Goal: Communication & Community: Answer question/provide support

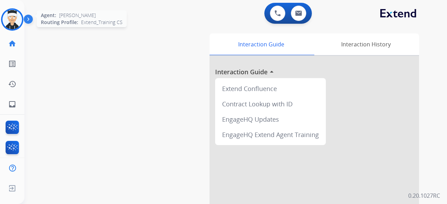
click at [15, 19] on img at bounding box center [12, 20] width 20 height 20
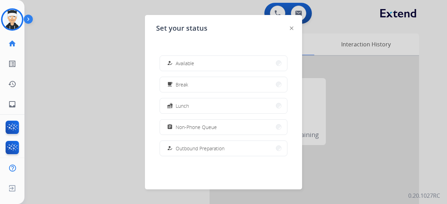
click at [201, 59] on button "how_to_reg Available" at bounding box center [223, 63] width 127 height 15
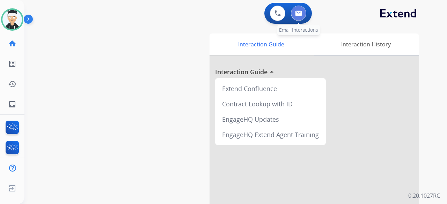
click at [300, 15] on img at bounding box center [298, 13] width 7 height 6
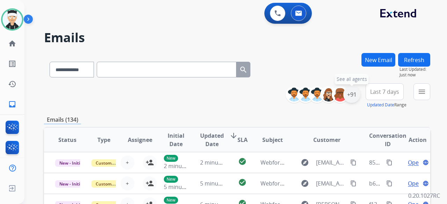
click at [349, 93] on div "+91" at bounding box center [351, 94] width 17 height 17
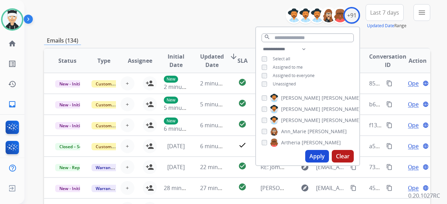
scroll to position [105, 0]
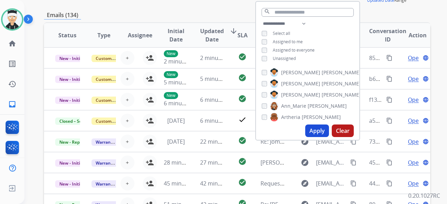
click at [318, 129] on button "Apply" at bounding box center [317, 131] width 24 height 13
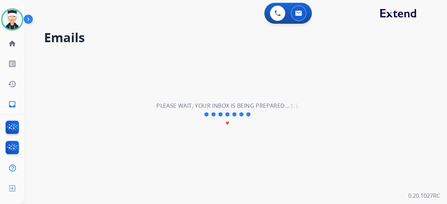
scroll to position [0, 0]
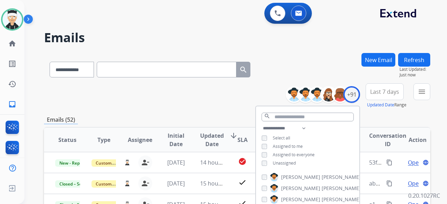
click at [161, 102] on div "**********" at bounding box center [237, 95] width 386 height 25
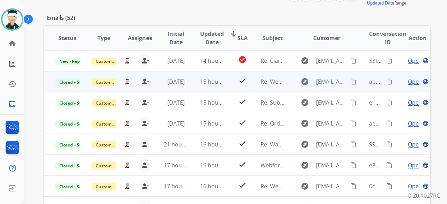
scroll to position [105, 0]
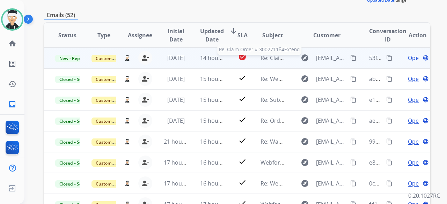
click at [271, 60] on span "Re: Claim Order # 300271184Extend" at bounding box center [307, 58] width 94 height 8
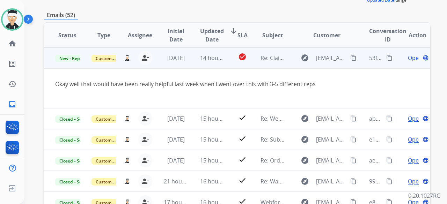
click at [408, 58] on span "Open" at bounding box center [415, 58] width 14 height 8
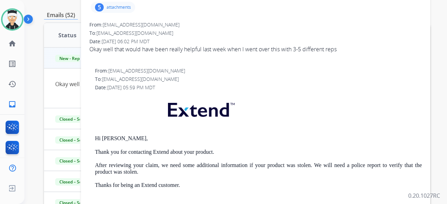
scroll to position [0, 0]
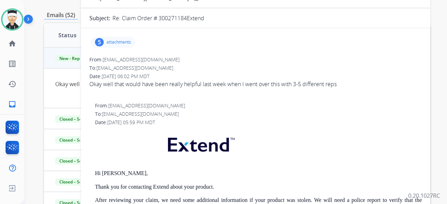
click at [110, 40] on p "attachments" at bounding box center [118, 42] width 24 height 6
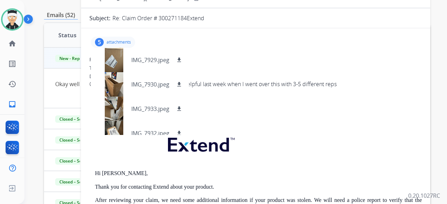
click at [121, 39] on p "attachments" at bounding box center [118, 42] width 24 height 6
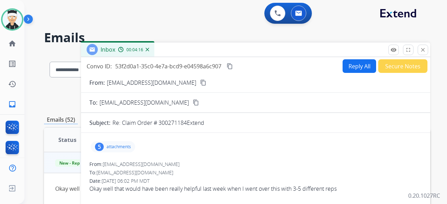
click at [348, 65] on button "Reply All" at bounding box center [359, 66] width 34 height 14
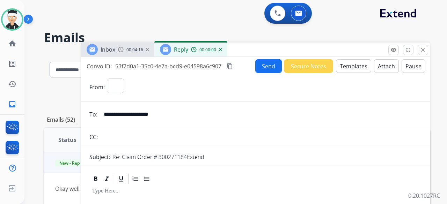
select select "**********"
click at [350, 71] on button "Templates" at bounding box center [353, 66] width 35 height 14
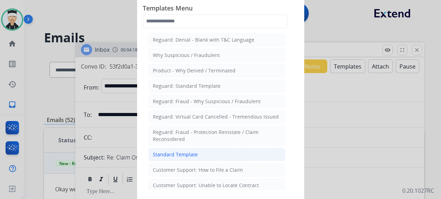
click at [208, 157] on li "Standard Template" at bounding box center [216, 154] width 137 height 13
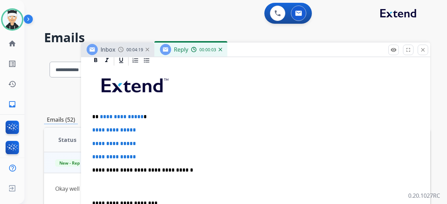
scroll to position [175, 0]
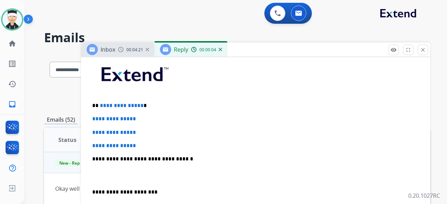
click at [139, 105] on span "**********" at bounding box center [122, 105] width 44 height 5
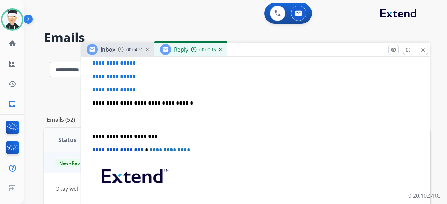
scroll to position [209, 0]
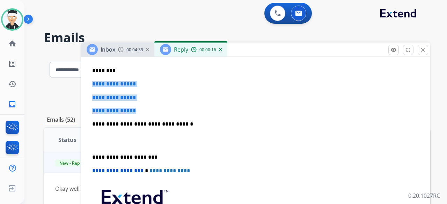
drag, startPoint x: 142, startPoint y: 112, endPoint x: 89, endPoint y: 83, distance: 59.7
click at [89, 83] on div "**********" at bounding box center [255, 141] width 332 height 240
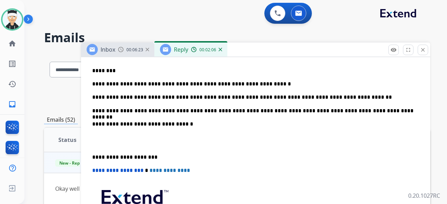
click at [90, 156] on div "**********" at bounding box center [255, 141] width 332 height 240
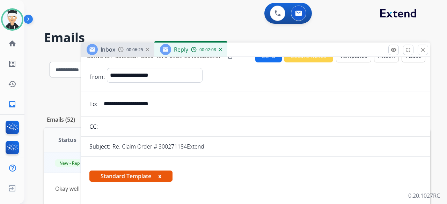
scroll to position [0, 0]
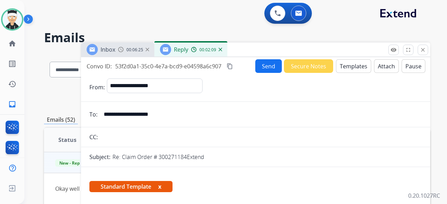
click at [258, 72] on button "Send" at bounding box center [268, 66] width 27 height 14
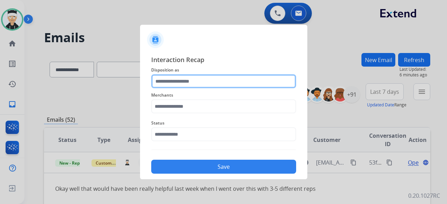
click at [209, 84] on input "text" at bounding box center [223, 81] width 145 height 14
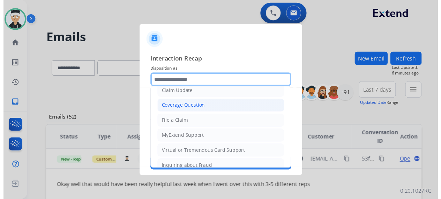
scroll to position [36, 0]
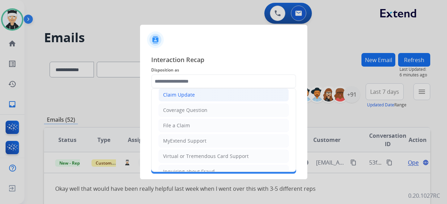
click at [211, 96] on li "Claim Update" at bounding box center [223, 94] width 130 height 13
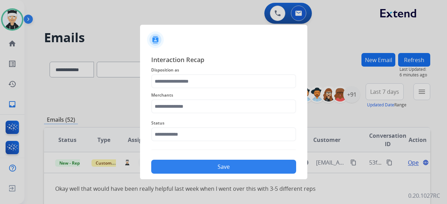
type input "**********"
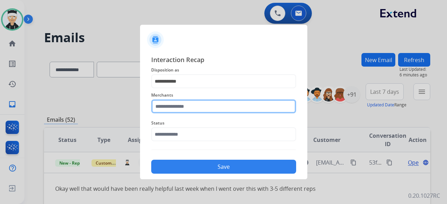
click at [206, 109] on input "text" at bounding box center [223, 106] width 145 height 14
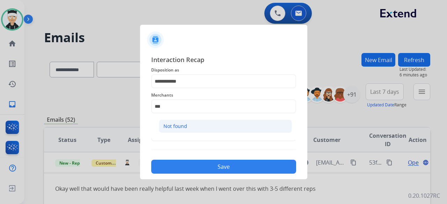
click at [199, 123] on li "Not found" at bounding box center [225, 126] width 133 height 13
type input "*********"
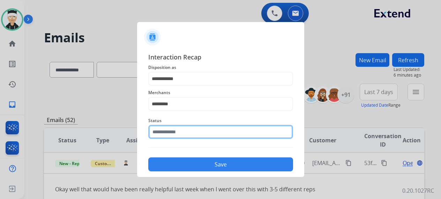
click at [192, 136] on input "text" at bounding box center [220, 132] width 145 height 14
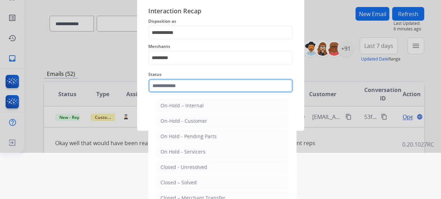
scroll to position [47, 0]
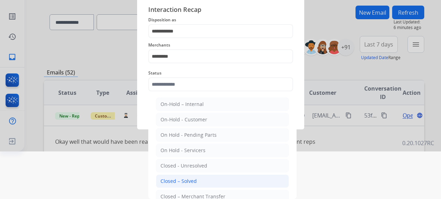
click at [183, 180] on div "Closed – Solved" at bounding box center [179, 180] width 36 height 7
type input "**********"
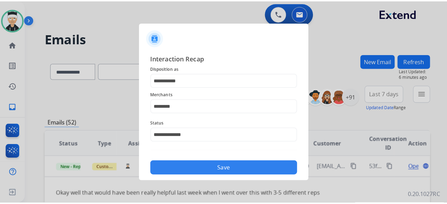
scroll to position [0, 0]
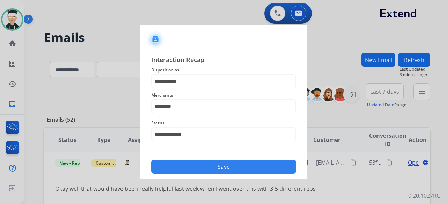
click at [235, 169] on button "Save" at bounding box center [223, 167] width 145 height 14
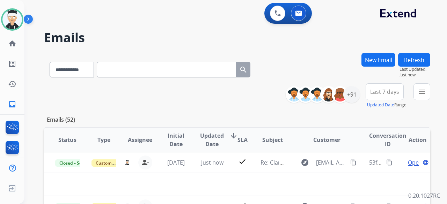
click at [128, 71] on input "text" at bounding box center [167, 70] width 140 height 16
paste input "**********"
type input "**********"
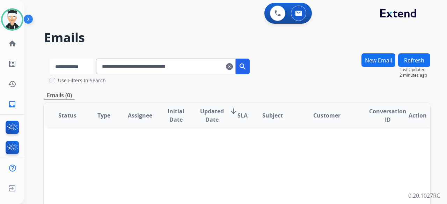
click at [91, 65] on select "**********" at bounding box center [72, 67] width 44 height 16
select select "**********"
click at [50, 59] on select "**********" at bounding box center [72, 67] width 44 height 16
click at [256, 64] on div "**********" at bounding box center [150, 65] width 212 height 24
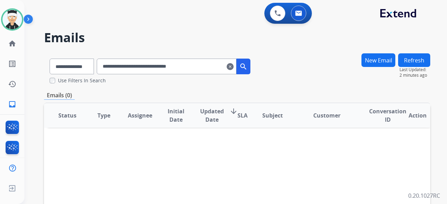
click at [247, 67] on mat-icon "search" at bounding box center [243, 66] width 8 height 8
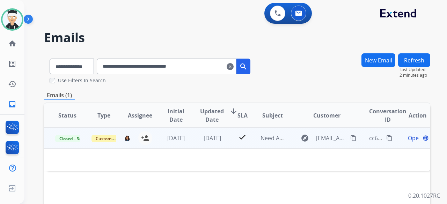
click at [182, 142] on td "[DATE]" at bounding box center [171, 138] width 36 height 21
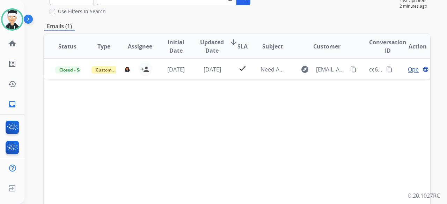
scroll to position [70, 0]
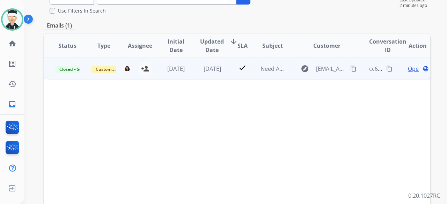
click at [408, 67] on span "Open" at bounding box center [415, 69] width 14 height 8
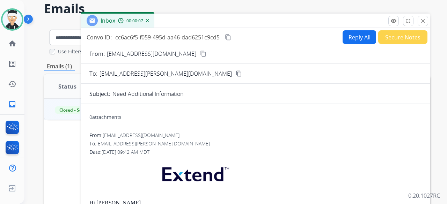
scroll to position [29, 0]
click at [356, 37] on button "Reply All" at bounding box center [359, 38] width 34 height 14
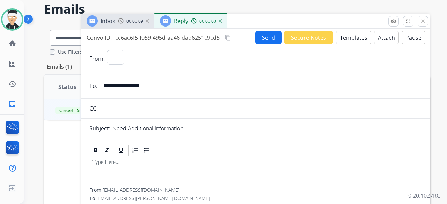
select select "**********"
click at [349, 40] on button "Templates" at bounding box center [353, 38] width 35 height 14
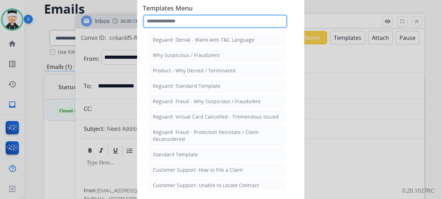
click at [191, 22] on input "text" at bounding box center [215, 21] width 145 height 14
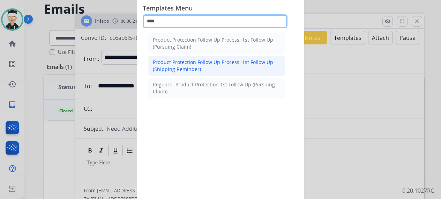
type input "****"
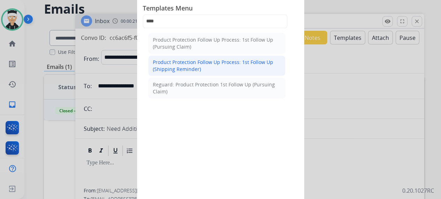
click at [231, 69] on div "Product Protection Follow Up Process: 1st Follow Up (Shipping Reminder)" at bounding box center [217, 66] width 128 height 14
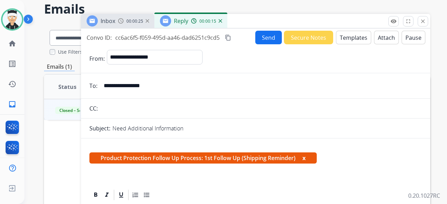
click at [342, 37] on button "Templates" at bounding box center [353, 38] width 35 height 14
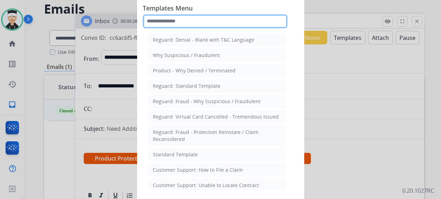
click at [192, 20] on input "text" at bounding box center [215, 21] width 145 height 14
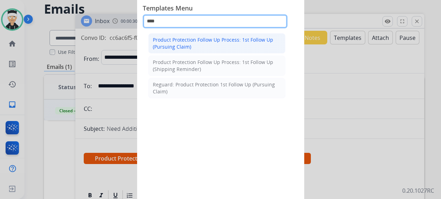
type input "****"
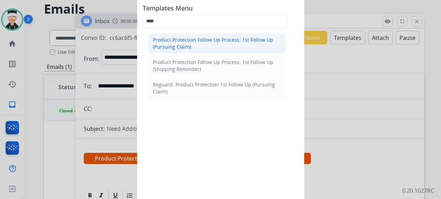
click at [227, 44] on div "Product Protection Follow Up Process: 1st Follow Up (Pursuing Claim)" at bounding box center [217, 43] width 128 height 14
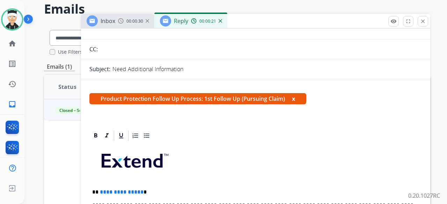
scroll to position [140, 0]
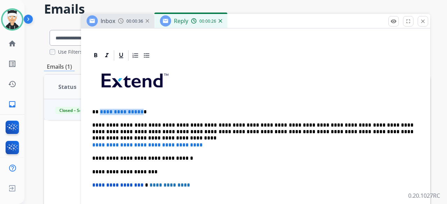
drag, startPoint x: 139, startPoint y: 111, endPoint x: 99, endPoint y: 111, distance: 39.8
click at [99, 111] on p "**********" at bounding box center [252, 112] width 321 height 6
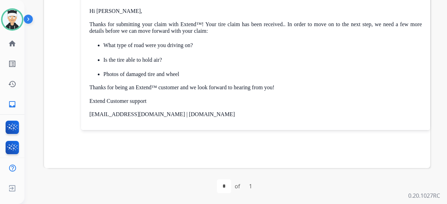
scroll to position [299, 0]
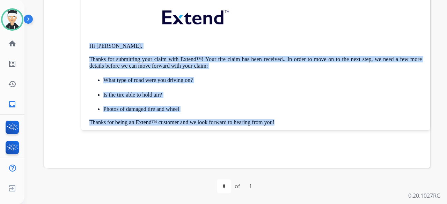
drag, startPoint x: 277, startPoint y: 123, endPoint x: 86, endPoint y: 46, distance: 205.2
drag, startPoint x: 246, startPoint y: 119, endPoint x: 88, endPoint y: 38, distance: 177.8
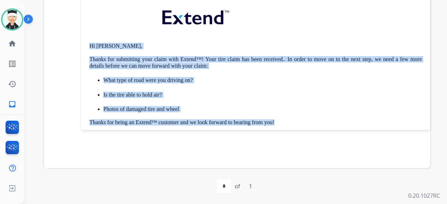
copy div "Hi [PERSON_NAME], Thanks for submitting your claim with Extend™! Your tire clai…"
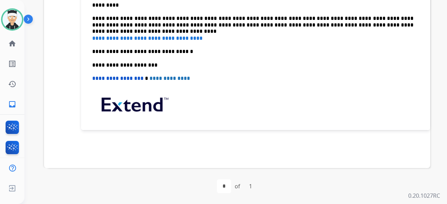
scroll to position [70, 0]
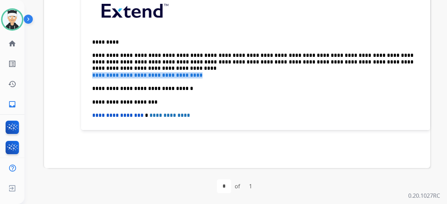
drag, startPoint x: 182, startPoint y: 74, endPoint x: 89, endPoint y: 70, distance: 93.3
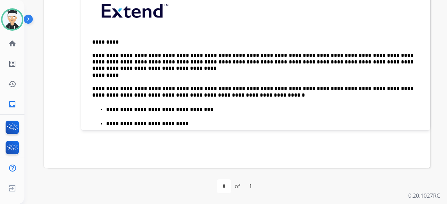
click at [90, 73] on div "**********" at bounding box center [255, 136] width 332 height 289
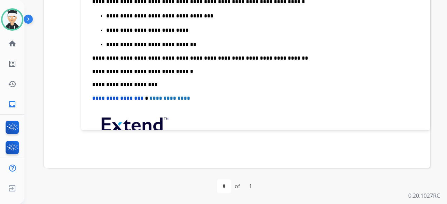
scroll to position [175, 0]
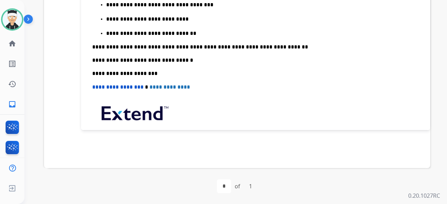
click at [288, 46] on p "**********" at bounding box center [252, 47] width 321 height 6
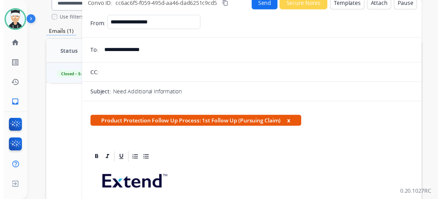
scroll to position [29, 0]
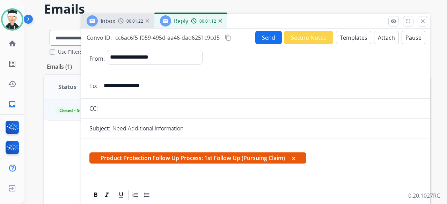
click at [264, 38] on button "Send" at bounding box center [268, 38] width 27 height 14
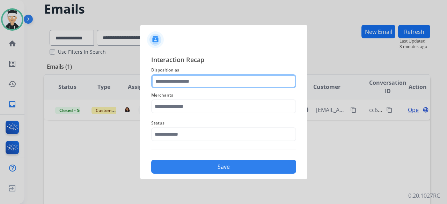
click at [202, 84] on input "text" at bounding box center [223, 81] width 145 height 14
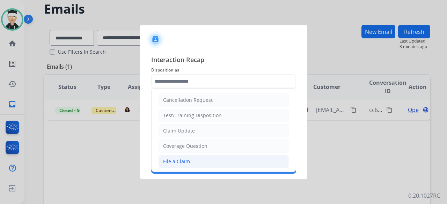
click at [217, 157] on li "File a Claim" at bounding box center [223, 161] width 130 height 13
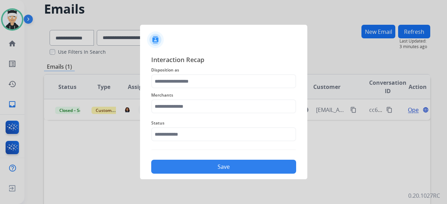
type input "**********"
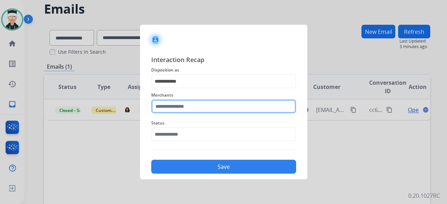
click at [231, 108] on input "text" at bounding box center [223, 106] width 145 height 14
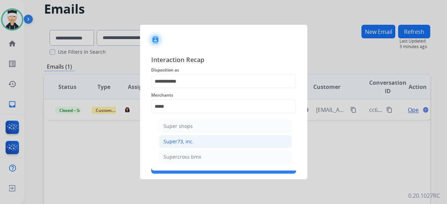
click at [200, 142] on li "Super73, inc." at bounding box center [225, 141] width 133 height 13
type input "**********"
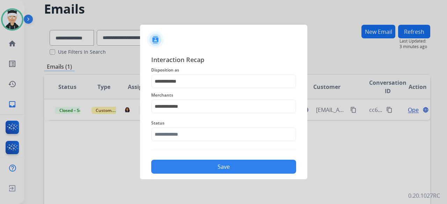
drag, startPoint x: 204, startPoint y: 127, endPoint x: 202, endPoint y: 132, distance: 5.9
click at [204, 127] on span "Status" at bounding box center [223, 123] width 145 height 8
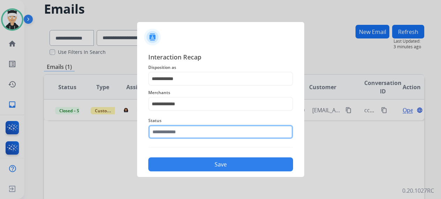
click at [202, 132] on input "text" at bounding box center [220, 132] width 145 height 14
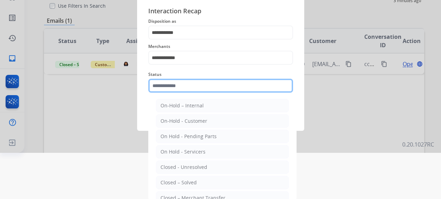
scroll to position [47, 0]
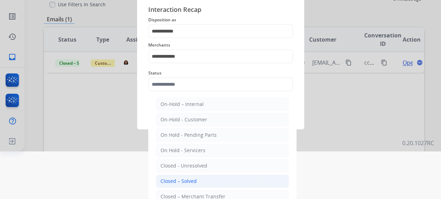
click at [198, 177] on li "Closed – Solved" at bounding box center [222, 180] width 133 height 13
type input "**********"
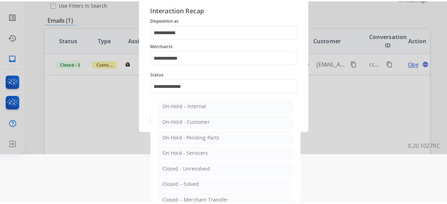
scroll to position [0, 0]
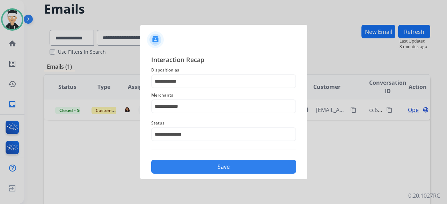
click at [234, 168] on button "Save" at bounding box center [223, 167] width 145 height 14
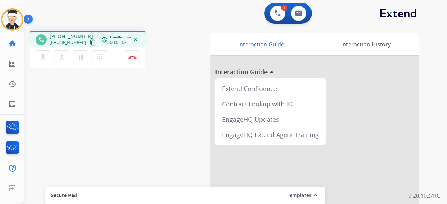
click at [90, 42] on mat-icon "content_copy" at bounding box center [93, 42] width 6 height 6
click at [132, 60] on button "Disconnect" at bounding box center [132, 57] width 15 height 15
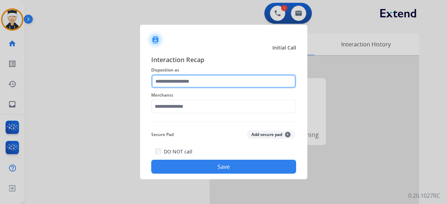
click at [224, 77] on input "text" at bounding box center [223, 81] width 145 height 14
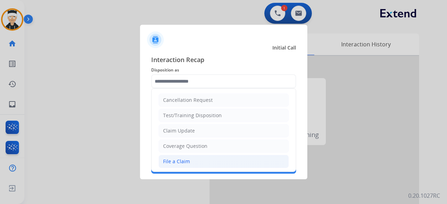
click at [214, 162] on li "File a Claim" at bounding box center [223, 161] width 130 height 13
type input "**********"
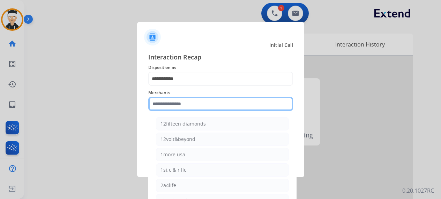
click at [210, 102] on input "text" at bounding box center [220, 104] width 145 height 14
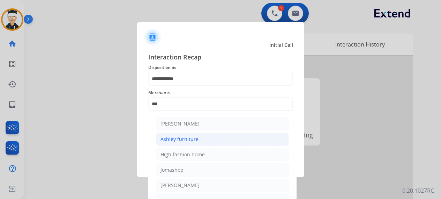
click at [194, 139] on div "Ashley furniture" at bounding box center [180, 138] width 38 height 7
type input "**********"
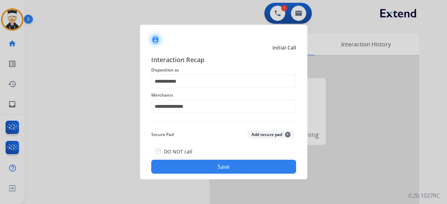
click at [207, 168] on button "Save" at bounding box center [223, 167] width 145 height 14
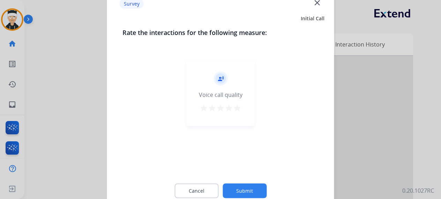
click at [239, 105] on mat-icon "star" at bounding box center [237, 107] width 8 height 8
click at [242, 194] on button "Submit" at bounding box center [245, 190] width 44 height 15
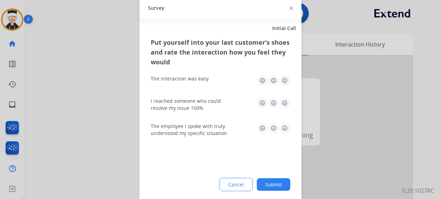
drag, startPoint x: 287, startPoint y: 82, endPoint x: 280, endPoint y: 102, distance: 20.7
click at [287, 83] on img at bounding box center [284, 80] width 11 height 11
drag, startPoint x: 283, startPoint y: 102, endPoint x: 283, endPoint y: 113, distance: 11.2
click at [283, 102] on img at bounding box center [284, 102] width 11 height 11
click at [284, 133] on img at bounding box center [284, 127] width 11 height 11
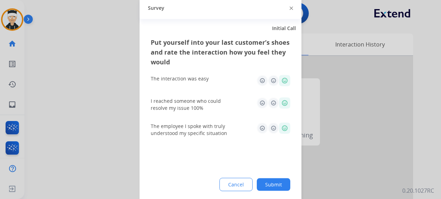
click at [276, 180] on button "Submit" at bounding box center [274, 184] width 34 height 13
click at [276, 180] on div at bounding box center [308, 186] width 209 height 260
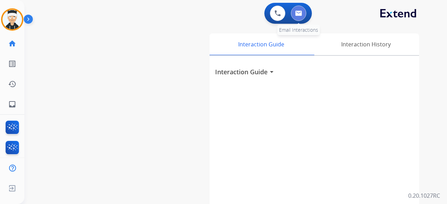
click at [299, 14] on img at bounding box center [298, 13] width 7 height 6
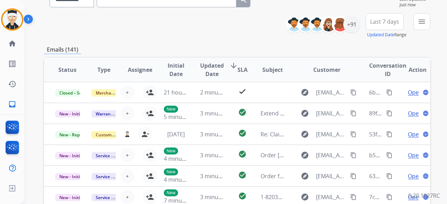
scroll to position [70, 0]
click at [355, 26] on div "+91" at bounding box center [351, 24] width 17 height 17
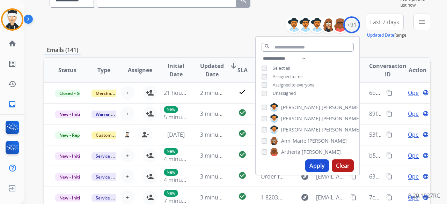
drag, startPoint x: 319, startPoint y: 167, endPoint x: 298, endPoint y: 162, distance: 21.3
click at [319, 167] on button "Apply" at bounding box center [317, 166] width 24 height 13
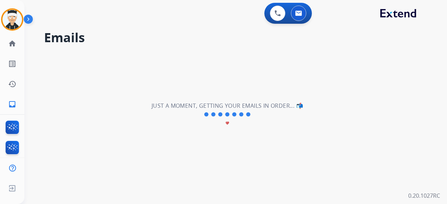
scroll to position [0, 0]
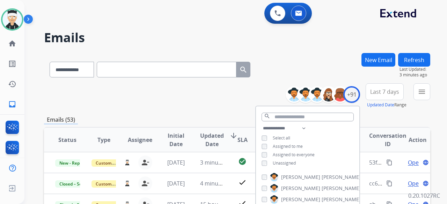
click at [162, 100] on div "**********" at bounding box center [237, 95] width 386 height 25
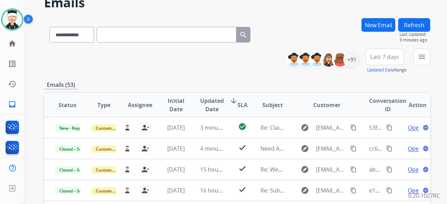
scroll to position [1, 0]
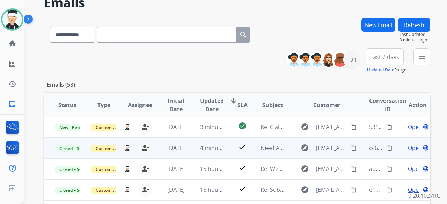
click at [386, 150] on mat-icon "content_copy" at bounding box center [389, 148] width 6 height 6
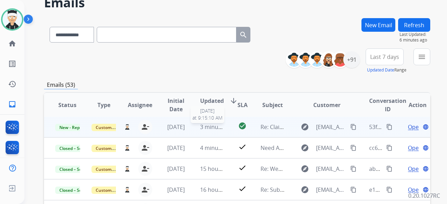
click at [207, 125] on span "3 minutes ago" at bounding box center [218, 127] width 37 height 8
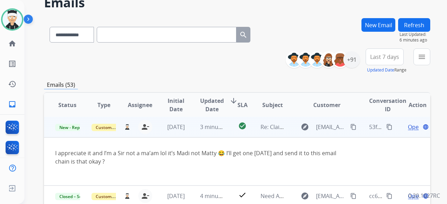
scroll to position [0, 0]
click at [408, 128] on span "Open" at bounding box center [415, 128] width 14 height 8
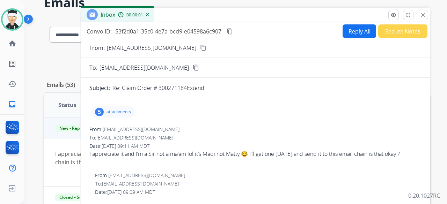
click at [346, 27] on button "Reply All" at bounding box center [359, 31] width 34 height 14
select select "**********"
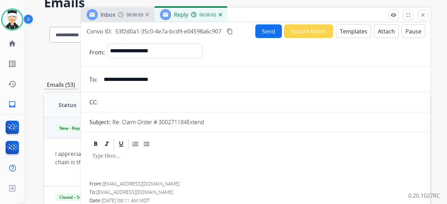
click at [346, 36] on button "Templates" at bounding box center [353, 31] width 35 height 14
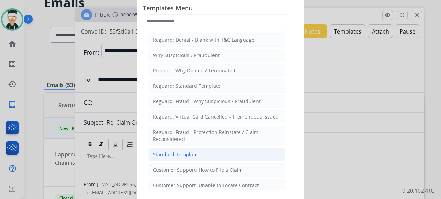
click at [175, 152] on div "Standard Template" at bounding box center [175, 154] width 45 height 7
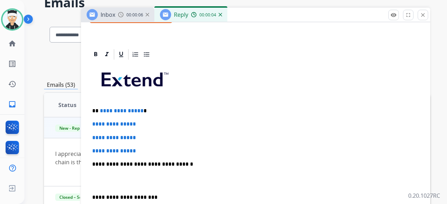
scroll to position [140, 0]
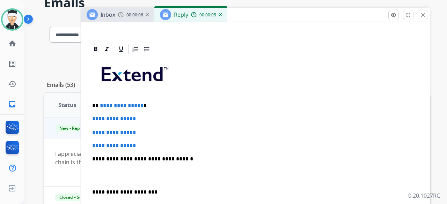
click at [139, 106] on span "**********" at bounding box center [122, 105] width 44 height 5
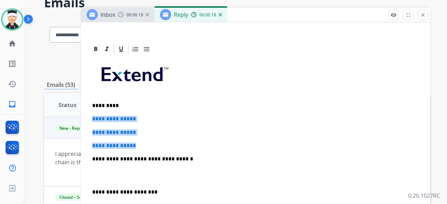
drag, startPoint x: 141, startPoint y: 145, endPoint x: 87, endPoint y: 118, distance: 60.9
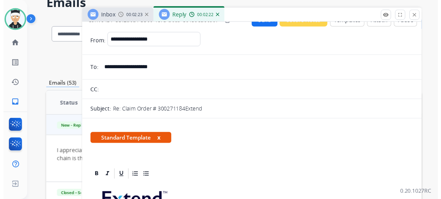
scroll to position [0, 0]
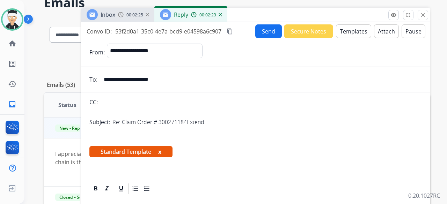
click at [265, 30] on button "Send" at bounding box center [268, 31] width 27 height 14
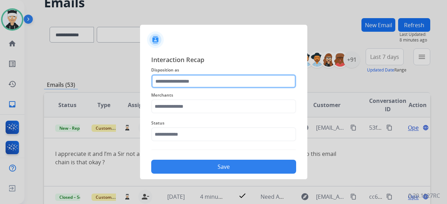
click at [191, 81] on input "text" at bounding box center [223, 81] width 145 height 14
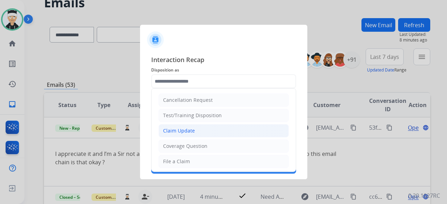
click at [199, 130] on li "Claim Update" at bounding box center [223, 130] width 130 height 13
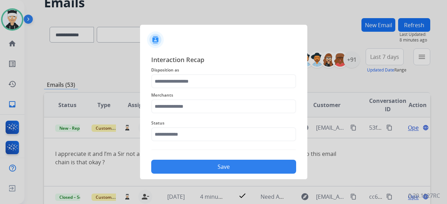
type input "**********"
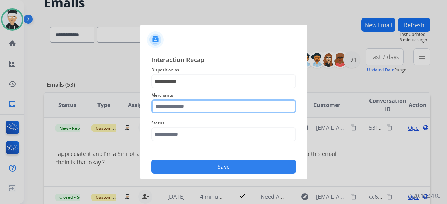
click at [200, 108] on input "text" at bounding box center [223, 106] width 145 height 14
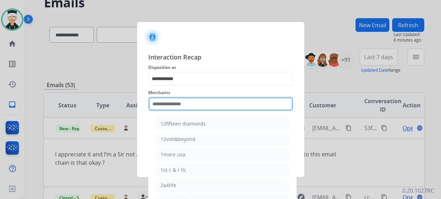
type input "*"
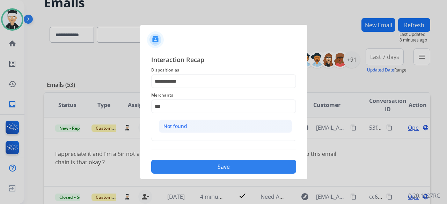
click at [189, 122] on li "Not found" at bounding box center [225, 126] width 133 height 13
type input "*********"
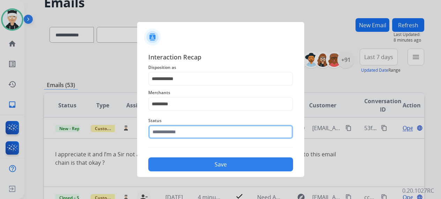
click at [178, 136] on input "text" at bounding box center [220, 132] width 145 height 14
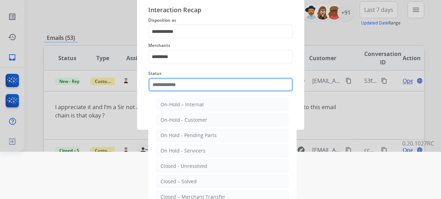
scroll to position [47, 0]
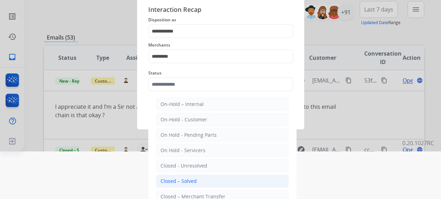
click at [190, 181] on div "Closed – Solved" at bounding box center [179, 180] width 36 height 7
type input "**********"
click at [190, 151] on div at bounding box center [220, 52] width 441 height 199
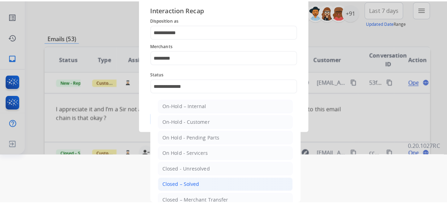
scroll to position [0, 0]
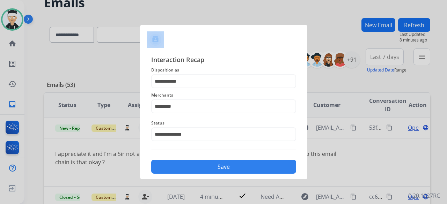
click at [209, 166] on button "Save" at bounding box center [223, 167] width 145 height 14
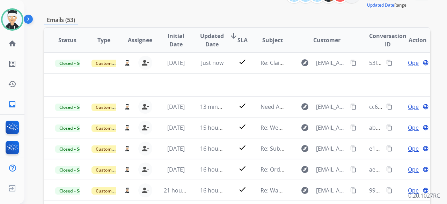
scroll to position [18, 0]
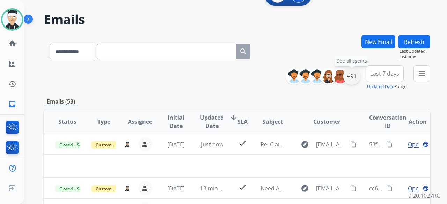
click at [350, 80] on div "+91" at bounding box center [351, 76] width 17 height 17
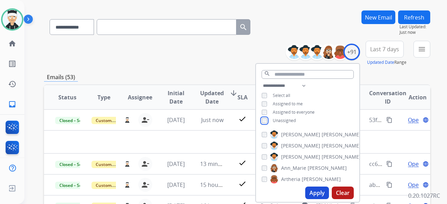
scroll to position [123, 0]
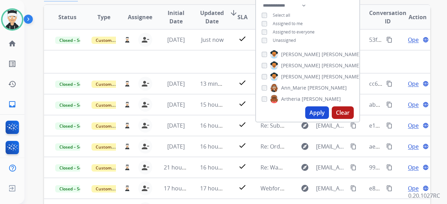
click at [319, 116] on button "Apply" at bounding box center [317, 112] width 24 height 13
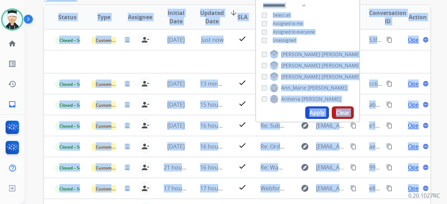
click at [319, 106] on div "**********" at bounding box center [227, 4] width 406 height 204
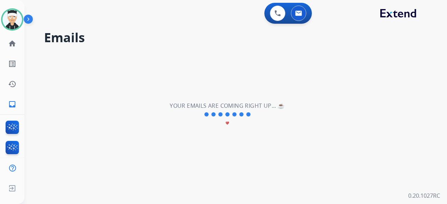
scroll to position [0, 0]
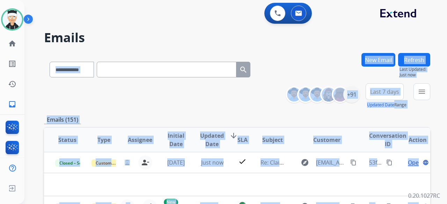
click at [184, 32] on h2 "Emails" at bounding box center [237, 38] width 386 height 14
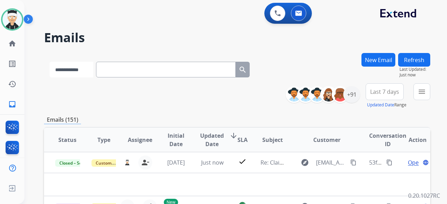
click at [87, 68] on select "**********" at bounding box center [72, 70] width 44 height 16
select select "**********"
click at [50, 62] on select "**********" at bounding box center [72, 70] width 44 height 16
click at [120, 73] on input "text" at bounding box center [167, 70] width 140 height 16
paste input "**********"
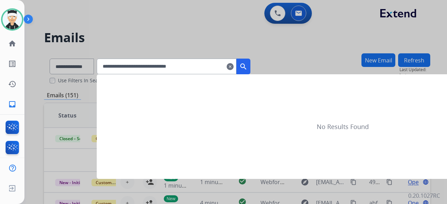
type input "**********"
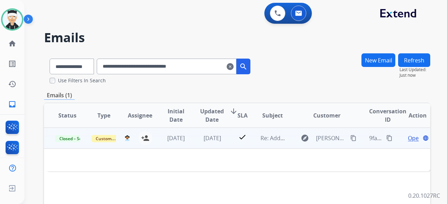
click at [408, 136] on span "Open" at bounding box center [415, 138] width 14 height 8
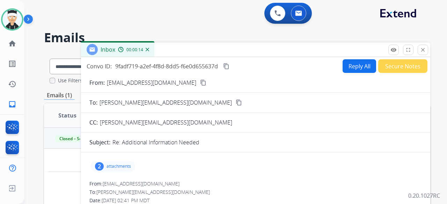
click at [111, 164] on p "attachments" at bounding box center [118, 167] width 24 height 6
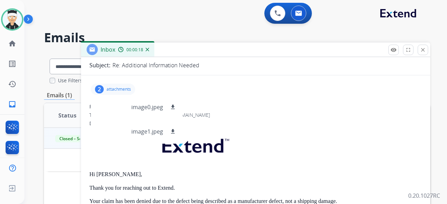
scroll to position [35, 0]
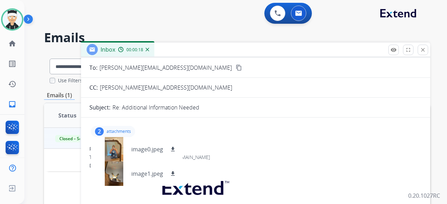
click at [117, 130] on p "attachments" at bounding box center [118, 132] width 24 height 6
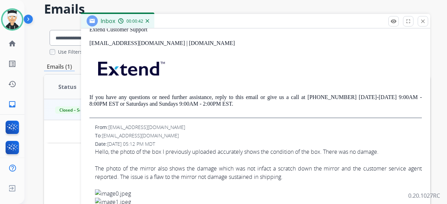
scroll to position [176, 0]
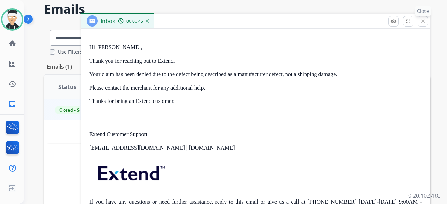
click at [421, 23] on mat-icon "close" at bounding box center [423, 21] width 6 height 6
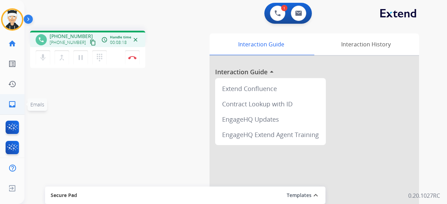
click at [10, 104] on mat-icon "inbox" at bounding box center [12, 104] width 8 height 8
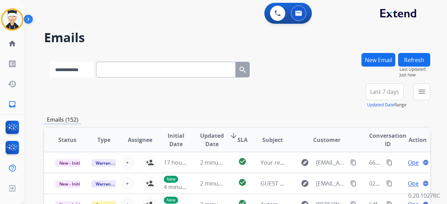
click at [83, 67] on select "**********" at bounding box center [72, 70] width 44 height 16
click at [144, 66] on input "text" at bounding box center [167, 70] width 140 height 16
paste input "**********"
type input "**********"
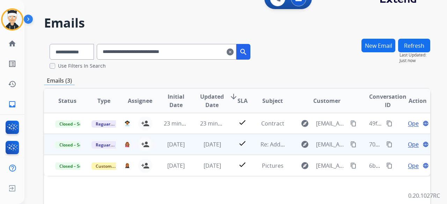
scroll to position [35, 0]
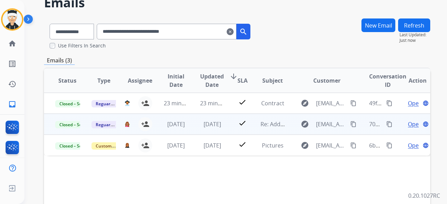
click at [408, 125] on span "Open" at bounding box center [415, 124] width 14 height 8
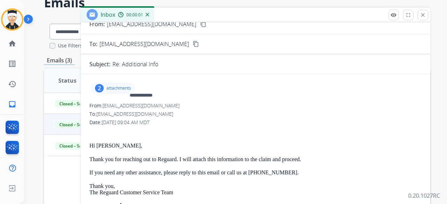
scroll to position [70, 0]
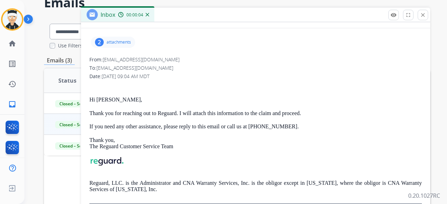
click at [117, 40] on p "attachments" at bounding box center [118, 42] width 24 height 6
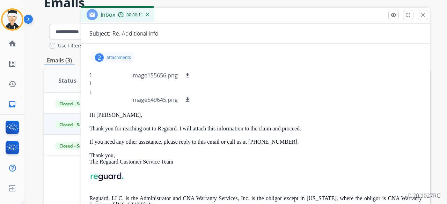
scroll to position [0, 0]
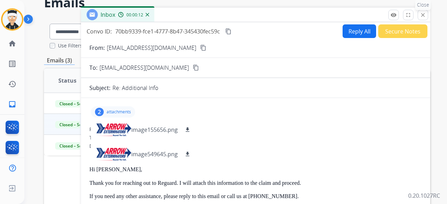
click at [422, 13] on mat-icon "close" at bounding box center [423, 15] width 6 height 6
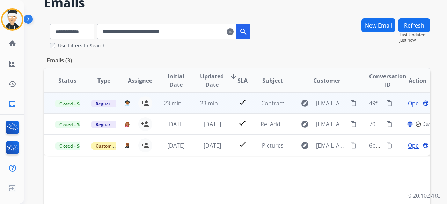
click at [408, 101] on span "Open" at bounding box center [415, 103] width 14 height 8
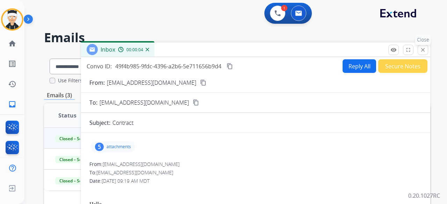
click at [422, 46] on button "close Close" at bounding box center [423, 50] width 10 height 10
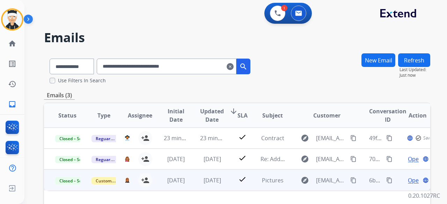
click at [408, 183] on span "Open" at bounding box center [415, 180] width 14 height 8
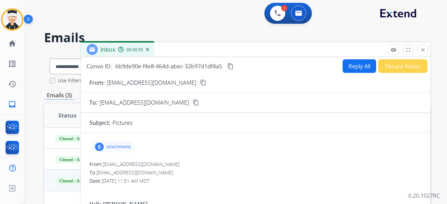
click at [101, 146] on div "6" at bounding box center [99, 147] width 9 height 8
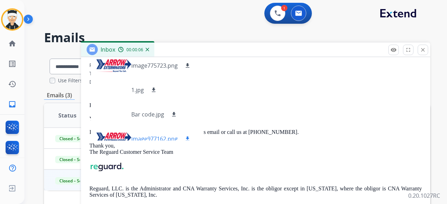
scroll to position [105, 0]
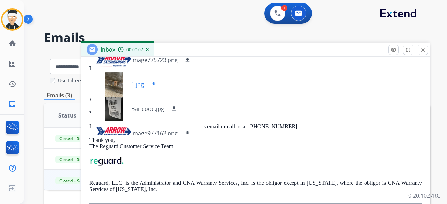
click at [112, 84] on div at bounding box center [113, 84] width 35 height 24
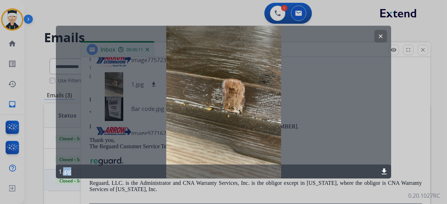
click at [375, 39] on button "clear" at bounding box center [380, 36] width 13 height 13
click at [375, 39] on h2 "Emails" at bounding box center [237, 38] width 386 height 14
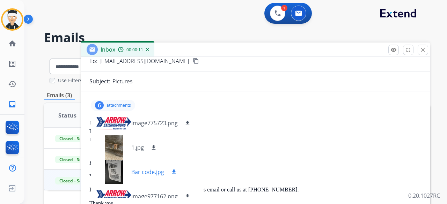
scroll to position [0, 0]
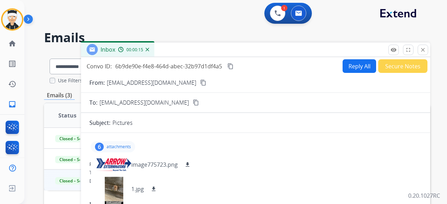
click at [199, 103] on mat-icon "content_copy" at bounding box center [196, 102] width 6 height 6
click at [424, 53] on mat-icon "close" at bounding box center [423, 50] width 6 height 6
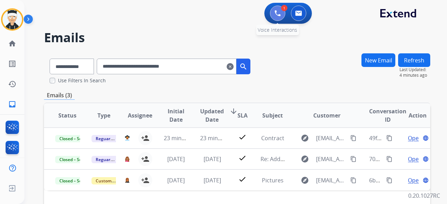
click at [274, 20] on button at bounding box center [277, 13] width 15 height 15
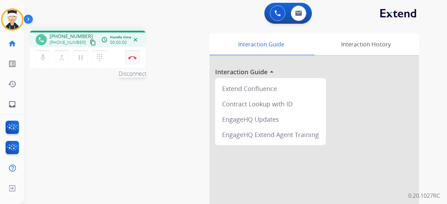
click at [128, 57] on img at bounding box center [132, 57] width 8 height 3
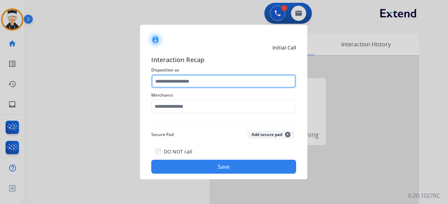
click at [216, 79] on input "text" at bounding box center [223, 81] width 145 height 14
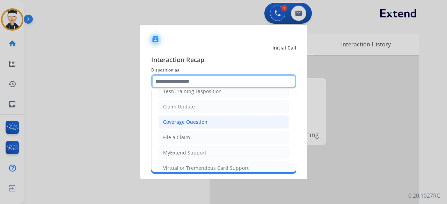
scroll to position [35, 0]
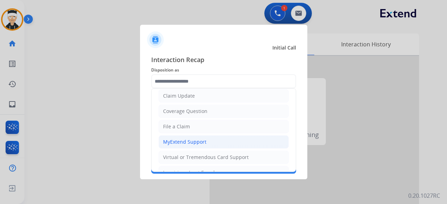
click at [210, 137] on li "MyExtend Support" at bounding box center [223, 141] width 130 height 13
type input "**********"
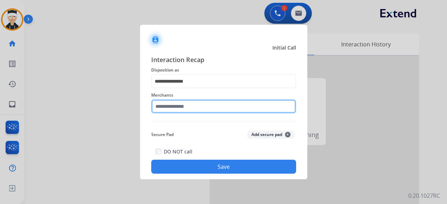
click at [207, 109] on input "text" at bounding box center [223, 106] width 145 height 14
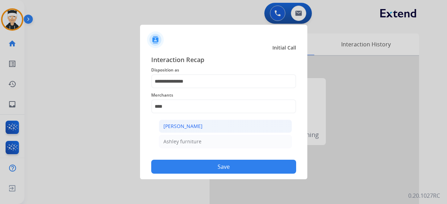
click at [191, 123] on div "[PERSON_NAME]" at bounding box center [182, 126] width 39 height 7
type input "**********"
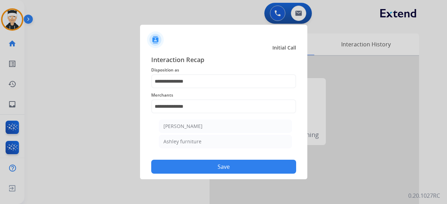
click at [191, 123] on div "**********" at bounding box center [223, 114] width 145 height 119
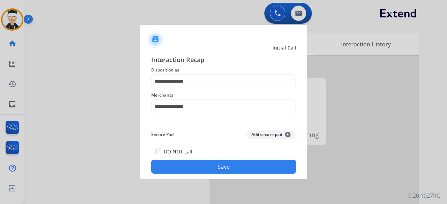
click at [202, 164] on button "Save" at bounding box center [223, 167] width 145 height 14
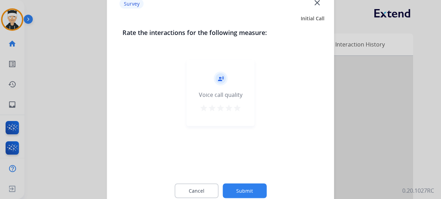
click at [237, 110] on mat-icon "star" at bounding box center [237, 107] width 8 height 8
click at [238, 185] on button "Submit" at bounding box center [245, 190] width 44 height 15
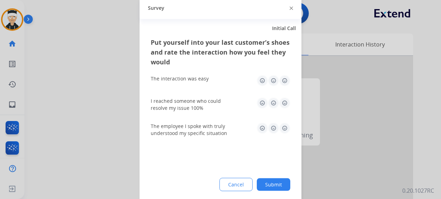
click at [285, 80] on img at bounding box center [284, 80] width 11 height 11
click at [283, 111] on div "I reached someone who could resolve my issue 100%" at bounding box center [221, 104] width 140 height 14
click at [286, 100] on img at bounding box center [284, 102] width 11 height 11
click at [281, 132] on img at bounding box center [284, 127] width 11 height 11
click at [279, 183] on button "Submit" at bounding box center [274, 184] width 34 height 13
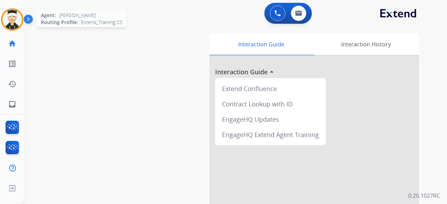
click at [12, 19] on img at bounding box center [12, 20] width 20 height 20
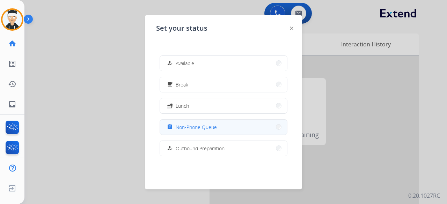
click at [196, 124] on span "Non-Phone Queue" at bounding box center [196, 127] width 41 height 7
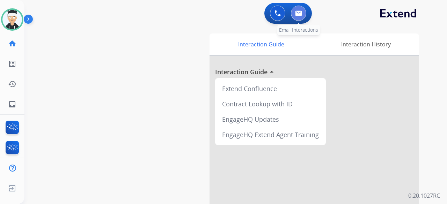
click at [295, 15] on img at bounding box center [298, 13] width 7 height 6
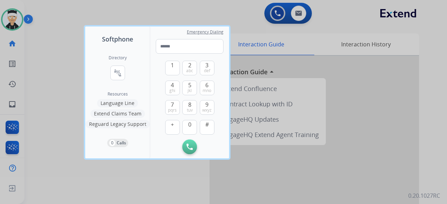
click at [208, 8] on div at bounding box center [223, 102] width 447 height 204
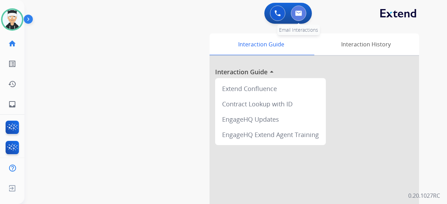
click at [300, 15] on img at bounding box center [298, 13] width 7 height 6
click at [292, 16] on button at bounding box center [298, 13] width 15 height 15
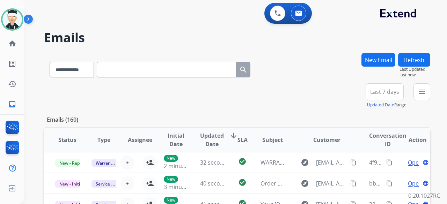
click at [143, 73] on input "text" at bounding box center [167, 70] width 140 height 16
paste input "**********"
type input "**********"
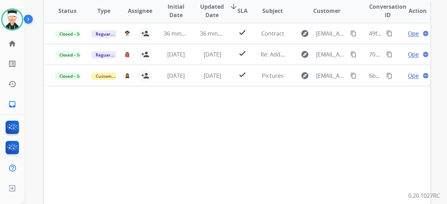
scroll to position [70, 0]
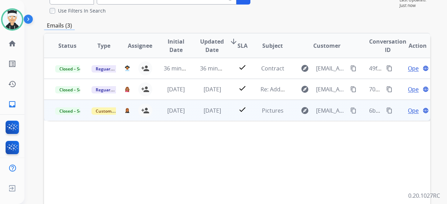
click at [386, 111] on mat-icon "content_copy" at bounding box center [389, 111] width 6 height 6
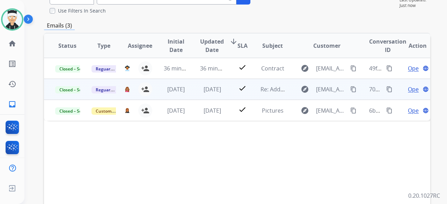
click at [386, 90] on mat-icon "content_copy" at bounding box center [389, 89] width 6 height 6
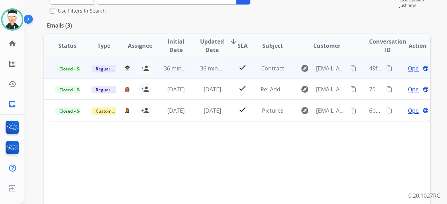
click at [386, 71] on mat-icon "content_copy" at bounding box center [389, 68] width 6 height 6
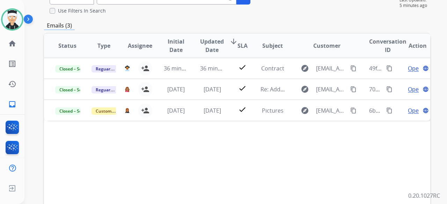
scroll to position [0, 0]
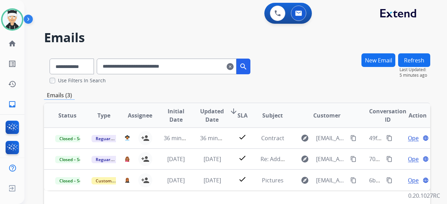
click at [234, 69] on mat-icon "clear" at bounding box center [230, 66] width 7 height 8
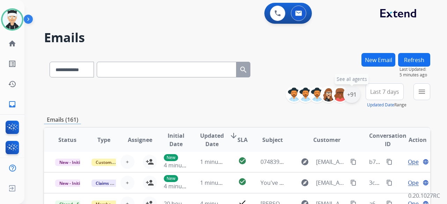
click at [352, 92] on div "+91" at bounding box center [351, 94] width 17 height 17
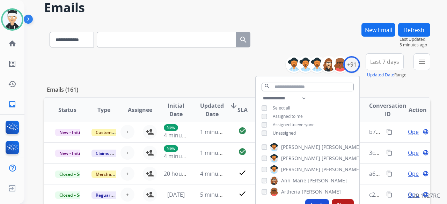
scroll to position [70, 0]
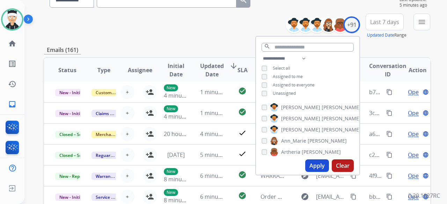
click at [319, 164] on button "Apply" at bounding box center [317, 166] width 24 height 13
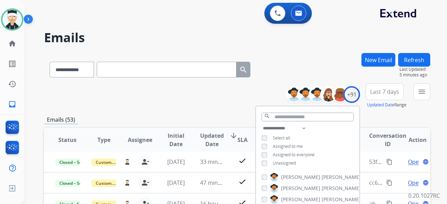
click at [211, 99] on div "**********" at bounding box center [237, 95] width 386 height 25
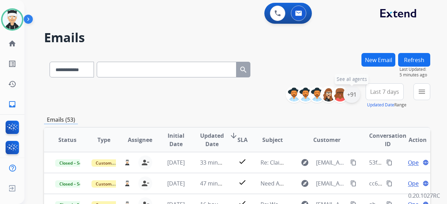
click at [354, 95] on div "+91" at bounding box center [351, 94] width 17 height 17
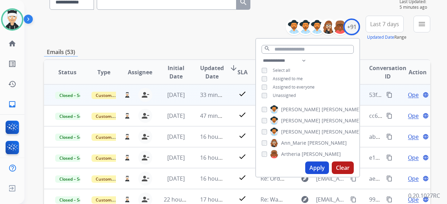
scroll to position [70, 0]
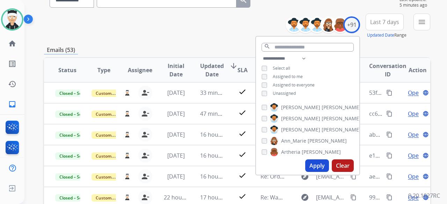
click at [311, 164] on button "Apply" at bounding box center [317, 166] width 24 height 13
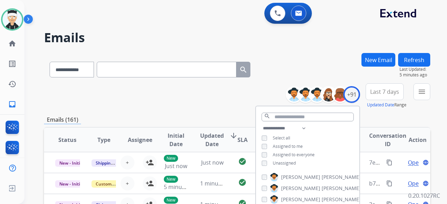
click at [158, 102] on div "**********" at bounding box center [237, 95] width 386 height 25
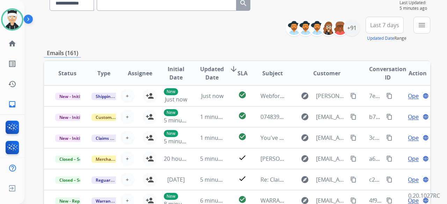
scroll to position [70, 0]
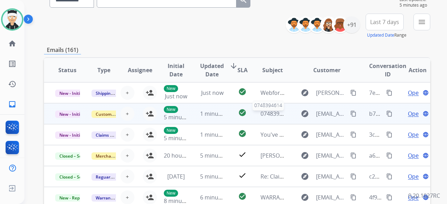
click at [260, 112] on span "0748394614" at bounding box center [275, 114] width 31 height 8
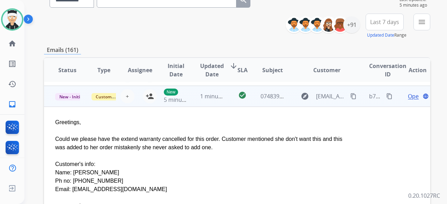
scroll to position [0, 0]
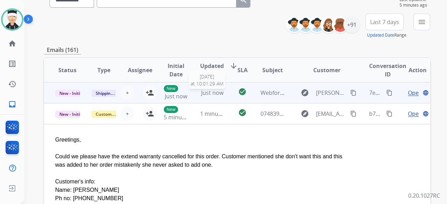
click at [218, 94] on span "Just now" at bounding box center [212, 93] width 22 height 8
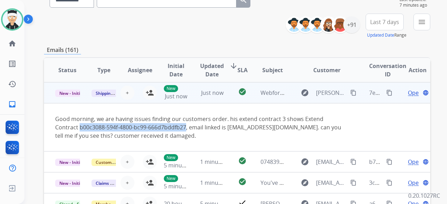
drag, startPoint x: 78, startPoint y: 126, endPoint x: 185, endPoint y: 124, distance: 107.2
click at [185, 124] on div "Good morning, we are having issues finding our customers order. his extend cont…" at bounding box center [200, 127] width 291 height 25
copy div "b00c3088-594f-4800-bc99-666d7bddfb27"
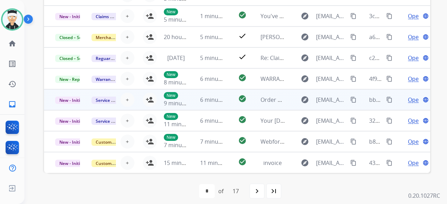
scroll to position [193, 0]
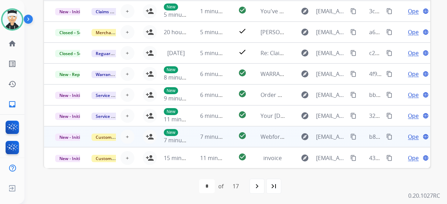
click at [225, 136] on td "check_circle" at bounding box center [237, 136] width 24 height 21
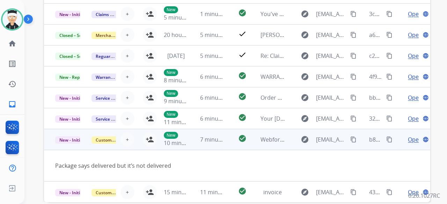
scroll to position [161, 0]
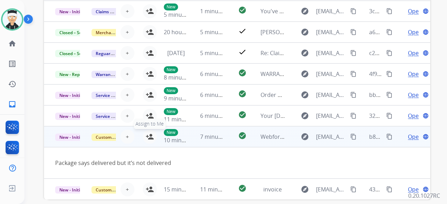
click at [148, 136] on mat-icon "person_add" at bounding box center [150, 137] width 8 height 8
click at [409, 139] on span "Open" at bounding box center [415, 137] width 14 height 8
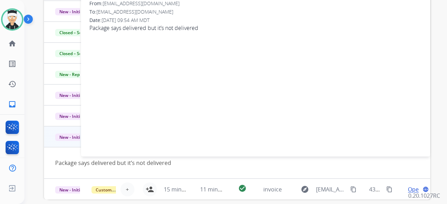
scroll to position [57, 0]
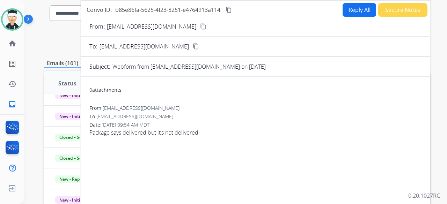
click at [200, 25] on mat-icon "content_copy" at bounding box center [203, 26] width 6 height 6
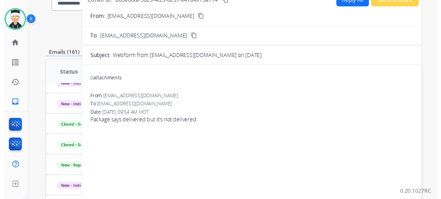
scroll to position [22, 0]
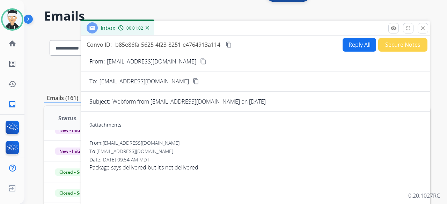
click at [351, 47] on button "Reply All" at bounding box center [359, 45] width 34 height 14
select select "**********"
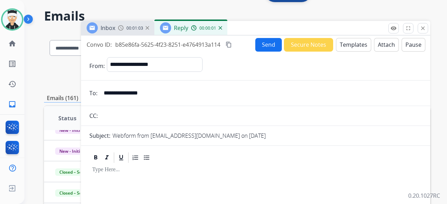
click at [343, 46] on button "Templates" at bounding box center [353, 45] width 35 height 14
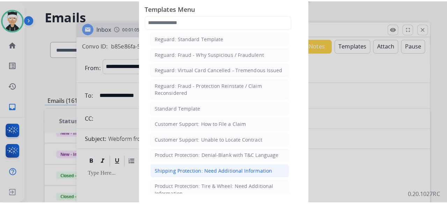
scroll to position [70, 0]
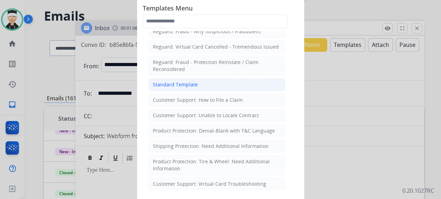
click at [197, 83] on li "Standard Template" at bounding box center [216, 84] width 137 height 13
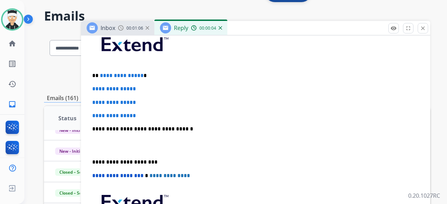
scroll to position [193, 0]
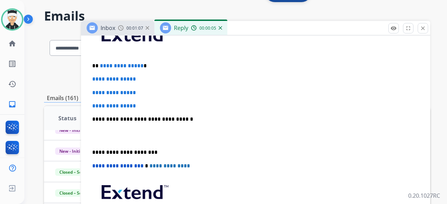
click at [139, 66] on p "**********" at bounding box center [252, 66] width 321 height 6
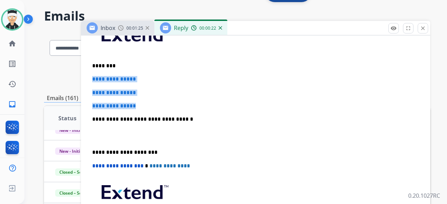
drag, startPoint x: 140, startPoint y: 103, endPoint x: 93, endPoint y: 74, distance: 56.1
click at [93, 74] on div "**********" at bounding box center [255, 136] width 332 height 240
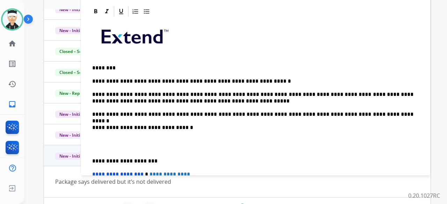
scroll to position [158, 0]
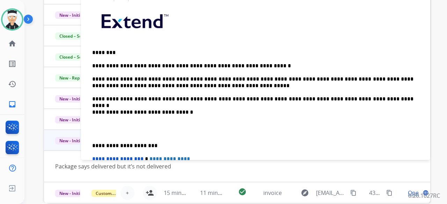
click at [89, 144] on div "**********" at bounding box center [255, 137] width 349 height 295
click at [91, 145] on div "**********" at bounding box center [255, 125] width 332 height 246
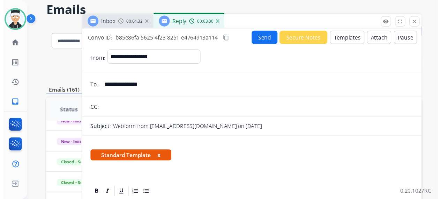
scroll to position [0, 0]
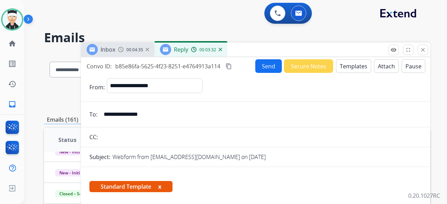
click at [266, 68] on button "Send" at bounding box center [268, 66] width 27 height 14
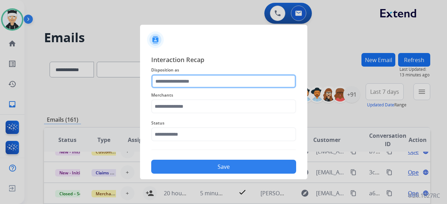
click at [207, 83] on input "text" at bounding box center [223, 81] width 145 height 14
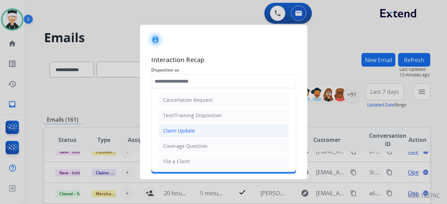
click at [191, 133] on div "Claim Update" at bounding box center [179, 130] width 32 height 7
click at [191, 133] on input "text" at bounding box center [223, 134] width 145 height 14
type input "**********"
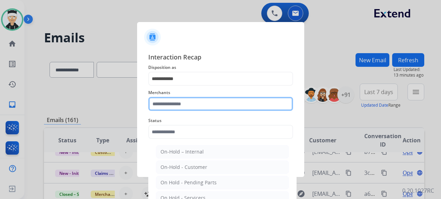
click at [202, 104] on input "text" at bounding box center [220, 104] width 145 height 14
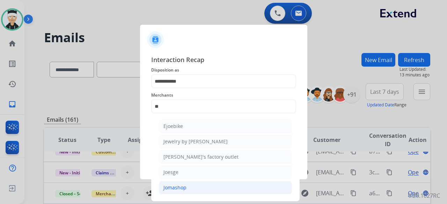
click at [176, 185] on div "Jomashop" at bounding box center [174, 187] width 23 height 7
type input "********"
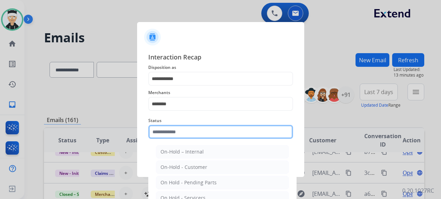
click at [189, 133] on input "text" at bounding box center [220, 132] width 145 height 14
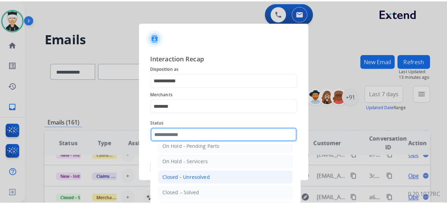
scroll to position [40, 0]
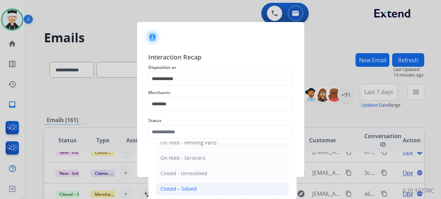
click at [182, 186] on div "Closed – Solved" at bounding box center [179, 188] width 36 height 7
type input "**********"
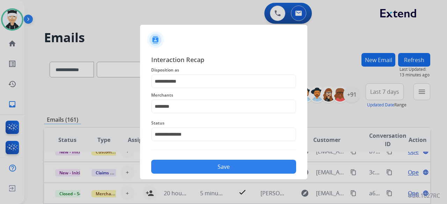
click at [208, 169] on button "Save" at bounding box center [223, 167] width 145 height 14
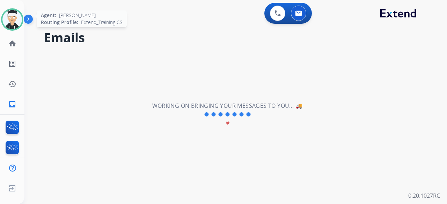
click at [9, 17] on img at bounding box center [12, 20] width 20 height 20
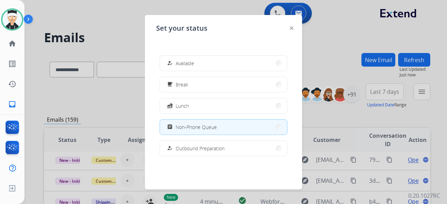
scroll to position [24, 0]
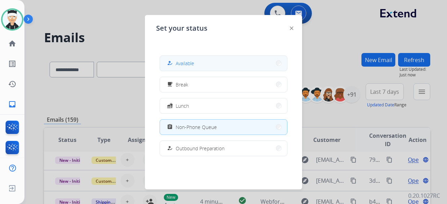
click at [196, 63] on button "how_to_reg Available" at bounding box center [223, 63] width 127 height 15
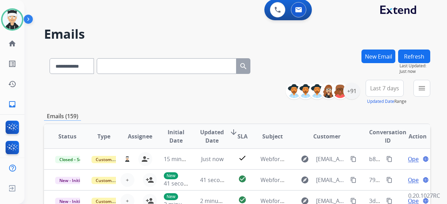
scroll to position [0, 0]
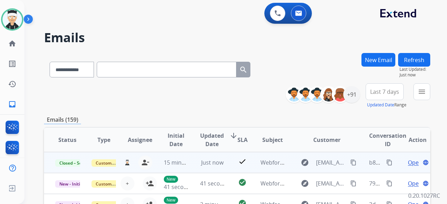
click at [386, 163] on mat-icon "content_copy" at bounding box center [389, 163] width 6 height 6
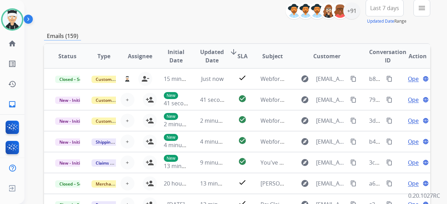
scroll to position [105, 0]
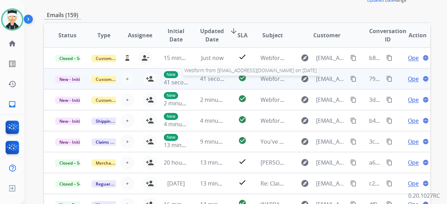
click at [271, 77] on span "Webform from [EMAIL_ADDRESS][DOMAIN_NAME] on [DATE]" at bounding box center [339, 79] width 158 height 8
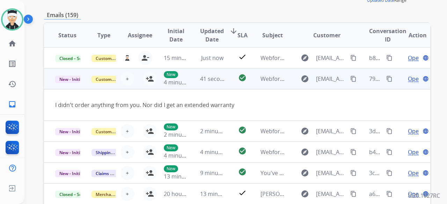
scroll to position [21, 0]
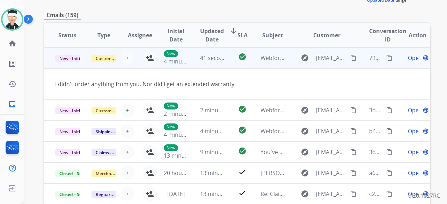
click at [409, 58] on span "Open" at bounding box center [415, 58] width 14 height 8
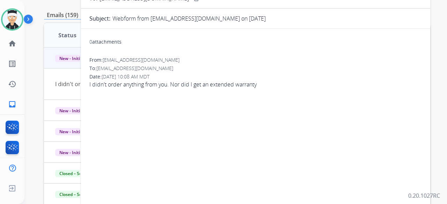
scroll to position [0, 0]
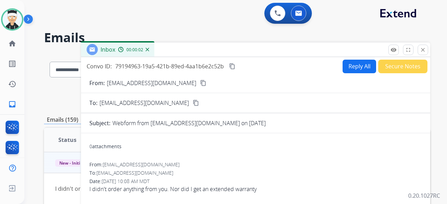
click at [200, 81] on mat-icon "content_copy" at bounding box center [203, 83] width 6 height 6
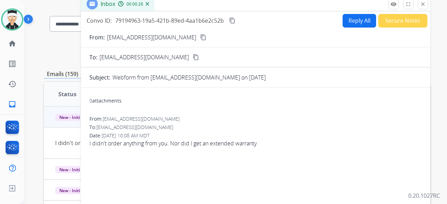
scroll to position [35, 0]
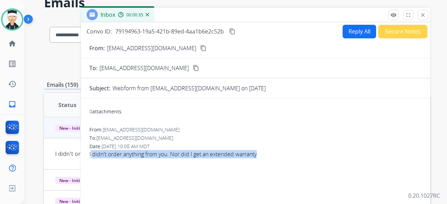
drag, startPoint x: 94, startPoint y: 156, endPoint x: 276, endPoint y: 162, distance: 182.3
click at [276, 162] on div "From: [EMAIL_ADDRESS][DOMAIN_NAME] To: [EMAIL_ADDRESS][DOMAIN_NAME] Date: [DATE…" at bounding box center [255, 145] width 332 height 38
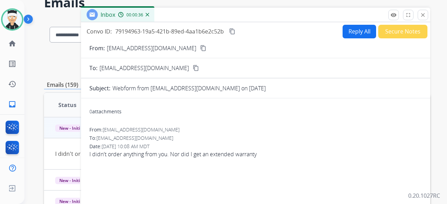
click at [277, 162] on div "From: [EMAIL_ADDRESS][DOMAIN_NAME] To: [EMAIL_ADDRESS][DOMAIN_NAME] Date: [DATE…" at bounding box center [255, 145] width 332 height 38
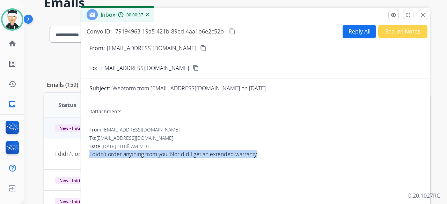
drag, startPoint x: 271, startPoint y: 154, endPoint x: 90, endPoint y: 158, distance: 180.9
click at [90, 158] on div "From: [EMAIL_ADDRESS][DOMAIN_NAME] To: [EMAIL_ADDRESS][DOMAIN_NAME] Date: [DATE…" at bounding box center [255, 145] width 332 height 38
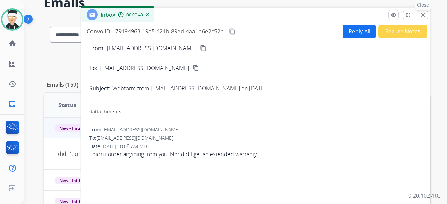
click at [424, 16] on mat-icon "close" at bounding box center [423, 15] width 6 height 6
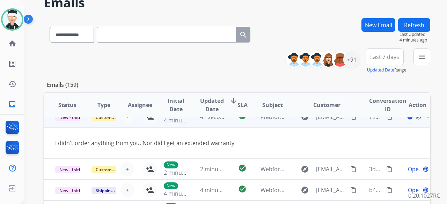
scroll to position [38, 0]
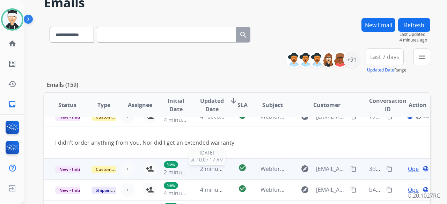
click at [215, 165] on span "2 minutes ago" at bounding box center [218, 169] width 37 height 8
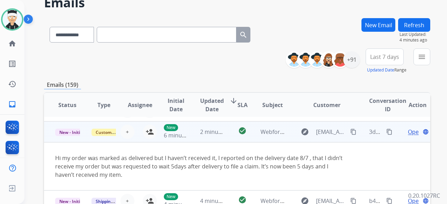
scroll to position [49, 0]
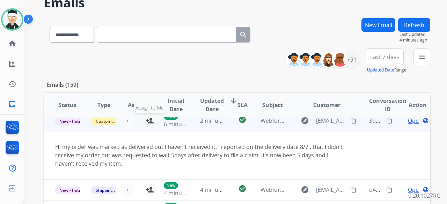
click at [150, 125] on button "person_add Assign to Me" at bounding box center [150, 121] width 14 height 14
click at [408, 122] on span "Open" at bounding box center [415, 121] width 14 height 8
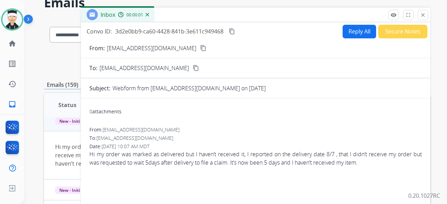
click at [200, 50] on mat-icon "content_copy" at bounding box center [203, 48] width 6 height 6
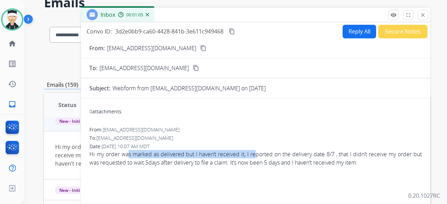
drag, startPoint x: 133, startPoint y: 154, endPoint x: 266, endPoint y: 159, distance: 133.1
click at [265, 158] on span "Hi my order was marked as delivered but I haven’t received it, I reported on th…" at bounding box center [255, 158] width 332 height 17
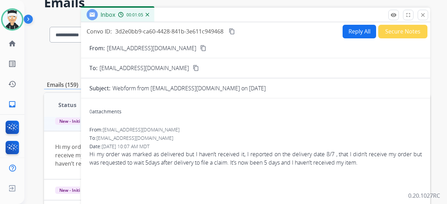
click at [266, 159] on span "Hi my order was marked as delivered but I haven’t received it, I reported on th…" at bounding box center [255, 158] width 332 height 17
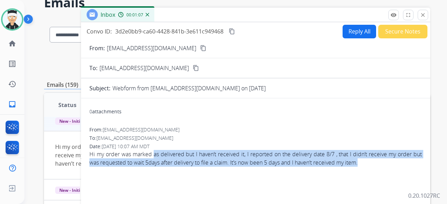
drag, startPoint x: 374, startPoint y: 164, endPoint x: 154, endPoint y: 156, distance: 219.7
click at [154, 156] on span "Hi my order was marked as delivered but I haven’t received it, I reported on th…" at bounding box center [255, 158] width 332 height 17
click at [142, 170] on div "From: [EMAIL_ADDRESS][DOMAIN_NAME] To: [EMAIL_ADDRESS][DOMAIN_NAME] Date: [DATE…" at bounding box center [255, 149] width 332 height 46
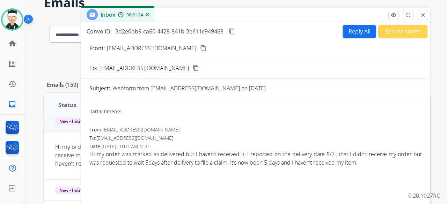
click at [348, 37] on button "Reply All" at bounding box center [359, 32] width 34 height 14
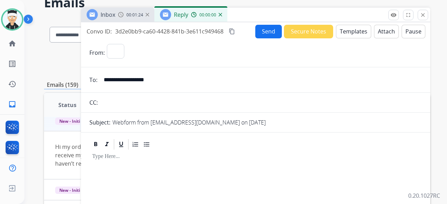
select select "**********"
click at [349, 31] on button "Templates" at bounding box center [353, 32] width 35 height 14
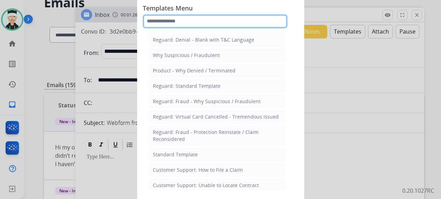
click at [202, 16] on input "text" at bounding box center [215, 21] width 145 height 14
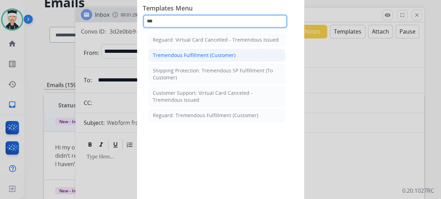
type input "***"
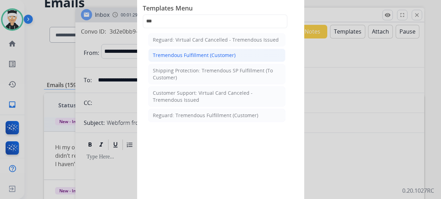
click at [197, 52] on div "Tremendous Fulfillment (Customer)" at bounding box center [194, 55] width 83 height 7
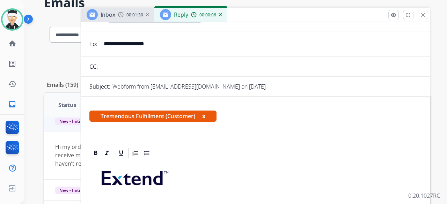
scroll to position [175, 0]
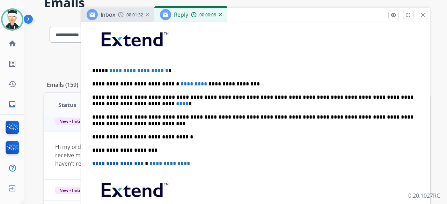
click at [168, 70] on span "**********" at bounding box center [138, 70] width 59 height 5
click at [193, 72] on p "**********" at bounding box center [252, 71] width 321 height 6
click at [174, 69] on p "**********" at bounding box center [252, 71] width 321 height 6
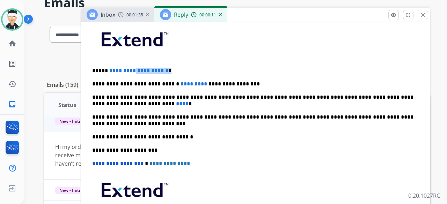
drag, startPoint x: 174, startPoint y: 69, endPoint x: 138, endPoint y: 68, distance: 36.3
click at [138, 68] on p "**********" at bounding box center [252, 71] width 321 height 6
click at [199, 62] on div "**********" at bounding box center [255, 137] width 332 height 233
drag, startPoint x: 173, startPoint y: 67, endPoint x: 163, endPoint y: 70, distance: 10.8
click at [163, 70] on span "**********" at bounding box center [138, 70] width 59 height 5
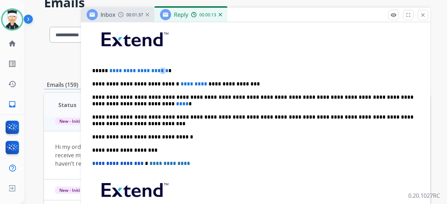
click at [168, 68] on span "**********" at bounding box center [138, 70] width 59 height 5
click at [172, 75] on div "**********" at bounding box center [255, 137] width 332 height 233
drag, startPoint x: 174, startPoint y: 69, endPoint x: 125, endPoint y: 70, distance: 49.2
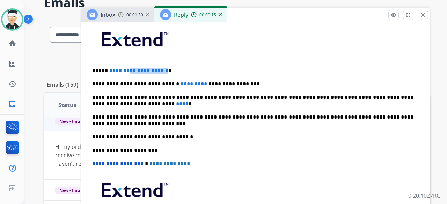
click at [126, 71] on p "**********" at bounding box center [252, 71] width 321 height 6
click at [111, 69] on span "**********" at bounding box center [138, 70] width 59 height 5
click at [111, 68] on span "**********" at bounding box center [138, 70] width 59 height 5
drag, startPoint x: 109, startPoint y: 68, endPoint x: 117, endPoint y: 67, distance: 7.8
click at [115, 68] on span "**********" at bounding box center [138, 70] width 59 height 5
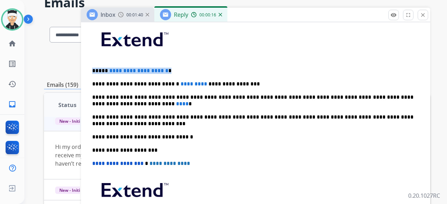
click at [115, 68] on span "**********" at bounding box center [138, 70] width 59 height 5
click at [155, 58] on p at bounding box center [255, 41] width 327 height 37
drag, startPoint x: 174, startPoint y: 70, endPoint x: 106, endPoint y: 72, distance: 68.1
click at [109, 72] on span "**********" at bounding box center [138, 70] width 59 height 5
click at [176, 104] on span "****" at bounding box center [182, 103] width 13 height 5
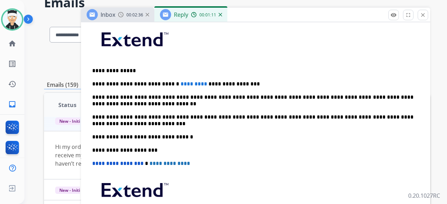
click at [187, 82] on p "**********" at bounding box center [252, 84] width 321 height 6
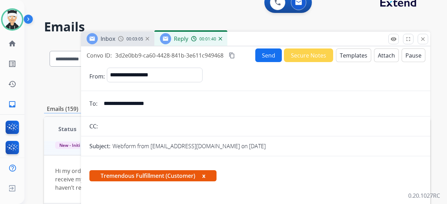
scroll to position [0, 0]
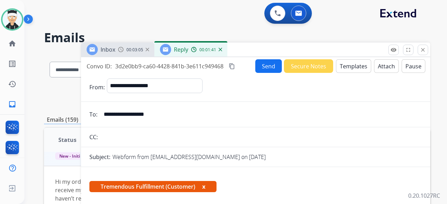
click at [269, 68] on button "Send" at bounding box center [268, 66] width 27 height 14
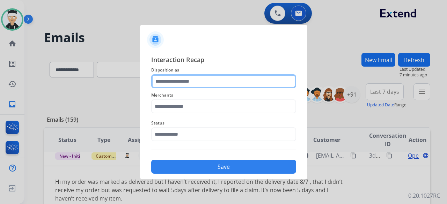
click at [240, 78] on input "text" at bounding box center [223, 81] width 145 height 14
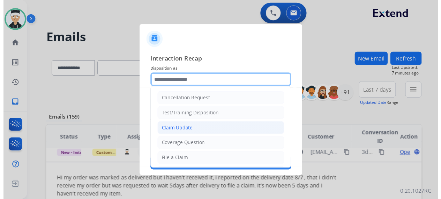
scroll to position [70, 0]
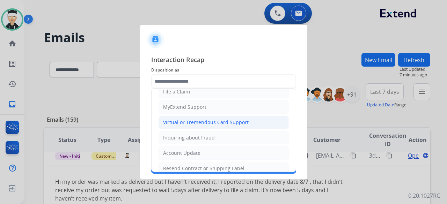
click at [216, 121] on div "Virtual or Tremendous Card Support" at bounding box center [206, 122] width 86 height 7
type input "**********"
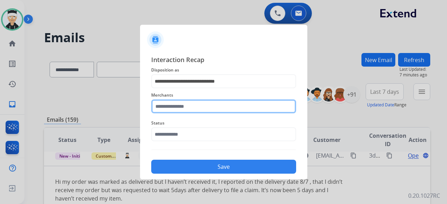
click at [192, 108] on input "text" at bounding box center [223, 106] width 145 height 14
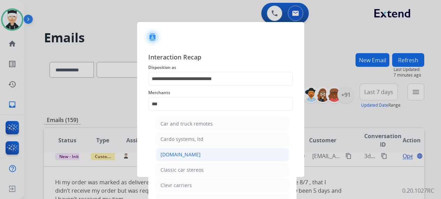
click at [195, 155] on li "[DOMAIN_NAME]" at bounding box center [222, 154] width 133 height 13
type input "**********"
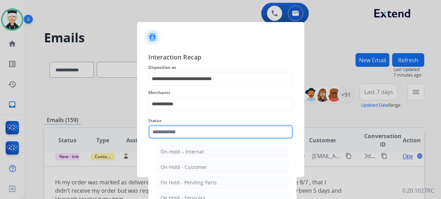
click at [212, 132] on input "text" at bounding box center [220, 132] width 145 height 14
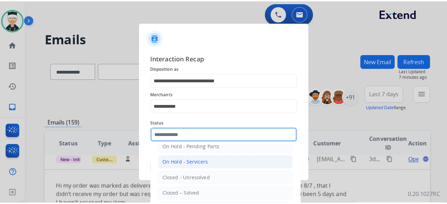
scroll to position [40, 0]
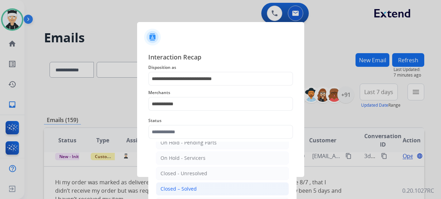
click at [192, 188] on div "Closed – Solved" at bounding box center [179, 188] width 36 height 7
type input "**********"
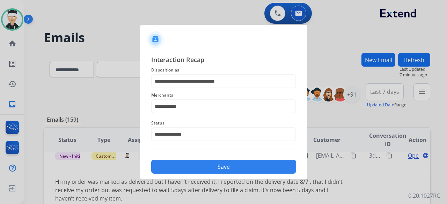
click at [214, 169] on button "Save" at bounding box center [223, 167] width 145 height 14
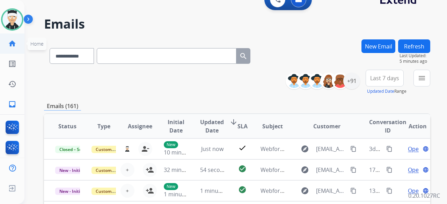
scroll to position [0, 0]
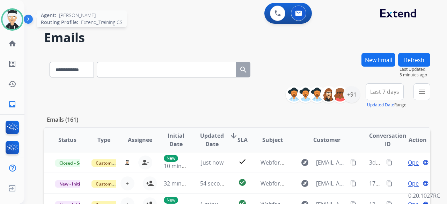
click at [13, 16] on img at bounding box center [12, 20] width 20 height 20
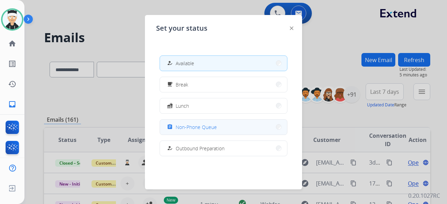
click at [206, 134] on button "assignment Non-Phone Queue" at bounding box center [223, 127] width 127 height 15
click at [206, 134] on span "Updated Date" at bounding box center [212, 140] width 24 height 17
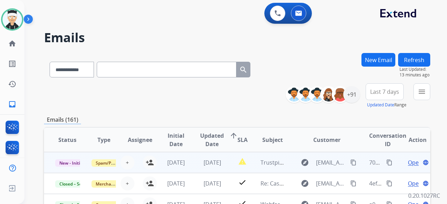
click at [250, 166] on td "Trustpilot Business Solutionist" at bounding box center [267, 162] width 36 height 21
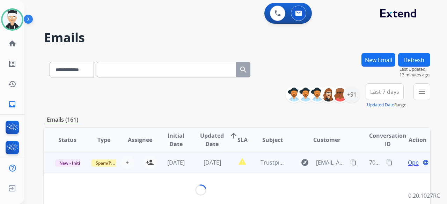
click at [250, 166] on td "Trustpilot Business Solutionist" at bounding box center [267, 162] width 36 height 21
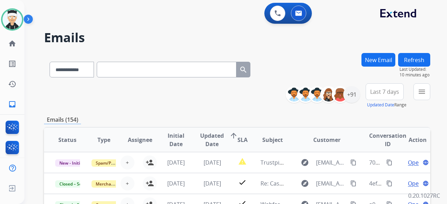
click at [163, 75] on input "text" at bounding box center [167, 70] width 140 height 16
paste input "**********"
type input "**********"
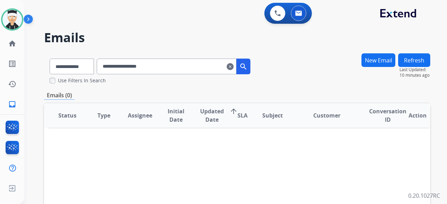
click at [383, 60] on button "New Email" at bounding box center [378, 60] width 34 height 14
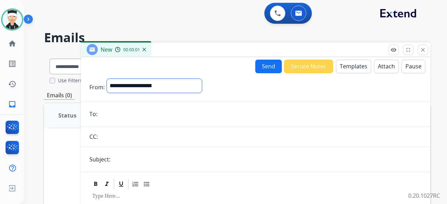
click at [162, 90] on select "**********" at bounding box center [154, 86] width 95 height 14
select select "**********"
click at [107, 79] on select "**********" at bounding box center [154, 86] width 95 height 14
click at [150, 118] on input "email" at bounding box center [260, 115] width 322 height 14
paste input "**********"
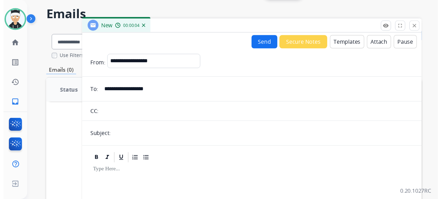
scroll to position [35, 0]
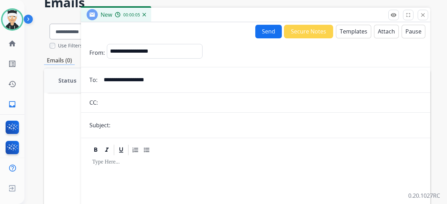
type input "**********"
click at [150, 120] on input "text" at bounding box center [266, 125] width 309 height 14
type input "**********"
click at [343, 32] on button "Templates" at bounding box center [353, 32] width 35 height 14
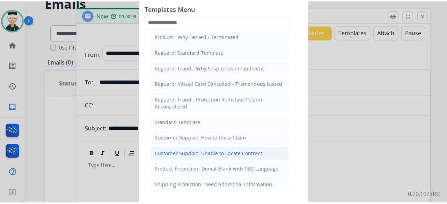
scroll to position [70, 0]
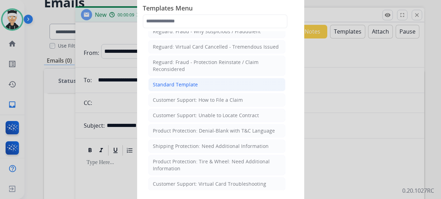
click at [200, 82] on li "Standard Template" at bounding box center [216, 84] width 137 height 13
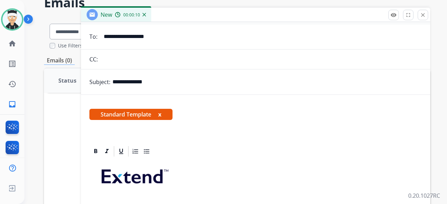
scroll to position [105, 0]
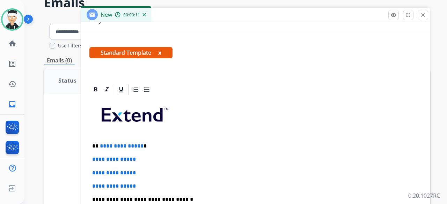
click at [139, 147] on p "**********" at bounding box center [252, 146] width 321 height 6
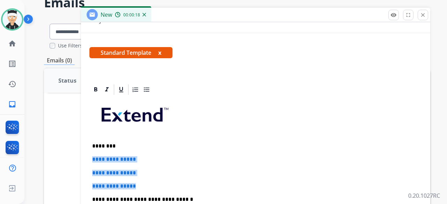
drag, startPoint x: 141, startPoint y: 186, endPoint x: 80, endPoint y: 157, distance: 67.4
click at [80, 157] on div "**********" at bounding box center [237, 178] width 386 height 320
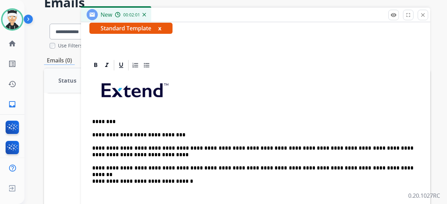
scroll to position [175, 0]
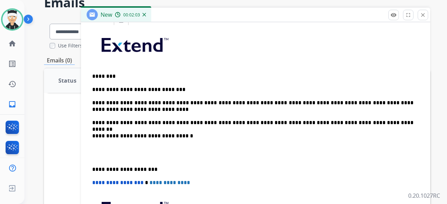
click at [91, 167] on div "**********" at bounding box center [255, 149] width 332 height 246
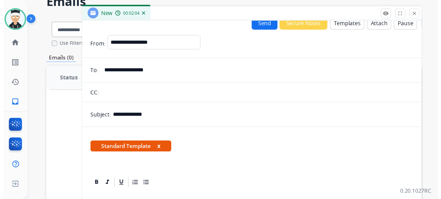
scroll to position [0, 0]
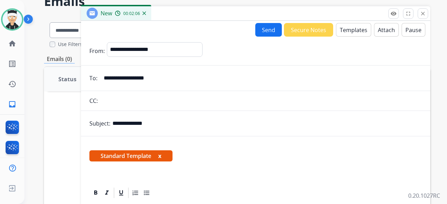
click at [257, 31] on button "Send" at bounding box center [268, 30] width 27 height 14
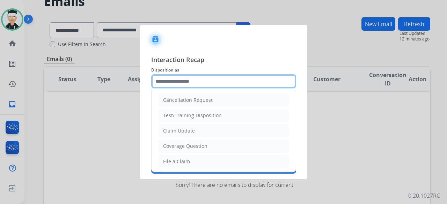
click at [216, 84] on input "text" at bounding box center [223, 81] width 145 height 14
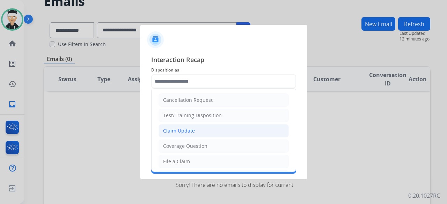
click at [209, 133] on li "Claim Update" at bounding box center [223, 130] width 130 height 13
type input "**********"
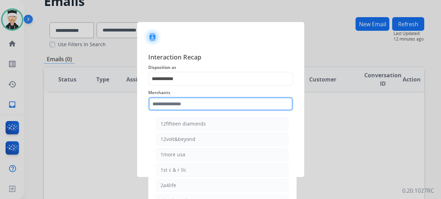
click at [182, 110] on input "text" at bounding box center [220, 104] width 145 height 14
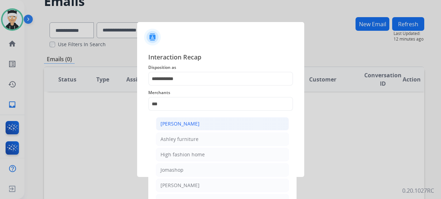
click at [190, 125] on div "[PERSON_NAME]" at bounding box center [180, 123] width 39 height 7
type input "**********"
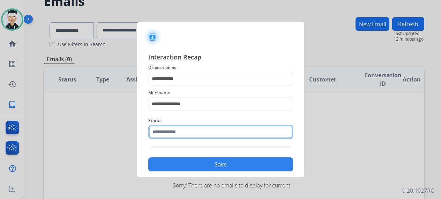
click at [211, 136] on input "text" at bounding box center [220, 132] width 145 height 14
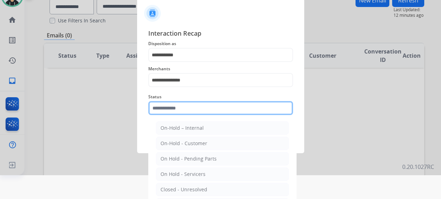
scroll to position [47, 0]
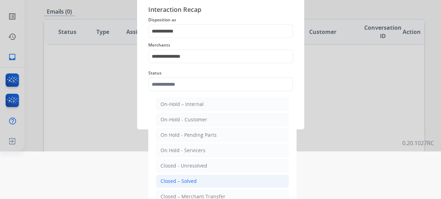
click at [205, 179] on li "Closed – Solved" at bounding box center [222, 180] width 133 height 13
type input "**********"
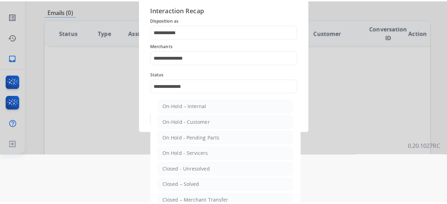
scroll to position [0, 0]
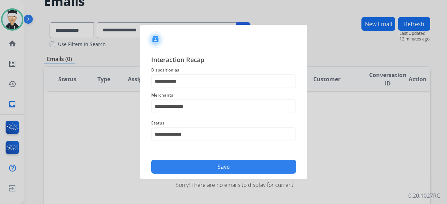
click at [226, 161] on button "Save" at bounding box center [223, 167] width 145 height 14
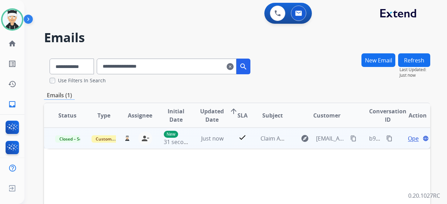
click at [386, 141] on mat-icon "content_copy" at bounding box center [389, 138] width 6 height 6
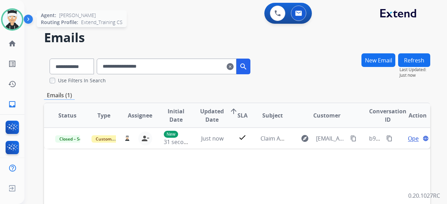
click at [16, 26] on img at bounding box center [12, 20] width 20 height 20
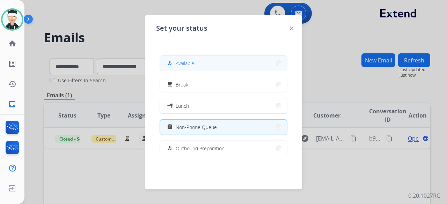
click at [190, 62] on span "Available" at bounding box center [185, 63] width 19 height 7
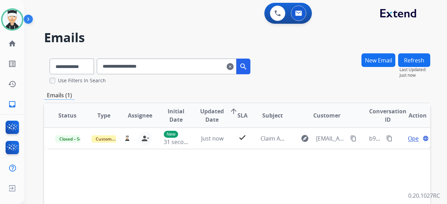
click at [234, 65] on mat-icon "clear" at bounding box center [230, 66] width 7 height 8
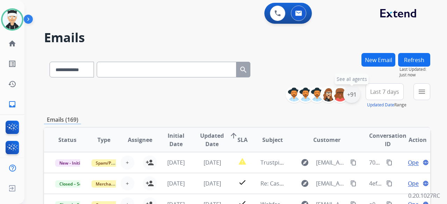
click at [347, 97] on div "+91" at bounding box center [351, 94] width 17 height 17
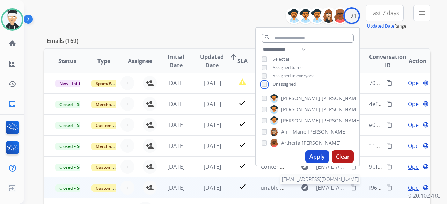
scroll to position [105, 0]
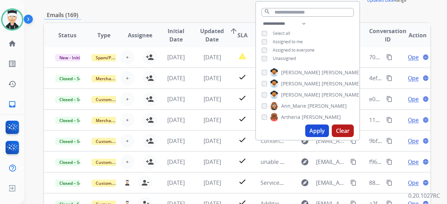
click at [312, 133] on button "Apply" at bounding box center [317, 131] width 24 height 13
click at [312, 125] on div "**********" at bounding box center [227, 22] width 406 height 204
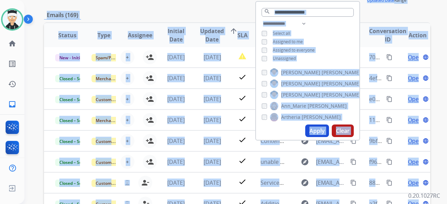
scroll to position [0, 0]
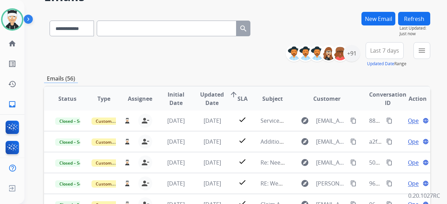
scroll to position [70, 0]
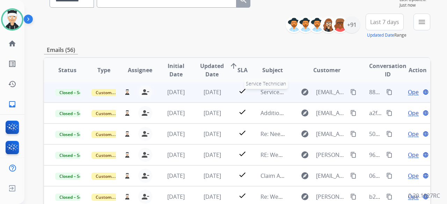
click at [273, 94] on span "Service Technician" at bounding box center [284, 92] width 49 height 8
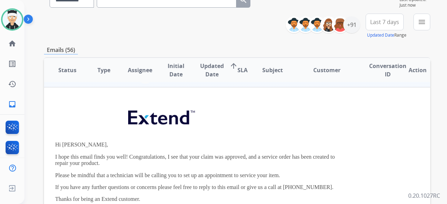
scroll to position [0, 0]
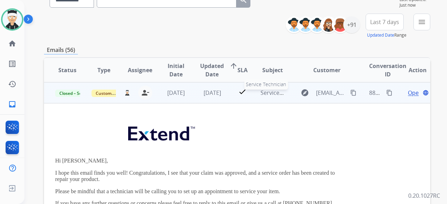
click at [269, 96] on span "Service Technician" at bounding box center [284, 93] width 49 height 8
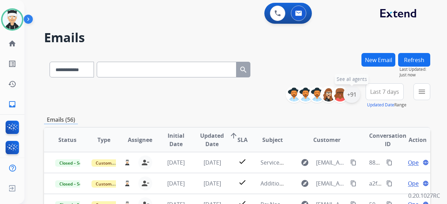
click at [348, 95] on div "+91" at bounding box center [351, 94] width 17 height 17
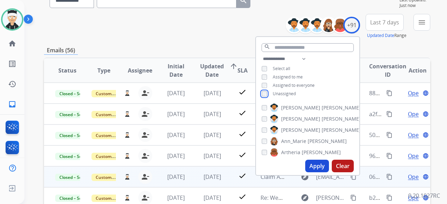
scroll to position [70, 0]
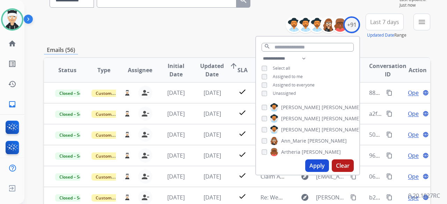
click at [321, 169] on button "Apply" at bounding box center [317, 166] width 24 height 13
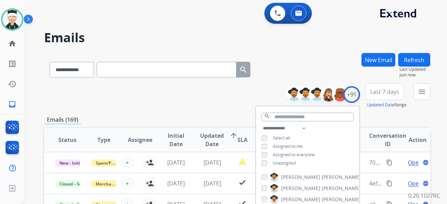
click at [188, 101] on div "**********" at bounding box center [237, 95] width 386 height 25
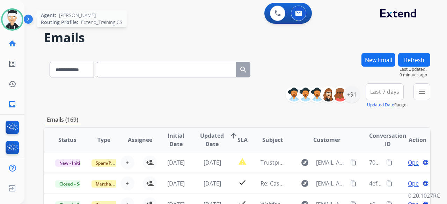
click at [12, 25] on img at bounding box center [12, 20] width 20 height 20
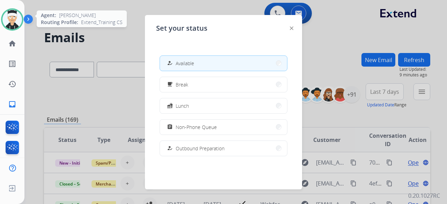
click at [12, 25] on img at bounding box center [12, 20] width 20 height 20
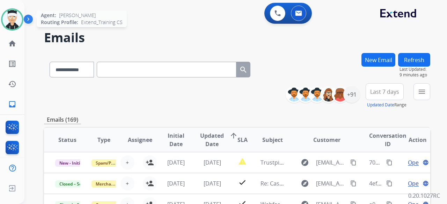
click at [13, 21] on img at bounding box center [12, 20] width 20 height 20
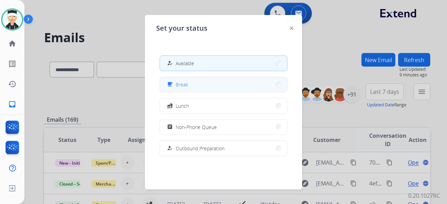
click at [224, 86] on button "free_breakfast Break" at bounding box center [223, 84] width 127 height 15
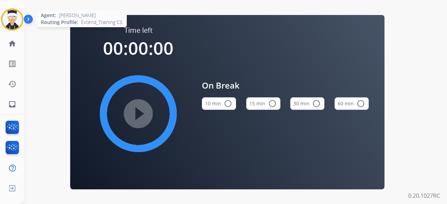
click at [20, 17] on img at bounding box center [12, 20] width 20 height 20
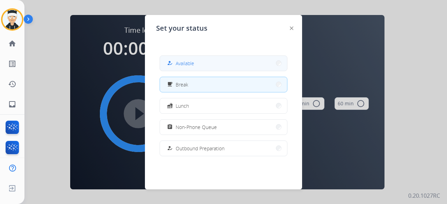
click at [203, 62] on button "how_to_reg Available" at bounding box center [223, 63] width 127 height 15
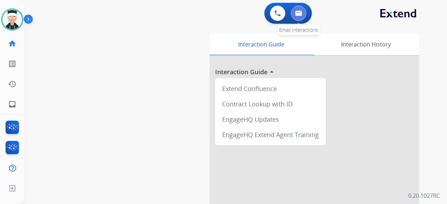
click at [298, 14] on img at bounding box center [298, 13] width 7 height 6
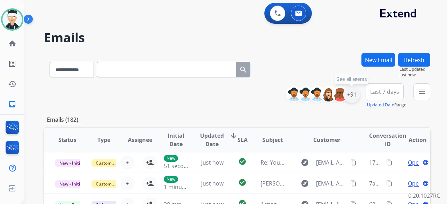
click at [353, 98] on div "+91" at bounding box center [351, 94] width 17 height 17
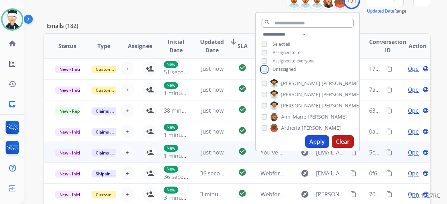
scroll to position [105, 0]
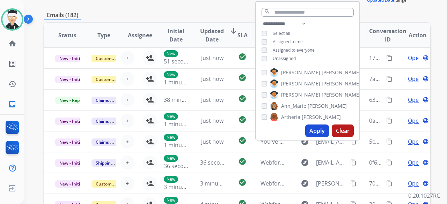
click at [313, 133] on button "Apply" at bounding box center [317, 131] width 24 height 13
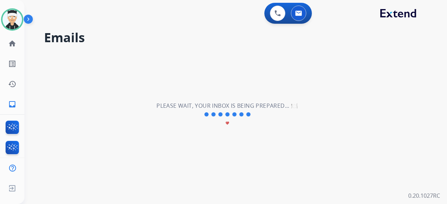
scroll to position [0, 0]
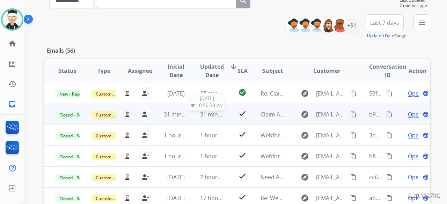
scroll to position [70, 0]
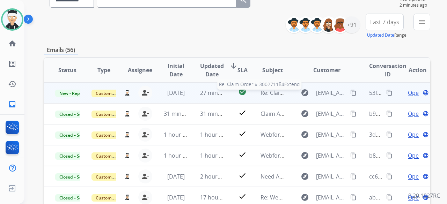
click at [260, 93] on span "Re: Claim Order # 300271184Extend" at bounding box center [307, 93] width 94 height 8
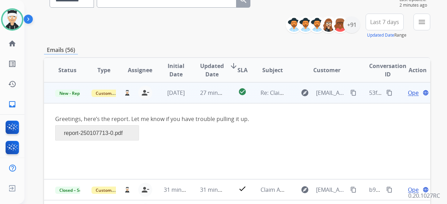
click at [408, 92] on span "Open" at bounding box center [415, 93] width 14 height 8
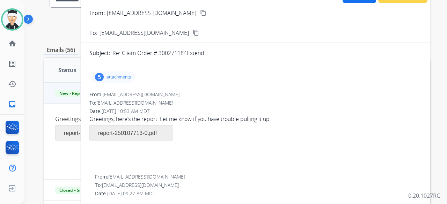
click at [126, 134] on span "report-250107713-0.pdf" at bounding box center [127, 133] width 59 height 6
click at [122, 73] on div "5 attachments" at bounding box center [113, 77] width 44 height 11
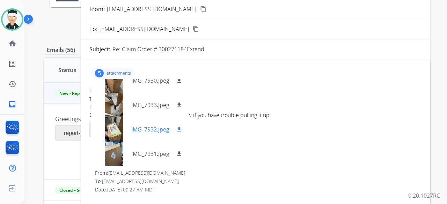
scroll to position [0, 0]
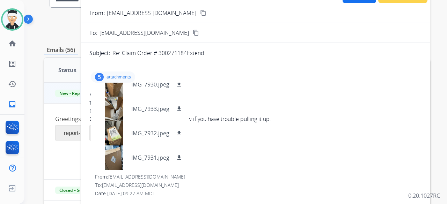
click at [115, 72] on div "5 attachments IMG_7929.jpeg download IMG_7930.jpeg download IMG_7933.jpeg downl…" at bounding box center [113, 77] width 44 height 11
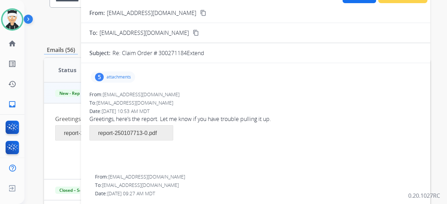
click at [135, 135] on span "report-250107713-0.pdf" at bounding box center [127, 133] width 59 height 6
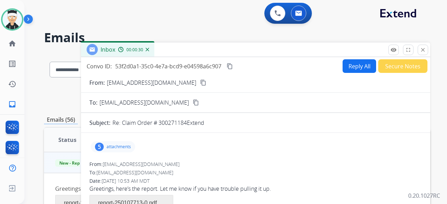
click at [344, 67] on button "Reply All" at bounding box center [359, 66] width 34 height 14
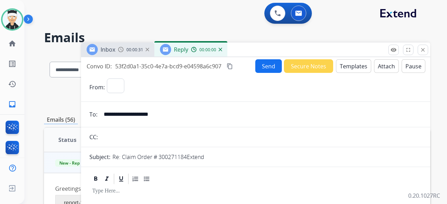
select select "**********"
click at [346, 63] on button "Templates" at bounding box center [353, 66] width 35 height 14
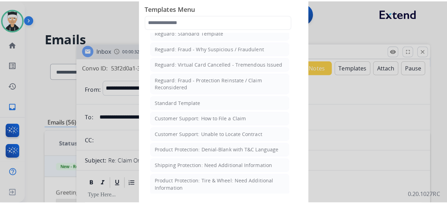
scroll to position [70, 0]
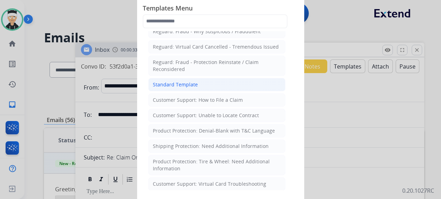
click at [205, 85] on li "Standard Template" at bounding box center [216, 84] width 137 height 13
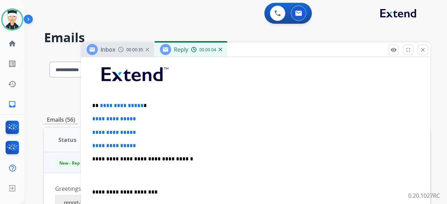
scroll to position [175, 0]
click at [140, 103] on p "**********" at bounding box center [252, 106] width 321 height 6
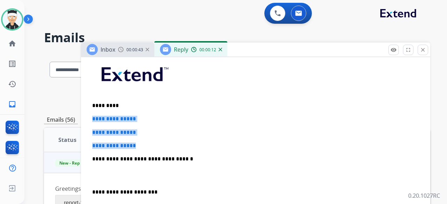
drag, startPoint x: 141, startPoint y: 145, endPoint x: 91, endPoint y: 119, distance: 56.5
click at [91, 119] on div "**********" at bounding box center [255, 176] width 332 height 240
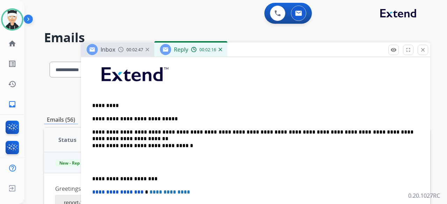
click at [90, 178] on div "**********" at bounding box center [255, 169] width 332 height 227
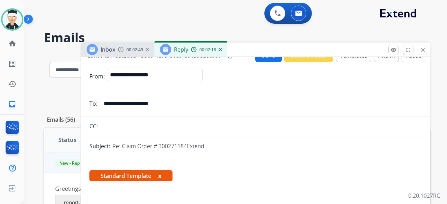
scroll to position [0, 0]
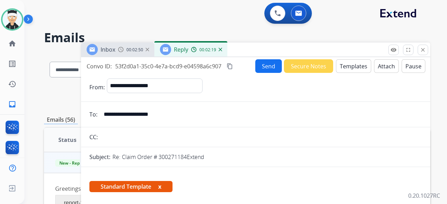
click at [260, 71] on button "Send" at bounding box center [268, 66] width 27 height 14
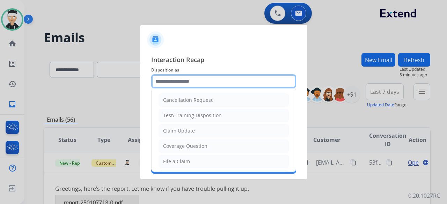
click at [222, 79] on input "text" at bounding box center [223, 81] width 145 height 14
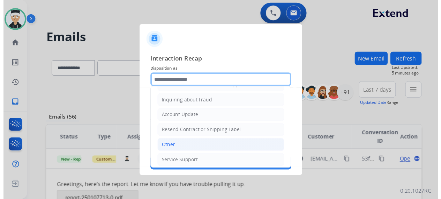
scroll to position [106, 0]
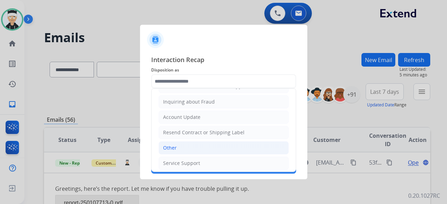
click at [212, 147] on li "Other" at bounding box center [223, 147] width 130 height 13
type input "*****"
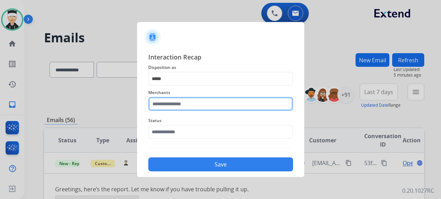
click at [217, 105] on input "text" at bounding box center [220, 104] width 145 height 14
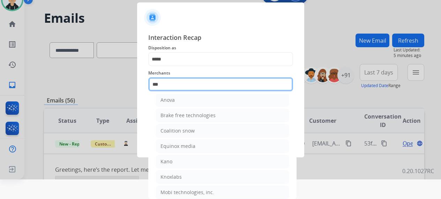
scroll to position [0, 0]
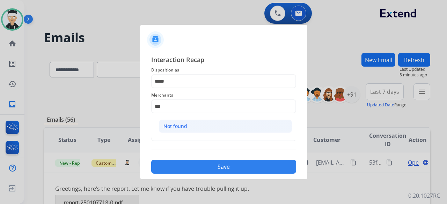
click at [193, 125] on li "Not found" at bounding box center [225, 126] width 133 height 13
type input "*********"
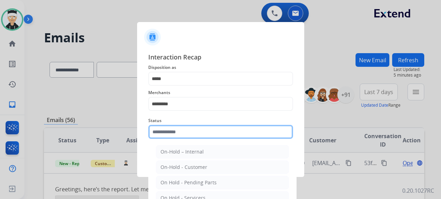
click at [193, 134] on input "text" at bounding box center [220, 132] width 145 height 14
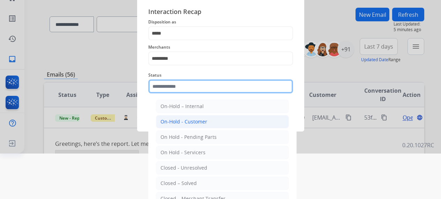
scroll to position [47, 0]
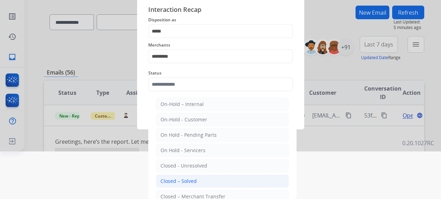
click at [193, 180] on div "Closed – Solved" at bounding box center [179, 180] width 36 height 7
type input "**********"
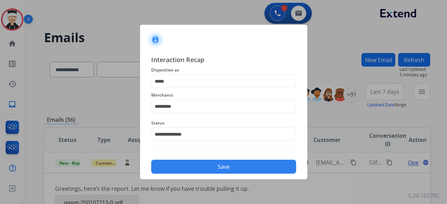
click at [229, 166] on button "Save" at bounding box center [223, 167] width 145 height 14
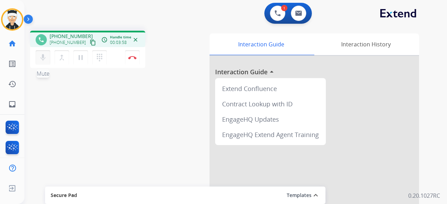
click at [40, 60] on mat-icon "mic" at bounding box center [43, 57] width 8 height 8
click at [79, 62] on button "pause Hold" at bounding box center [80, 57] width 15 height 15
click at [100, 60] on mat-icon "dialpad" at bounding box center [99, 57] width 8 height 8
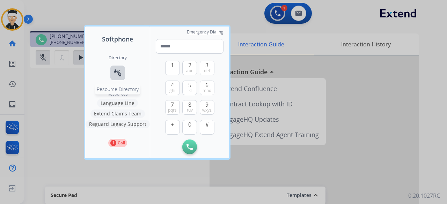
click at [118, 73] on mat-icon "connect_without_contact" at bounding box center [117, 73] width 8 height 8
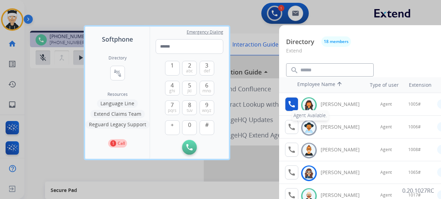
click at [291, 109] on button "call Agent Available." at bounding box center [291, 104] width 13 height 14
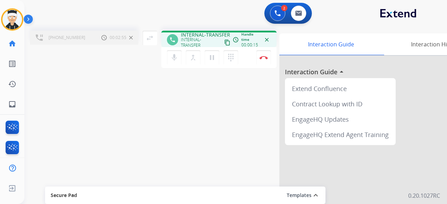
click at [73, 35] on span "[PHONE_NUMBER]" at bounding box center [67, 38] width 37 height 6
click at [198, 39] on div "INTERNAL-TRANSFER content_copy" at bounding box center [206, 42] width 51 height 11
click at [146, 40] on mat-icon "swap_horiz" at bounding box center [150, 38] width 8 height 8
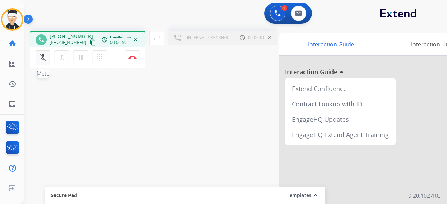
click at [45, 62] on button "mic_off Mute" at bounding box center [43, 57] width 15 height 15
click at [160, 43] on button "swap_horiz Break voice bridge" at bounding box center [156, 38] width 15 height 15
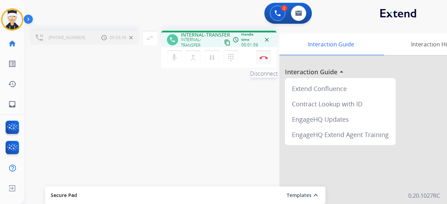
click at [264, 58] on img at bounding box center [263, 57] width 8 height 3
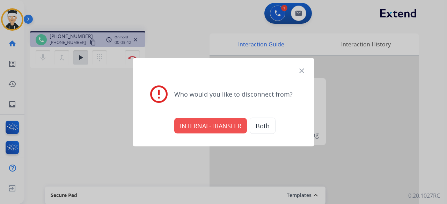
click at [302, 70] on mat-icon "close" at bounding box center [301, 70] width 8 height 8
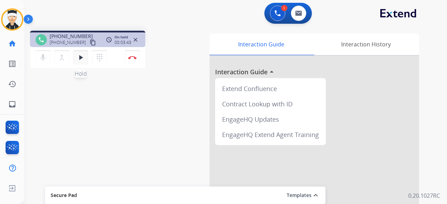
click at [88, 54] on div "mic Mute merge_type Bridge play_arrow Hold dialpad Dialpad" at bounding box center [73, 57] width 75 height 15
click at [84, 60] on mat-icon "play_arrow" at bounding box center [80, 57] width 8 height 8
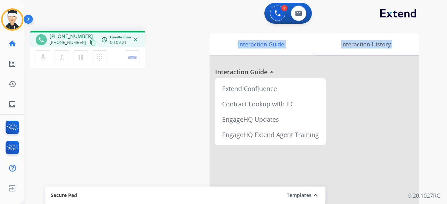
drag, startPoint x: 194, startPoint y: 28, endPoint x: 182, endPoint y: 103, distance: 76.0
click at [183, 98] on div "phone [PHONE_NUMBER] [PHONE_NUMBER] content_copy access_time Call metrics Queue…" at bounding box center [227, 170] width 406 height 291
click at [182, 103] on div "phone [PHONE_NUMBER] [PHONE_NUMBER] content_copy access_time Call metrics Queue…" at bounding box center [227, 170] width 406 height 291
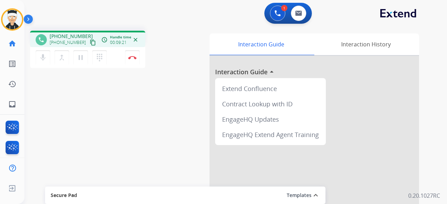
click at [183, 45] on div "phone [PHONE_NUMBER] [PHONE_NUMBER] content_copy access_time Call metrics Queue…" at bounding box center [113, 50] width 167 height 39
drag, startPoint x: 192, startPoint y: 29, endPoint x: 123, endPoint y: 16, distance: 70.0
click at [143, 27] on div "phone [PHONE_NUMBER] [PHONE_NUMBER] content_copy access_time Call metrics Queue…" at bounding box center [227, 170] width 406 height 291
click at [118, 6] on div "1 Voice Interactions 0 Email Interactions" at bounding box center [231, 14] width 397 height 22
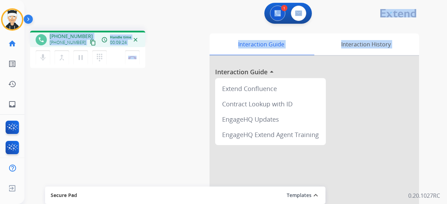
drag, startPoint x: 177, startPoint y: 22, endPoint x: 178, endPoint y: 116, distance: 94.6
click at [179, 116] on div "1 Voice Interactions 0 Email Interactions phone [PHONE_NUMBER] [PHONE_NUMBER] c…" at bounding box center [235, 102] width 422 height 204
click at [178, 116] on div "phone [PHONE_NUMBER] [PHONE_NUMBER] content_copy access_time Call metrics Queue…" at bounding box center [227, 170] width 406 height 291
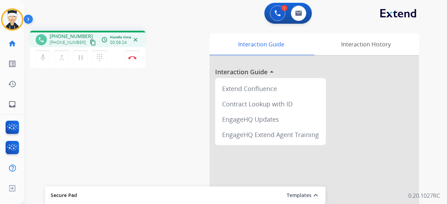
click at [167, 51] on div "phone [PHONE_NUMBER] [PHONE_NUMBER] content_copy access_time Call metrics Queue…" at bounding box center [113, 50] width 167 height 39
click at [130, 58] on img at bounding box center [132, 57] width 8 height 3
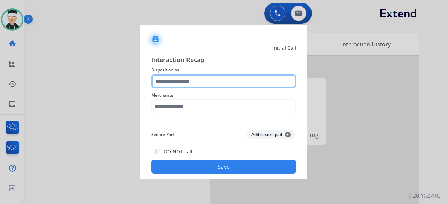
click at [236, 81] on input "text" at bounding box center [223, 81] width 145 height 14
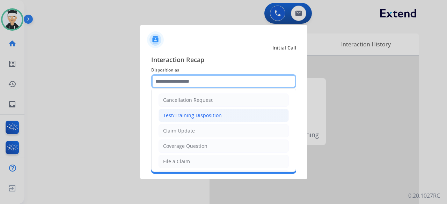
scroll to position [35, 0]
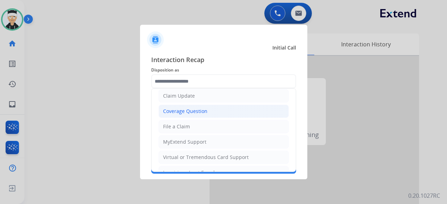
click at [231, 117] on li "Coverage Question" at bounding box center [223, 111] width 130 height 13
type input "**********"
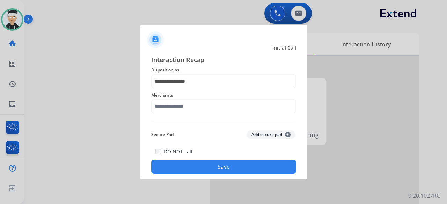
click at [231, 117] on div "**********" at bounding box center [223, 114] width 145 height 119
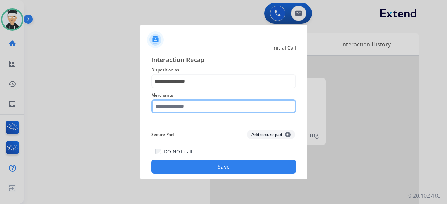
click at [214, 104] on input "text" at bounding box center [223, 106] width 145 height 14
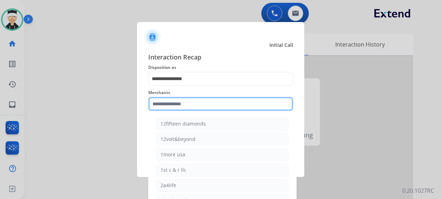
click at [214, 104] on input "text" at bounding box center [220, 104] width 145 height 14
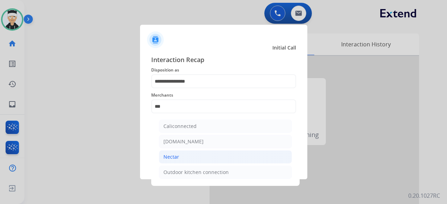
click at [188, 153] on li "Nectar" at bounding box center [225, 156] width 133 height 13
type input "******"
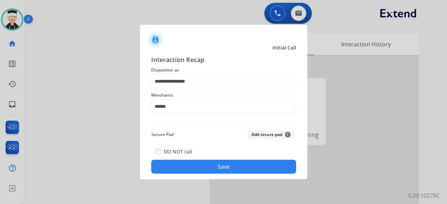
click at [202, 162] on button "Save" at bounding box center [223, 167] width 145 height 14
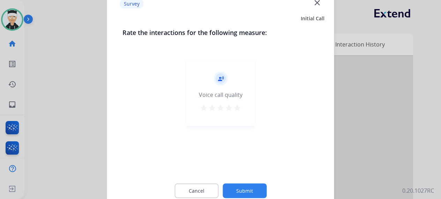
click at [237, 108] on mat-icon "star" at bounding box center [237, 107] width 8 height 8
click at [237, 186] on button "Submit" at bounding box center [245, 190] width 44 height 15
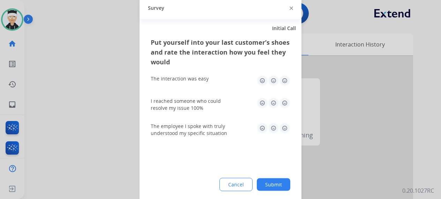
click at [284, 82] on img at bounding box center [284, 80] width 11 height 11
click at [285, 101] on img at bounding box center [284, 102] width 11 height 11
click at [286, 128] on img at bounding box center [284, 127] width 11 height 11
click at [278, 188] on button "Submit" at bounding box center [274, 184] width 34 height 13
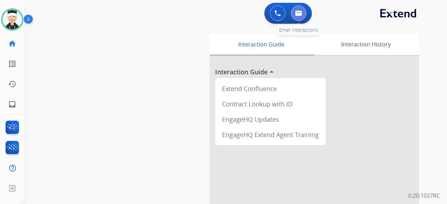
click at [300, 10] on img at bounding box center [298, 13] width 7 height 6
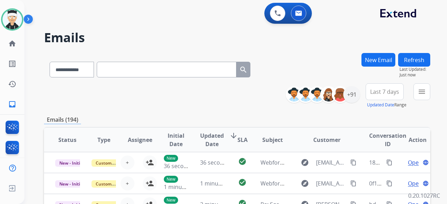
scroll to position [35, 0]
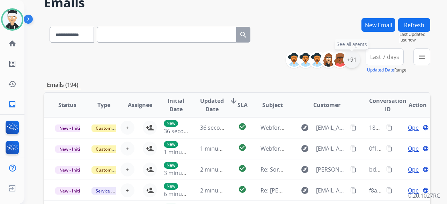
click at [348, 60] on div "+91" at bounding box center [351, 59] width 17 height 17
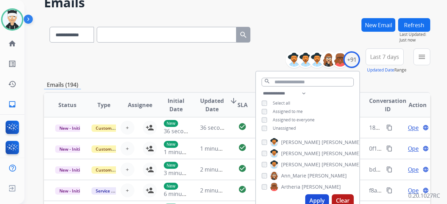
click at [316, 199] on button "Apply" at bounding box center [317, 200] width 24 height 13
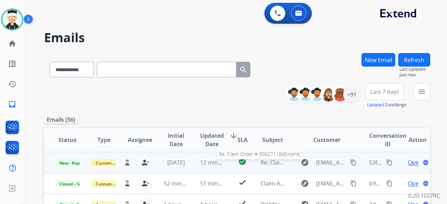
click at [271, 163] on span "Re: Claim Order # 300271184Extend" at bounding box center [307, 163] width 94 height 8
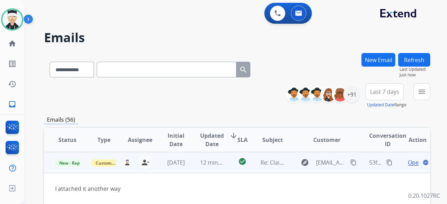
click at [408, 162] on span "Open" at bounding box center [415, 162] width 14 height 8
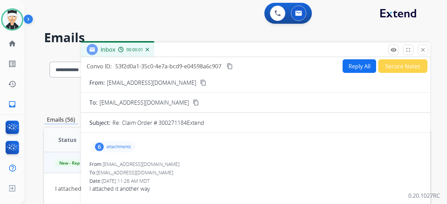
click at [114, 145] on p "attachments" at bounding box center [118, 147] width 24 height 6
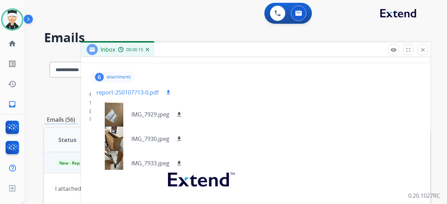
click at [166, 89] on mat-icon "download" at bounding box center [168, 92] width 6 height 6
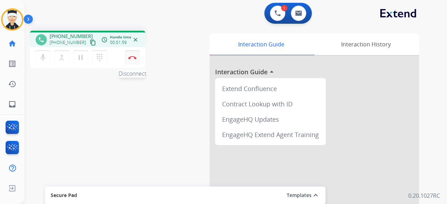
click at [134, 57] on img at bounding box center [132, 57] width 8 height 3
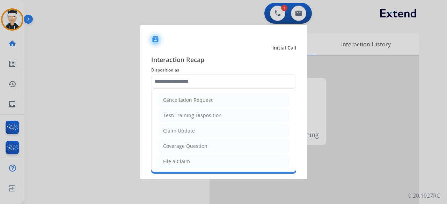
click at [226, 82] on input "text" at bounding box center [223, 81] width 145 height 14
click at [189, 165] on li "File a Claim" at bounding box center [223, 161] width 130 height 13
type input "**********"
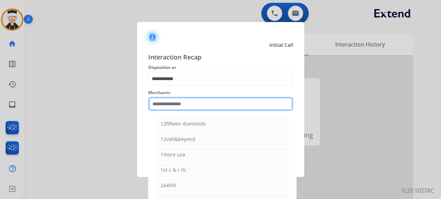
click at [195, 102] on input "text" at bounding box center [220, 104] width 145 height 14
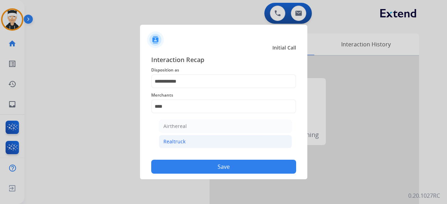
click at [184, 142] on div "Realtruck" at bounding box center [174, 141] width 22 height 7
type input "*********"
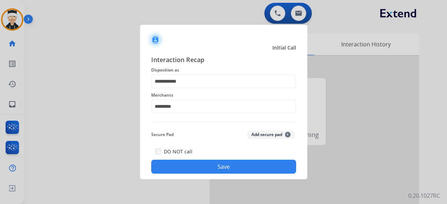
click at [216, 167] on button "Save" at bounding box center [223, 167] width 145 height 14
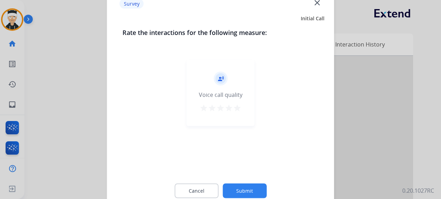
click at [237, 106] on mat-icon "star" at bounding box center [237, 107] width 8 height 8
click at [247, 196] on button "Submit" at bounding box center [245, 190] width 44 height 15
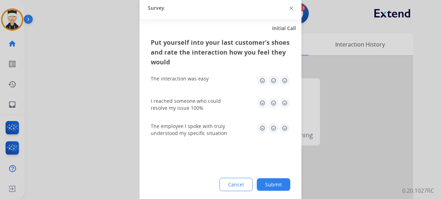
drag, startPoint x: 286, startPoint y: 82, endPoint x: 283, endPoint y: 89, distance: 7.5
click at [285, 82] on img at bounding box center [284, 80] width 11 height 11
drag, startPoint x: 284, startPoint y: 95, endPoint x: 284, endPoint y: 103, distance: 8.0
click at [284, 97] on div "I reached someone who could resolve my issue 100%" at bounding box center [221, 103] width 140 height 25
click at [284, 97] on img at bounding box center [284, 102] width 11 height 11
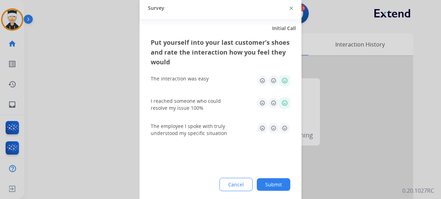
click at [284, 103] on img at bounding box center [284, 102] width 11 height 11
click at [284, 128] on img at bounding box center [284, 127] width 11 height 11
click at [280, 181] on button "Submit" at bounding box center [274, 184] width 34 height 13
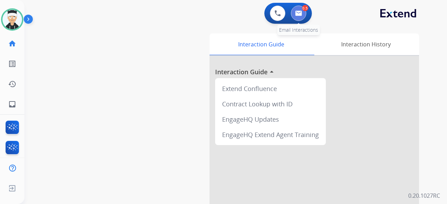
click at [302, 19] on button at bounding box center [298, 13] width 15 height 15
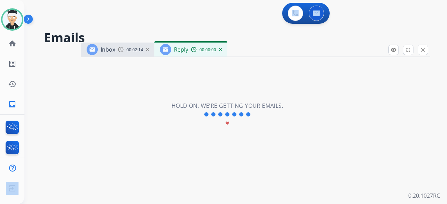
select select "**********"
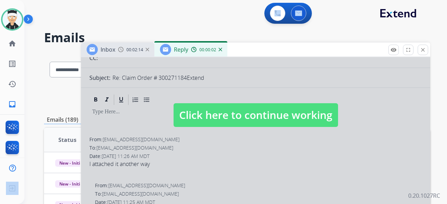
scroll to position [105, 0]
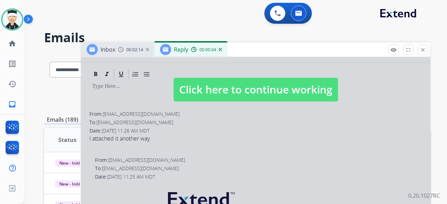
click at [250, 95] on span "Click here to continue working" at bounding box center [255, 90] width 164 height 24
select select
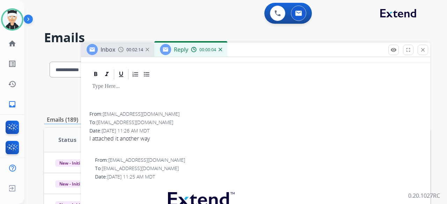
scroll to position [0, 0]
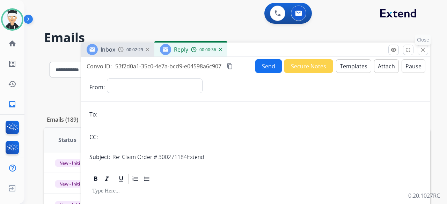
click at [424, 52] on mat-icon "close" at bounding box center [423, 50] width 6 height 6
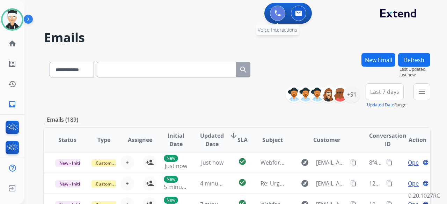
click at [278, 15] on img at bounding box center [277, 13] width 6 height 6
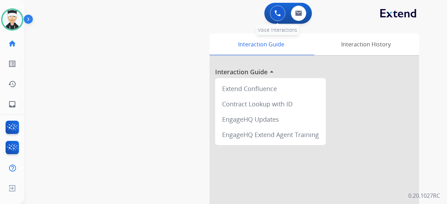
click at [279, 16] on button at bounding box center [277, 13] width 15 height 15
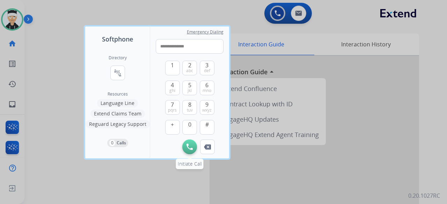
type input "**********"
click at [187, 150] on button "Initiate Call" at bounding box center [189, 147] width 15 height 15
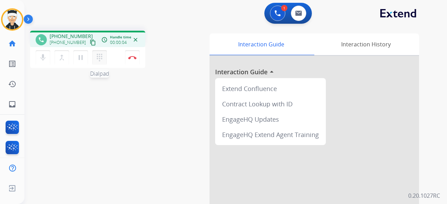
click at [98, 62] on button "dialpad Dialpad" at bounding box center [99, 57] width 15 height 15
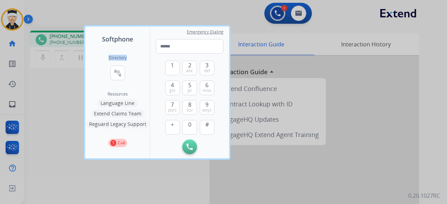
click at [98, 62] on div "Directory connect_without_contact Resource Directory Resources Language Line Ex…" at bounding box center [117, 101] width 65 height 114
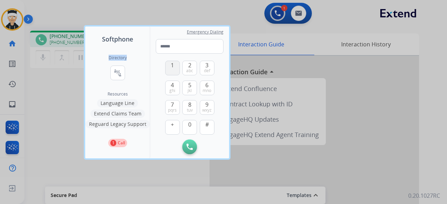
click at [173, 68] on span "1" at bounding box center [172, 65] width 3 height 8
click at [174, 72] on button "1" at bounding box center [172, 68] width 15 height 15
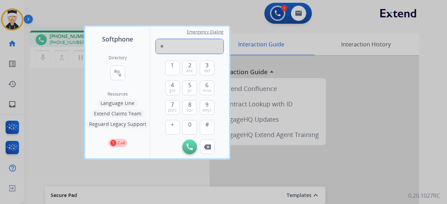
click at [168, 46] on input "**" at bounding box center [190, 46] width 68 height 15
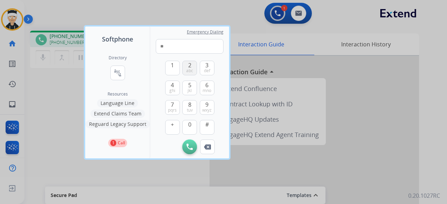
click at [184, 70] on button "2 abc" at bounding box center [189, 68] width 15 height 15
type input "***"
click at [153, 169] on div at bounding box center [223, 102] width 447 height 204
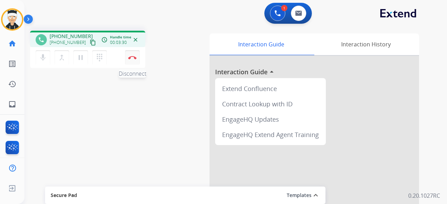
click at [131, 60] on button "Disconnect" at bounding box center [132, 57] width 15 height 15
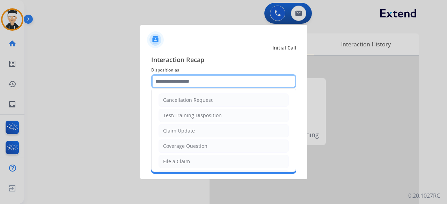
click at [221, 79] on input "text" at bounding box center [223, 81] width 145 height 14
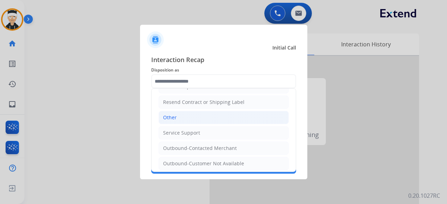
click at [220, 113] on li "Other" at bounding box center [223, 117] width 130 height 13
type input "*****"
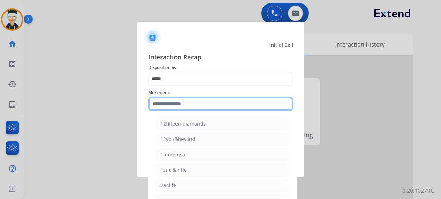
click at [200, 104] on input "text" at bounding box center [220, 104] width 145 height 14
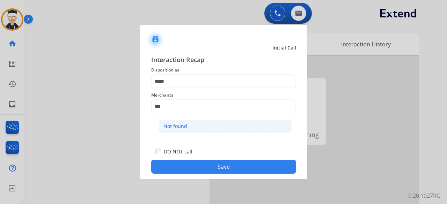
click at [193, 131] on li "Not found" at bounding box center [225, 126] width 133 height 13
type input "*********"
click at [193, 131] on div "Secure Pad Add secure pad +" at bounding box center [223, 135] width 145 height 14
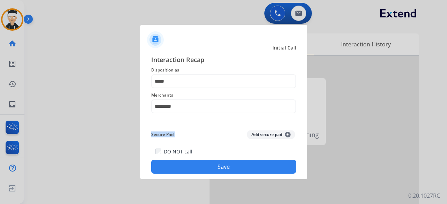
click at [215, 169] on button "Save" at bounding box center [223, 167] width 145 height 14
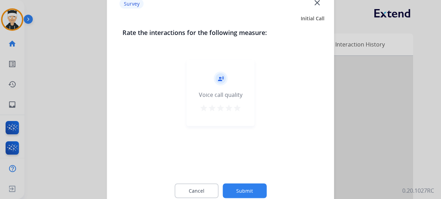
click at [237, 108] on mat-icon "star" at bounding box center [237, 107] width 8 height 8
click at [245, 191] on button "Submit" at bounding box center [245, 190] width 44 height 15
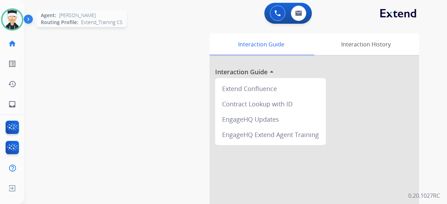
click at [16, 18] on img at bounding box center [12, 20] width 20 height 20
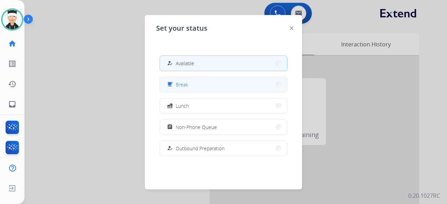
click at [214, 83] on button "free_breakfast Break" at bounding box center [223, 84] width 127 height 15
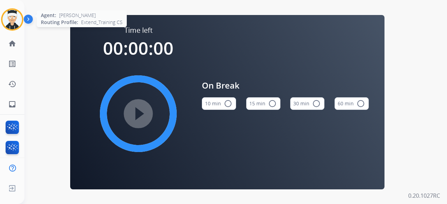
click at [7, 20] on img at bounding box center [12, 20] width 20 height 20
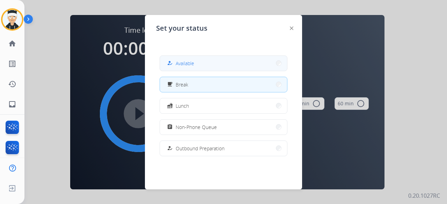
click at [220, 62] on button "how_to_reg Available" at bounding box center [223, 63] width 127 height 15
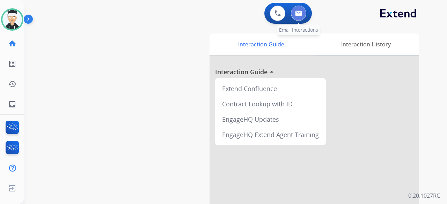
click at [293, 18] on button at bounding box center [298, 13] width 15 height 15
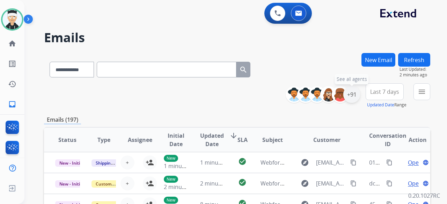
click at [352, 100] on div "+91" at bounding box center [351, 94] width 17 height 17
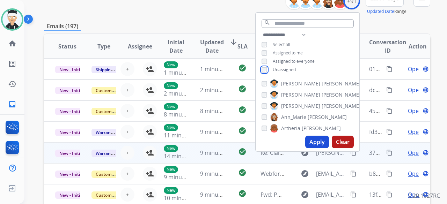
scroll to position [105, 0]
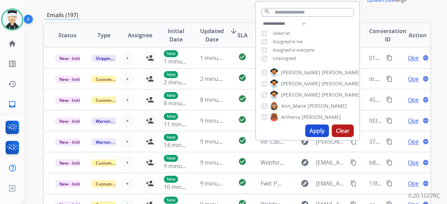
click at [313, 128] on button "Apply" at bounding box center [317, 131] width 24 height 13
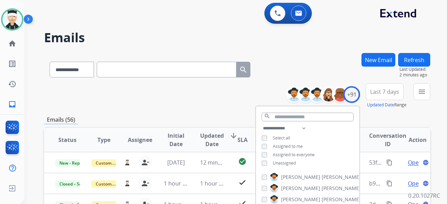
click at [209, 102] on div "**********" at bounding box center [237, 95] width 386 height 25
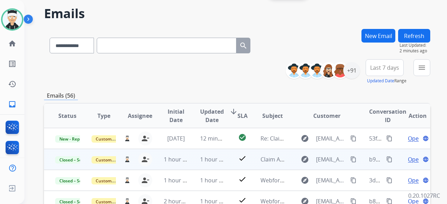
scroll to position [35, 0]
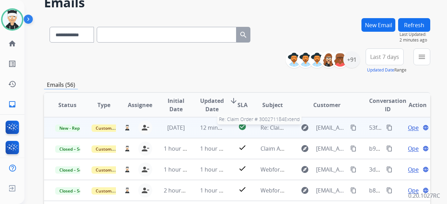
click at [276, 129] on span "Re: Claim Order # 300271184Extend" at bounding box center [307, 128] width 94 height 8
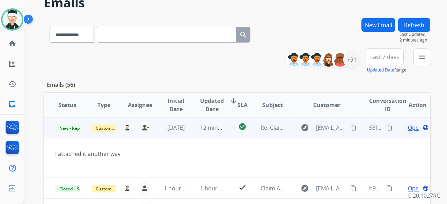
click at [408, 129] on span "Open" at bounding box center [415, 128] width 14 height 8
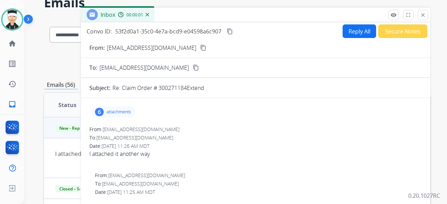
scroll to position [0, 0]
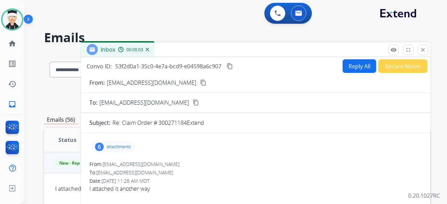
click at [200, 81] on mat-icon "content_copy" at bounding box center [203, 83] width 6 height 6
click at [229, 65] on mat-icon "content_copy" at bounding box center [230, 66] width 6 height 6
click at [343, 69] on button "Reply All" at bounding box center [359, 66] width 34 height 14
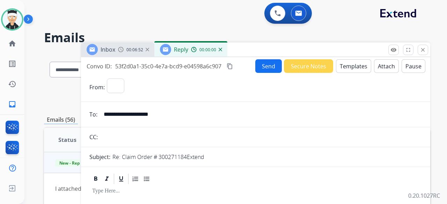
select select "**********"
click at [345, 70] on button "Templates" at bounding box center [353, 66] width 35 height 14
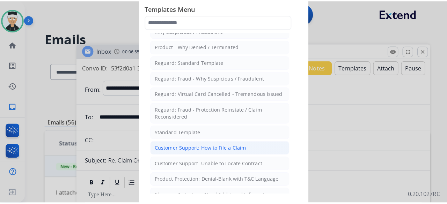
scroll to position [35, 0]
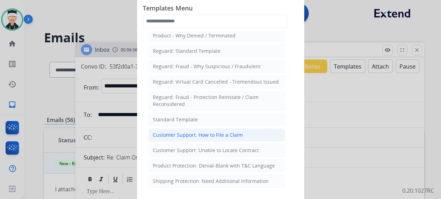
click at [212, 129] on li "Customer Support: How to File a Claim" at bounding box center [216, 134] width 137 height 13
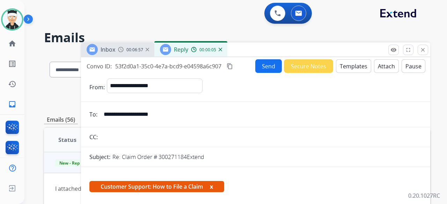
click at [344, 67] on button "Templates" at bounding box center [353, 66] width 35 height 14
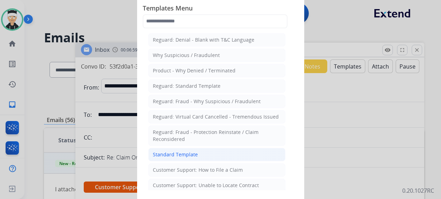
click at [180, 153] on div "Standard Template" at bounding box center [175, 154] width 45 height 7
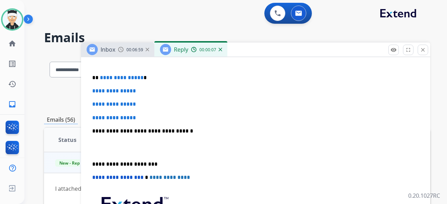
scroll to position [209, 0]
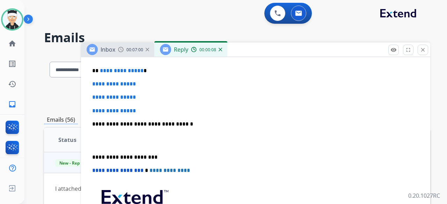
click at [138, 68] on span "**********" at bounding box center [122, 70] width 44 height 5
click at [140, 68] on p "**********" at bounding box center [252, 71] width 321 height 6
click at [140, 71] on p "**********" at bounding box center [252, 71] width 321 height 6
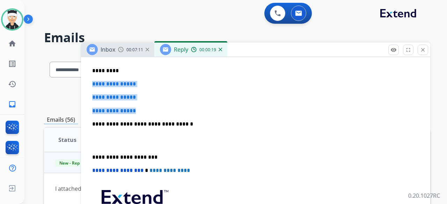
drag, startPoint x: 141, startPoint y: 108, endPoint x: 89, endPoint y: 83, distance: 58.1
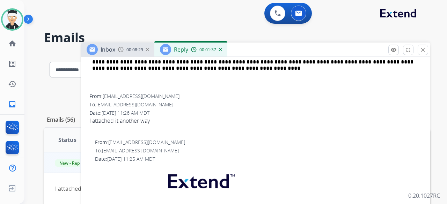
scroll to position [140, 0]
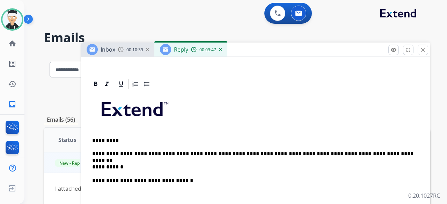
click at [201, 146] on div "**********" at bounding box center [255, 203] width 332 height 227
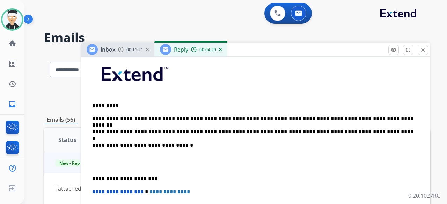
scroll to position [209, 0]
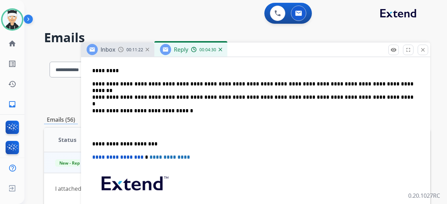
click at [91, 141] on div "**********" at bounding box center [255, 134] width 332 height 227
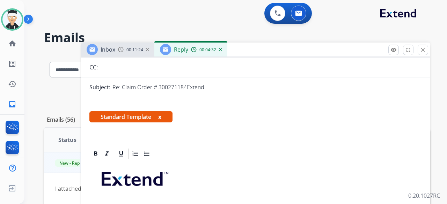
scroll to position [0, 0]
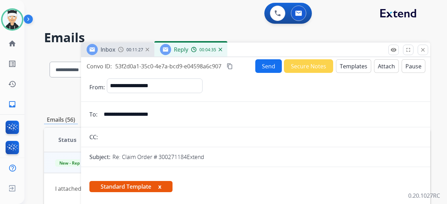
click at [271, 70] on button "Send" at bounding box center [268, 66] width 27 height 14
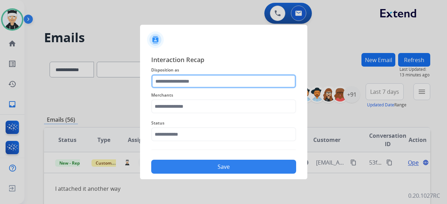
click at [257, 79] on input "text" at bounding box center [223, 81] width 145 height 14
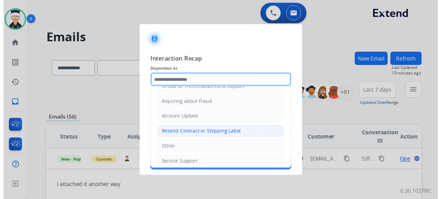
scroll to position [106, 0]
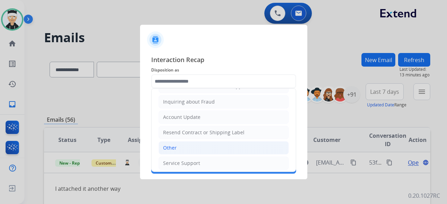
click at [210, 147] on li "Other" at bounding box center [223, 147] width 130 height 13
type input "*****"
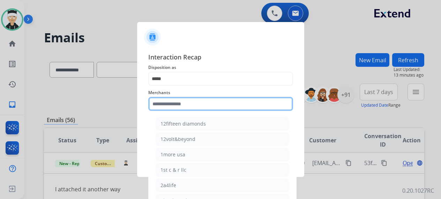
click at [219, 108] on input "text" at bounding box center [220, 104] width 145 height 14
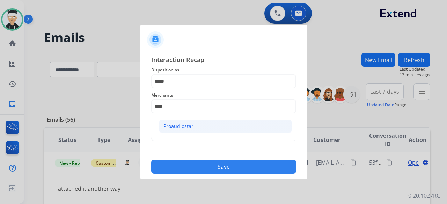
click at [200, 128] on li "Proaudiostar" at bounding box center [225, 126] width 133 height 13
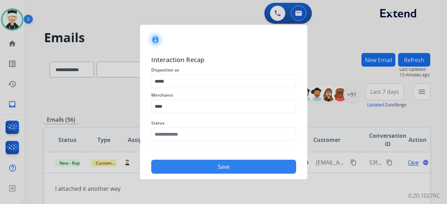
type input "**********"
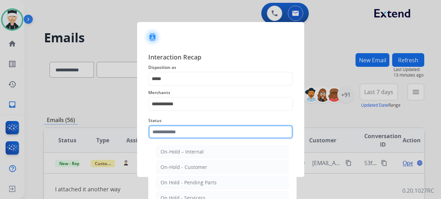
click at [197, 138] on input "text" at bounding box center [220, 132] width 145 height 14
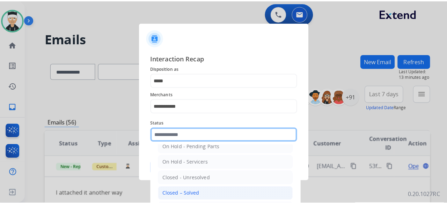
scroll to position [40, 0]
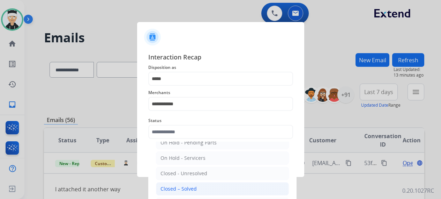
click at [193, 186] on div "Closed – Solved" at bounding box center [179, 188] width 36 height 7
type input "**********"
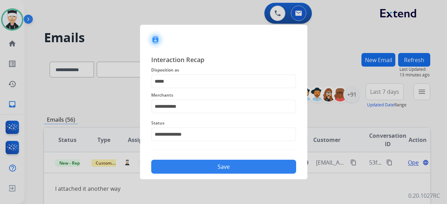
click at [221, 170] on button "Save" at bounding box center [223, 167] width 145 height 14
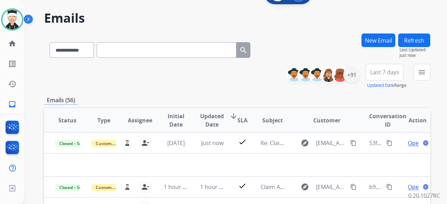
scroll to position [0, 0]
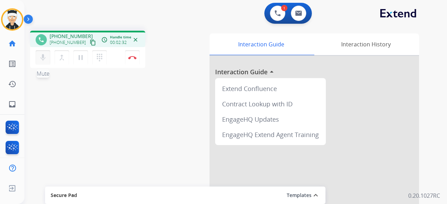
click at [43, 54] on mat-icon "mic" at bounding box center [43, 57] width 8 height 8
click at [83, 60] on mat-icon "pause" at bounding box center [80, 57] width 8 height 8
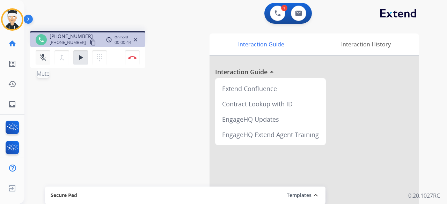
click at [43, 61] on mat-icon "mic_off" at bounding box center [43, 57] width 8 height 8
click at [81, 60] on mat-icon "play_arrow" at bounding box center [80, 57] width 8 height 8
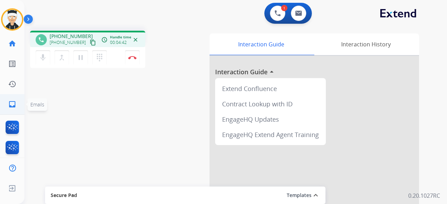
click at [14, 101] on mat-icon "inbox" at bounding box center [12, 104] width 8 height 8
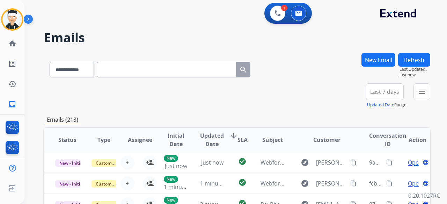
click at [212, 95] on div "**********" at bounding box center [237, 95] width 386 height 25
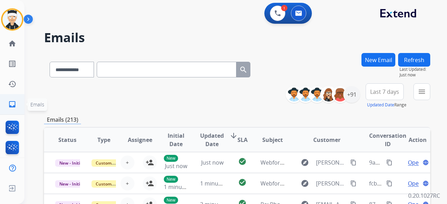
click at [10, 105] on mat-icon "inbox" at bounding box center [12, 104] width 8 height 8
click at [240, 106] on div "**********" at bounding box center [237, 95] width 386 height 25
click at [352, 95] on div "+91" at bounding box center [351, 94] width 17 height 17
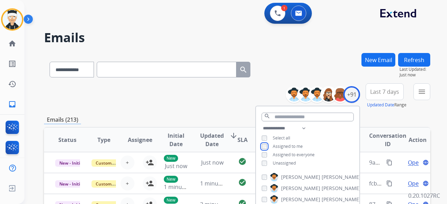
scroll to position [105, 0]
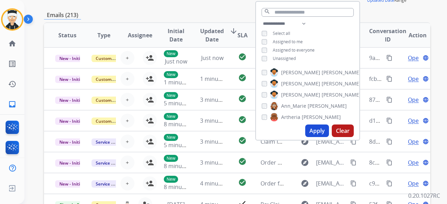
click at [310, 127] on button "Apply" at bounding box center [317, 131] width 24 height 13
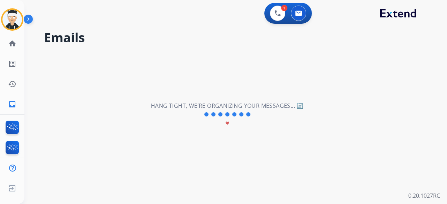
scroll to position [0, 0]
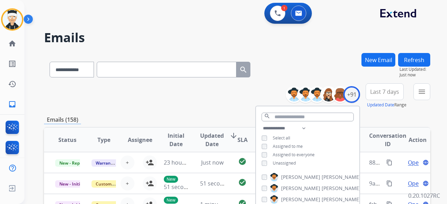
click at [214, 101] on div "**********" at bounding box center [237, 95] width 386 height 25
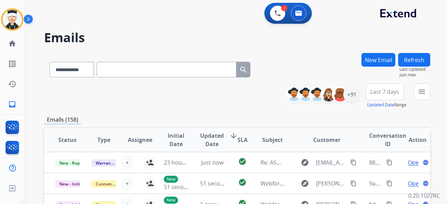
click at [9, 103] on mat-icon "inbox" at bounding box center [12, 104] width 8 height 8
click at [410, 59] on button "Refresh" at bounding box center [414, 60] width 32 height 14
click at [418, 63] on button "Refresh" at bounding box center [414, 60] width 32 height 14
click at [422, 55] on button "Refresh" at bounding box center [414, 60] width 32 height 14
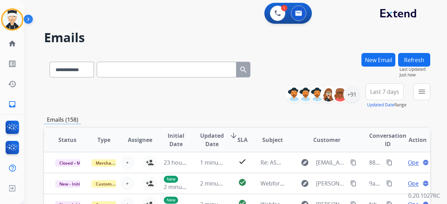
click at [413, 63] on button "Refresh" at bounding box center [414, 60] width 32 height 14
click at [275, 16] on img at bounding box center [277, 13] width 6 height 6
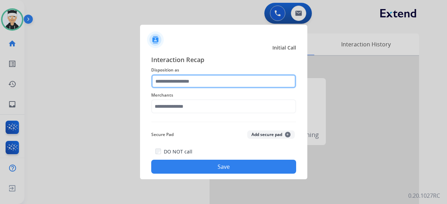
click at [221, 86] on input "text" at bounding box center [223, 81] width 145 height 14
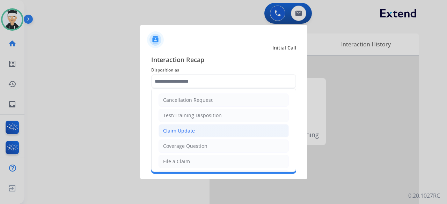
click at [213, 133] on li "Claim Update" at bounding box center [223, 130] width 130 height 13
type input "**********"
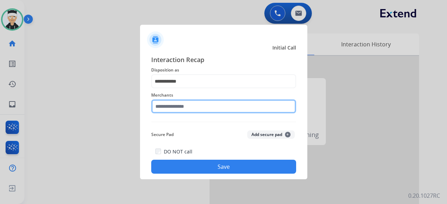
click at [205, 107] on input "text" at bounding box center [223, 106] width 145 height 14
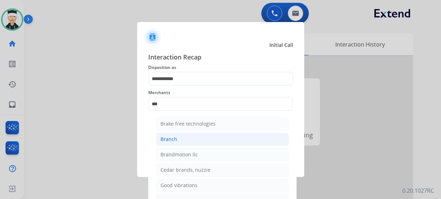
click at [184, 136] on li "Branch" at bounding box center [222, 138] width 133 height 13
type input "******"
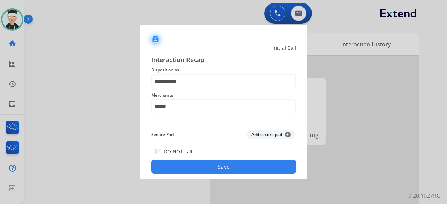
click at [223, 166] on button "Save" at bounding box center [223, 167] width 145 height 14
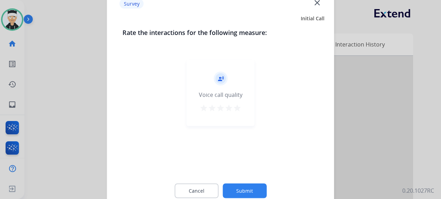
drag, startPoint x: 235, startPoint y: 106, endPoint x: 235, endPoint y: 129, distance: 23.0
click at [235, 105] on mat-icon "star" at bounding box center [237, 107] width 8 height 8
click at [241, 189] on button "Submit" at bounding box center [245, 190] width 44 height 15
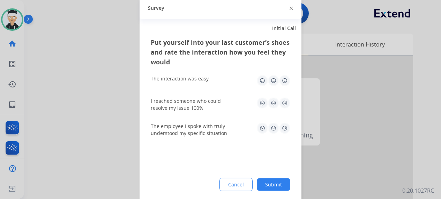
click at [288, 79] on img at bounding box center [284, 80] width 11 height 11
click at [283, 99] on img at bounding box center [284, 102] width 11 height 11
click at [288, 134] on div "The employee I spoke with truly understood my specific situation" at bounding box center [221, 129] width 140 height 14
click at [286, 129] on img at bounding box center [284, 127] width 11 height 11
click at [274, 183] on button "Submit" at bounding box center [274, 184] width 34 height 13
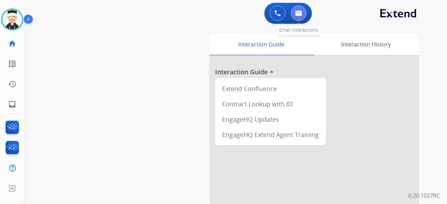
click at [300, 19] on button at bounding box center [298, 13] width 15 height 15
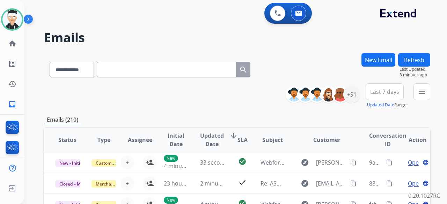
click at [147, 73] on input "text" at bounding box center [167, 70] width 140 height 16
paste input "**********"
type input "**********"
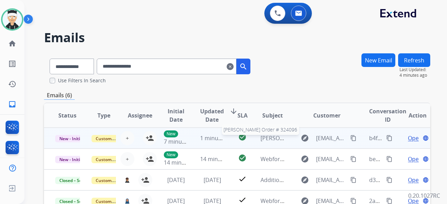
click at [272, 141] on span "Jessica Gehring Order # 324096" at bounding box center [303, 138] width 86 height 8
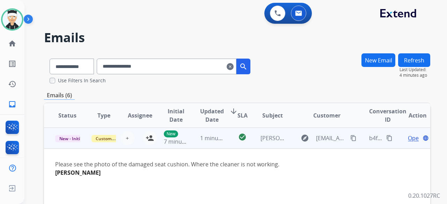
click at [386, 138] on mat-icon "content_copy" at bounding box center [389, 138] width 6 height 6
click at [153, 135] on td "New 7 minutes ago" at bounding box center [171, 138] width 36 height 21
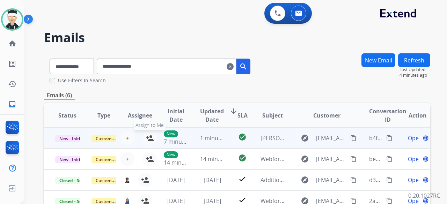
click at [149, 140] on mat-icon "person_add" at bounding box center [150, 138] width 8 height 8
click at [408, 138] on span "Open" at bounding box center [415, 138] width 14 height 8
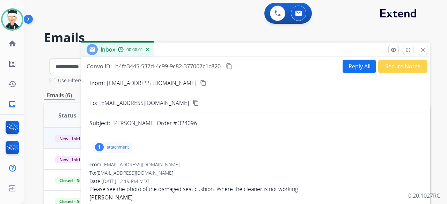
click at [124, 148] on p "attachment" at bounding box center [117, 148] width 22 height 6
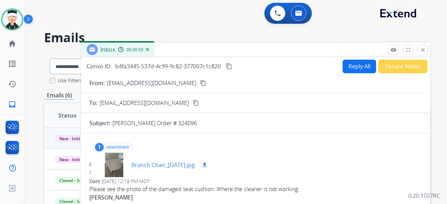
click at [116, 168] on div at bounding box center [113, 165] width 35 height 24
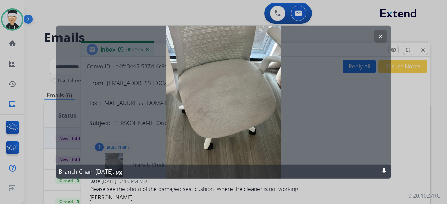
click at [378, 37] on mat-icon "clear" at bounding box center [380, 36] width 6 height 6
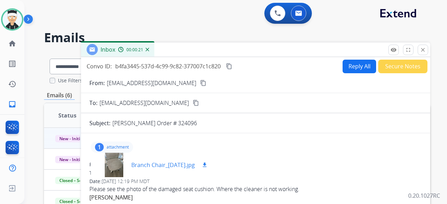
click at [120, 166] on div at bounding box center [113, 165] width 35 height 24
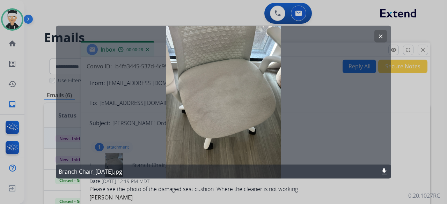
click at [379, 36] on mat-icon "clear" at bounding box center [380, 36] width 6 height 6
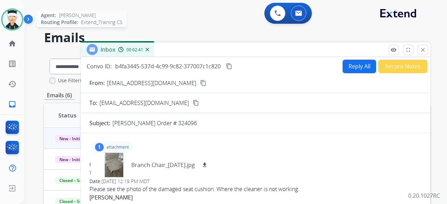
click at [10, 24] on img at bounding box center [12, 20] width 20 height 20
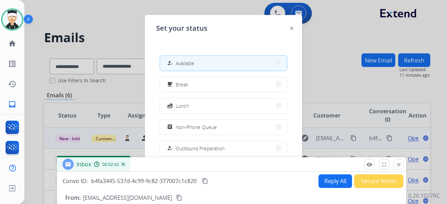
drag, startPoint x: 237, startPoint y: 53, endPoint x: 213, endPoint y: 192, distance: 141.0
click at [213, 172] on div "Inbox 00:02:42" at bounding box center [231, 164] width 349 height 15
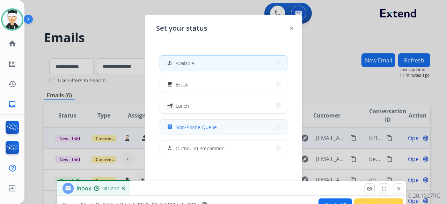
click at [226, 130] on button "assignment Non-Phone Queue" at bounding box center [223, 127] width 127 height 15
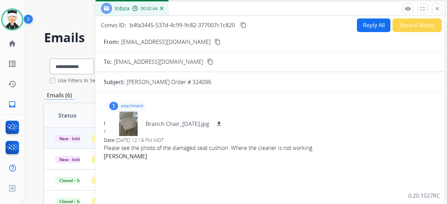
drag, startPoint x: 154, startPoint y: 189, endPoint x: 187, endPoint y: 23, distance: 168.4
click at [187, 16] on div "Inbox 00:02:44" at bounding box center [269, 8] width 349 height 15
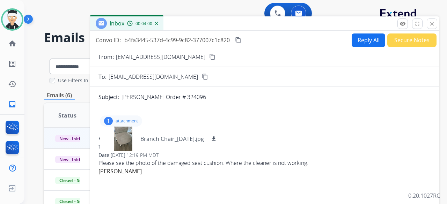
click at [355, 42] on button "Reply All" at bounding box center [369, 41] width 34 height 14
select select "**********"
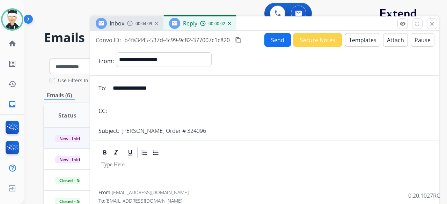
click at [359, 43] on button "Templates" at bounding box center [362, 40] width 35 height 14
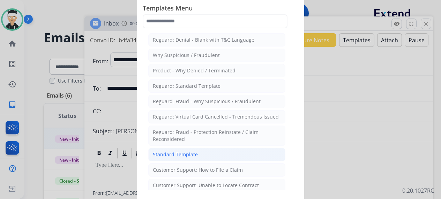
click at [198, 154] on li "Standard Template" at bounding box center [216, 154] width 137 height 13
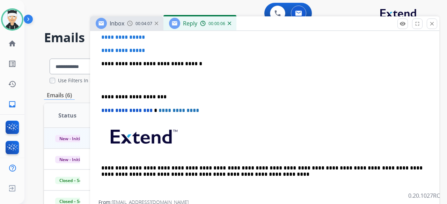
scroll to position [214, 0]
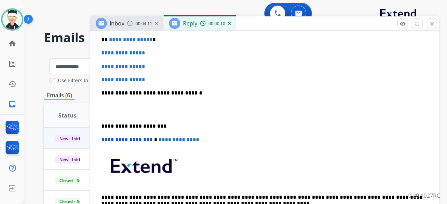
click at [148, 40] on span "**********" at bounding box center [131, 39] width 44 height 5
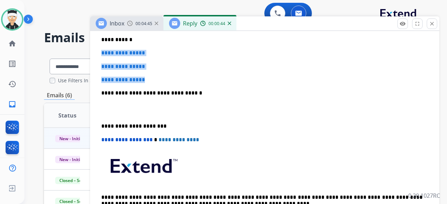
drag, startPoint x: 152, startPoint y: 80, endPoint x: 100, endPoint y: 53, distance: 58.2
click at [100, 53] on div "**********" at bounding box center [264, 110] width 332 height 240
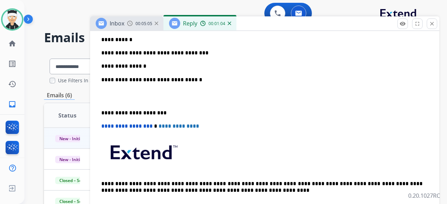
click at [117, 46] on div "**********" at bounding box center [264, 103] width 332 height 227
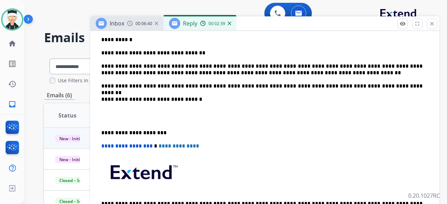
click at [100, 131] on div "**********" at bounding box center [264, 113] width 332 height 246
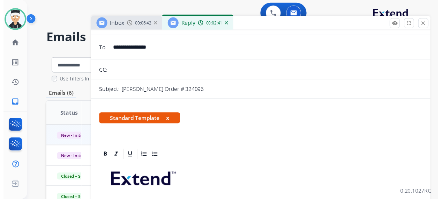
scroll to position [0, 0]
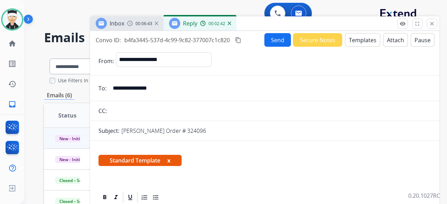
click at [273, 43] on button "Send" at bounding box center [277, 40] width 27 height 14
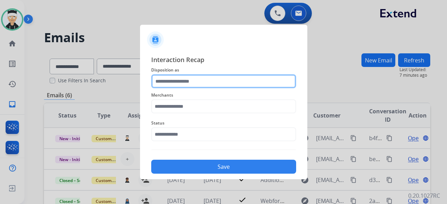
click at [197, 79] on input "text" at bounding box center [223, 81] width 145 height 14
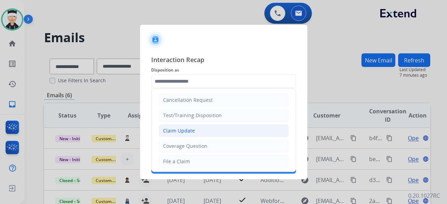
click at [199, 132] on li "Claim Update" at bounding box center [223, 130] width 130 height 13
type input "**********"
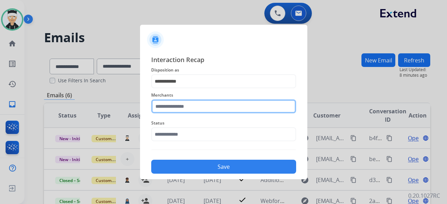
click at [197, 109] on input "text" at bounding box center [223, 106] width 145 height 14
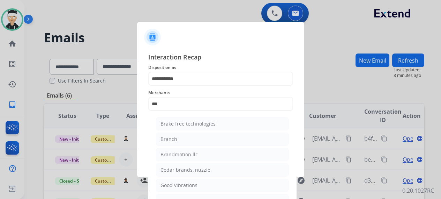
click at [181, 141] on li "Branch" at bounding box center [222, 138] width 133 height 13
type input "******"
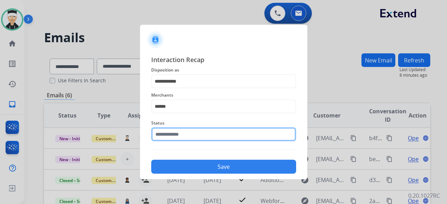
click at [190, 134] on input "text" at bounding box center [223, 134] width 145 height 14
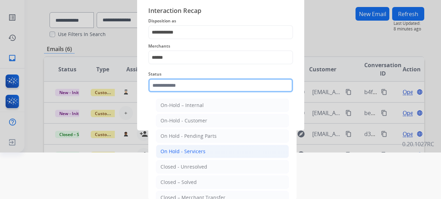
scroll to position [47, 0]
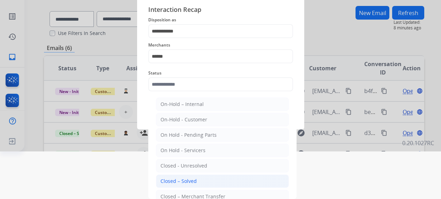
click at [198, 179] on li "Closed – Solved" at bounding box center [222, 180] width 133 height 13
type input "**********"
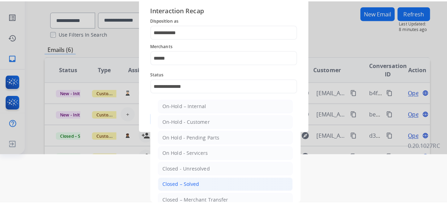
scroll to position [0, 0]
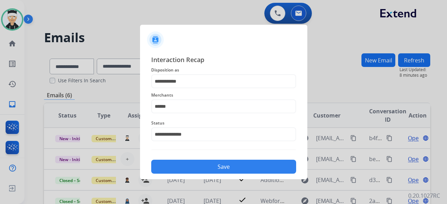
click at [218, 167] on button "Save" at bounding box center [223, 167] width 145 height 14
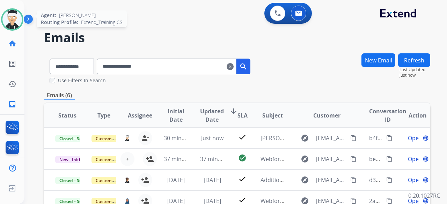
click at [15, 20] on img at bounding box center [12, 20] width 20 height 20
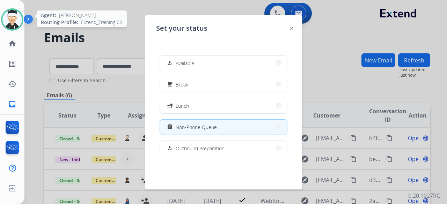
click at [15, 20] on img at bounding box center [12, 20] width 20 height 20
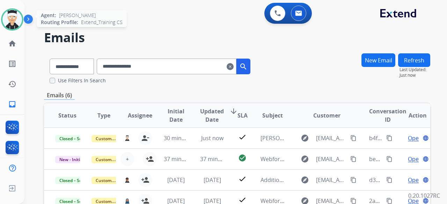
click at [12, 19] on img at bounding box center [12, 20] width 20 height 20
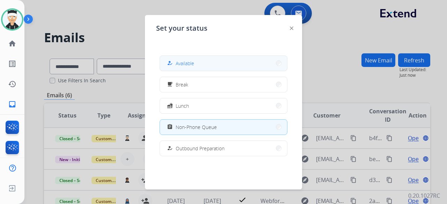
click at [178, 67] on span "Available" at bounding box center [185, 63] width 19 height 7
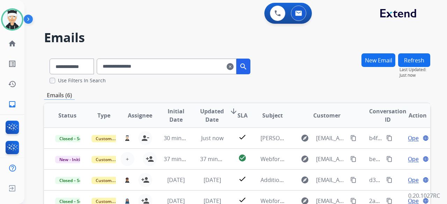
click at [168, 47] on div "**********" at bounding box center [227, 127] width 406 height 204
click at [234, 70] on mat-icon "clear" at bounding box center [230, 66] width 7 height 8
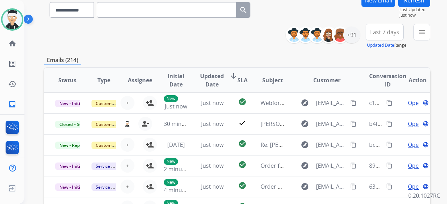
scroll to position [70, 0]
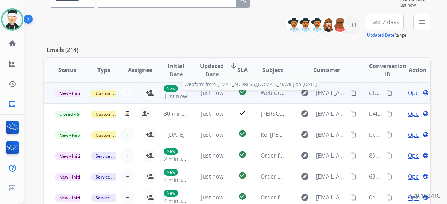
click at [266, 90] on span "Webform from Endofyearbanquetvehicle@gmail.com on 08/12/2025" at bounding box center [339, 93] width 158 height 8
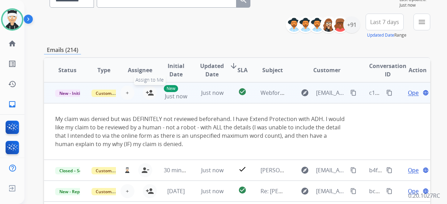
click at [148, 95] on mat-icon "person_add" at bounding box center [150, 93] width 8 height 8
click at [350, 93] on mat-icon "content_copy" at bounding box center [353, 93] width 6 height 6
click at [408, 91] on span "Open" at bounding box center [415, 93] width 14 height 8
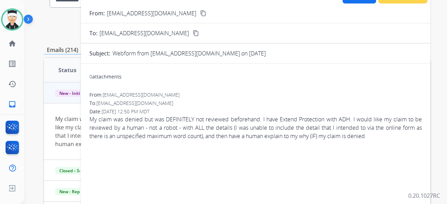
drag, startPoint x: 194, startPoint y: 94, endPoint x: 183, endPoint y: 95, distance: 12.0
click at [194, 94] on div "From: Endofyearbanquetvehicle@gmail.com" at bounding box center [255, 94] width 332 height 7
click at [193, 94] on div "From: Endofyearbanquetvehicle@gmail.com" at bounding box center [255, 94] width 332 height 7
click at [192, 95] on div "From: Endofyearbanquetvehicle@gmail.com" at bounding box center [255, 94] width 332 height 7
click at [154, 95] on span "Endofyearbanquetvehicle@gmail.com" at bounding box center [141, 94] width 77 height 7
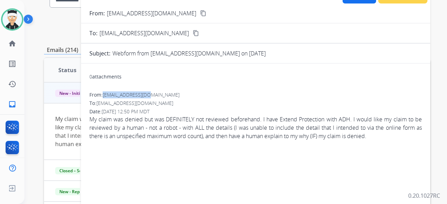
drag, startPoint x: 127, startPoint y: 89, endPoint x: 105, endPoint y: 91, distance: 22.4
click at [105, 91] on span "Endofyearbanquetvehicle@gmail.com" at bounding box center [141, 94] width 77 height 7
click at [183, 87] on div "0 attachments From: Endofyearbanquetvehicle@gmail.com To: support@extend.com Da…" at bounding box center [255, 154] width 349 height 171
drag, startPoint x: 190, startPoint y: 94, endPoint x: 104, endPoint y: 97, distance: 85.6
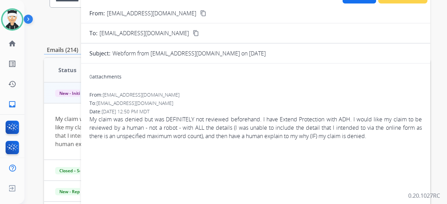
click at [104, 97] on div "From: Endofyearbanquetvehicle@gmail.com" at bounding box center [255, 94] width 332 height 7
copy span "Endofyearbanquetvehicle@gmail.com"
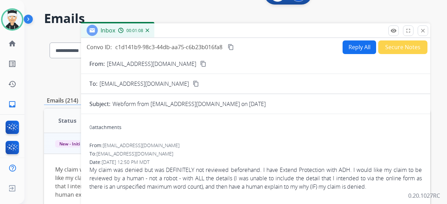
scroll to position [35, 0]
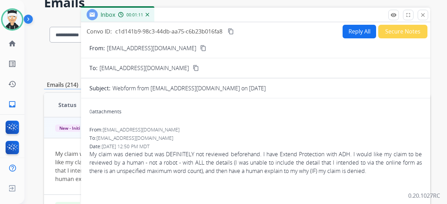
click at [358, 32] on button "Reply All" at bounding box center [359, 32] width 34 height 14
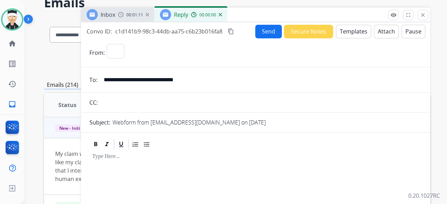
select select "**********"
click at [341, 33] on button "Templates" at bounding box center [353, 32] width 35 height 14
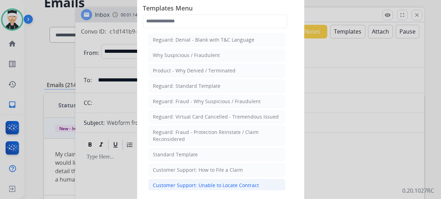
click at [199, 182] on div "Customer Support: Unable to Locate Contract" at bounding box center [206, 185] width 106 height 7
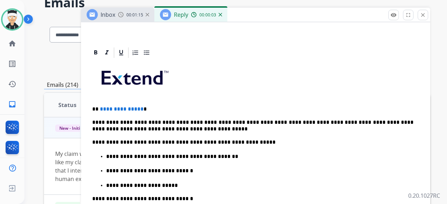
scroll to position [140, 0]
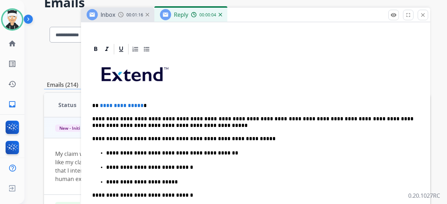
click at [139, 106] on p "**********" at bounding box center [252, 106] width 321 height 6
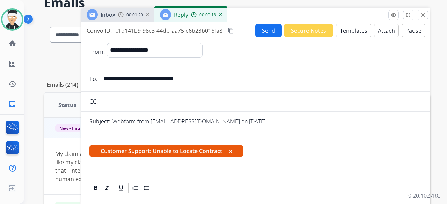
scroll to position [0, 0]
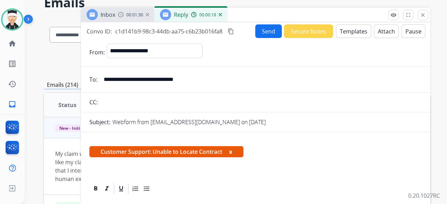
click at [272, 31] on button "Send" at bounding box center [268, 31] width 27 height 14
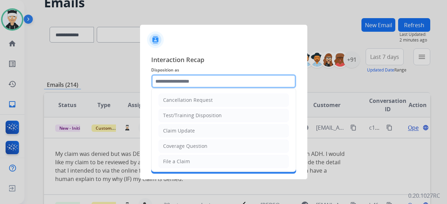
click at [204, 79] on input "text" at bounding box center [223, 81] width 145 height 14
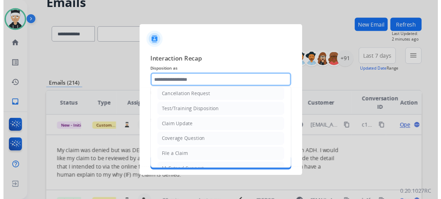
scroll to position [1, 0]
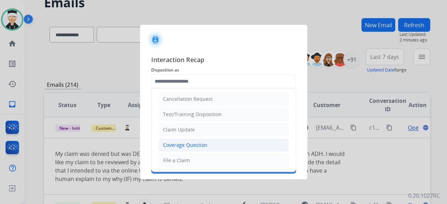
click at [215, 146] on li "Coverage Question" at bounding box center [223, 145] width 130 height 13
type input "**********"
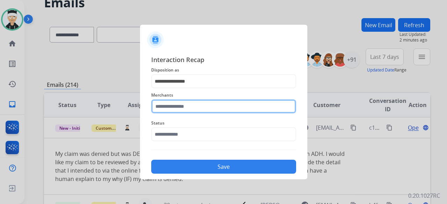
click at [218, 110] on input "text" at bounding box center [223, 106] width 145 height 14
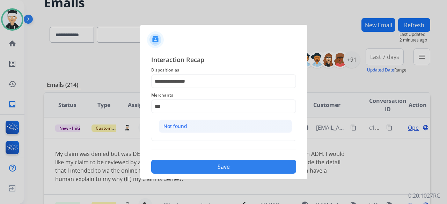
click at [210, 126] on li "Not found" at bounding box center [225, 126] width 133 height 13
type input "*********"
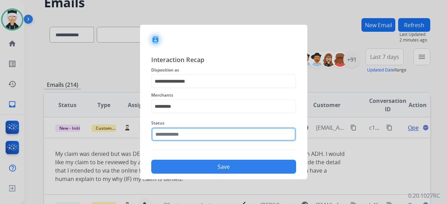
click at [206, 135] on input "text" at bounding box center [223, 134] width 145 height 14
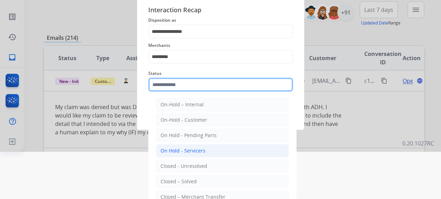
scroll to position [47, 0]
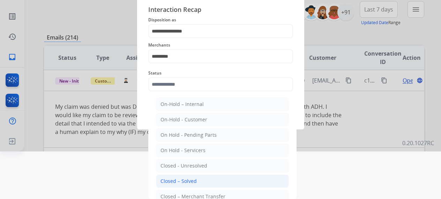
click at [194, 180] on div "Closed – Solved" at bounding box center [179, 180] width 36 height 7
type input "**********"
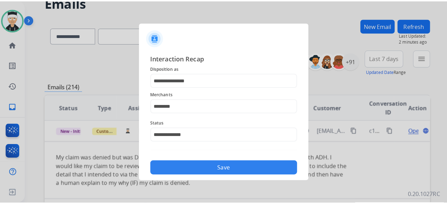
scroll to position [0, 0]
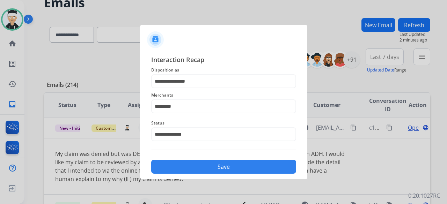
click at [215, 168] on button "Save" at bounding box center [223, 167] width 145 height 14
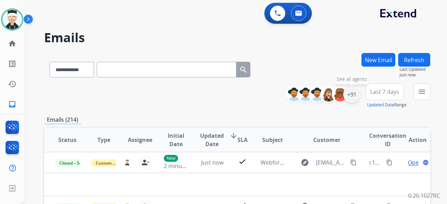
click at [350, 100] on div "+91" at bounding box center [351, 94] width 17 height 17
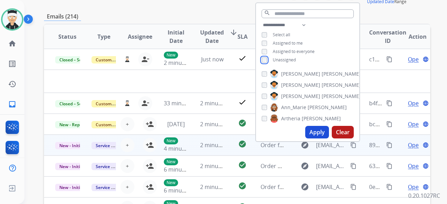
scroll to position [105, 0]
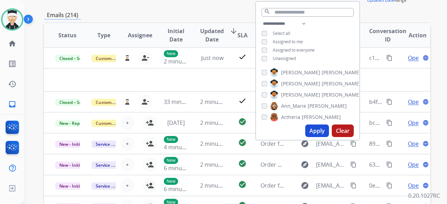
click at [312, 134] on button "Apply" at bounding box center [317, 131] width 24 height 13
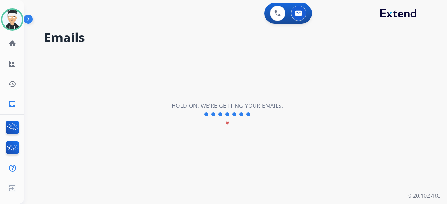
scroll to position [0, 0]
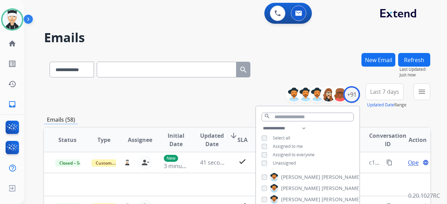
click at [199, 94] on div "**********" at bounding box center [237, 95] width 386 height 25
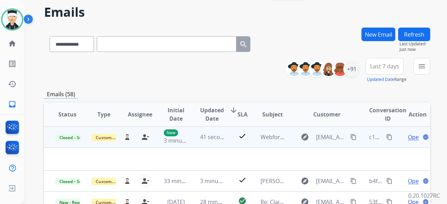
scroll to position [140, 0]
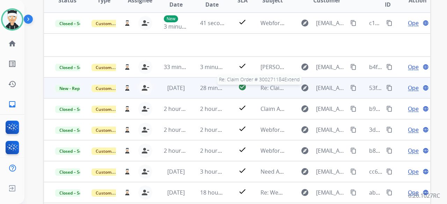
click at [260, 88] on span "Re: Claim Order # 300271184Extend" at bounding box center [307, 88] width 94 height 8
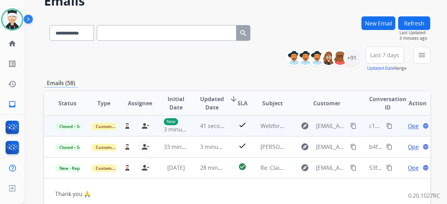
scroll to position [35, 0]
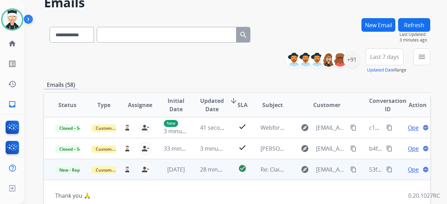
click at [408, 170] on span "Open" at bounding box center [415, 169] width 14 height 8
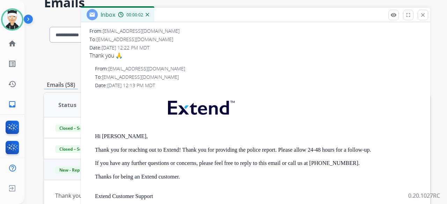
scroll to position [0, 0]
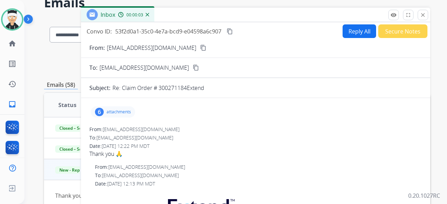
click at [349, 35] on button "Reply All" at bounding box center [359, 31] width 34 height 14
select select "**********"
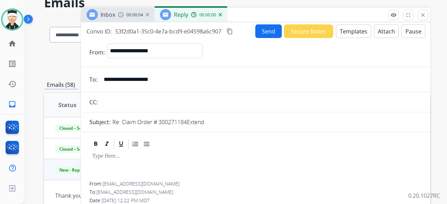
click at [354, 27] on button "Templates" at bounding box center [353, 31] width 35 height 14
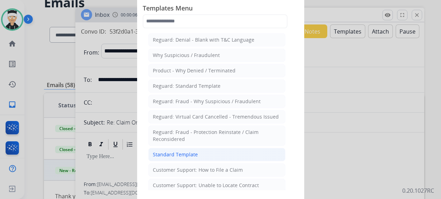
click at [207, 149] on li "Standard Template" at bounding box center [216, 154] width 137 height 13
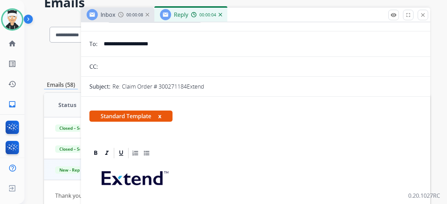
scroll to position [105, 0]
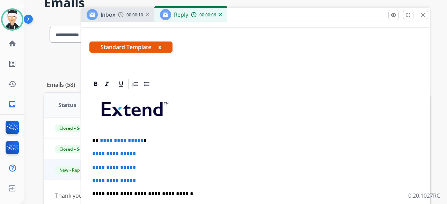
click at [139, 141] on span "**********" at bounding box center [122, 140] width 44 height 5
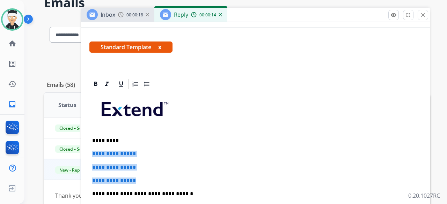
drag, startPoint x: 139, startPoint y: 181, endPoint x: 91, endPoint y: 155, distance: 55.0
drag, startPoint x: 140, startPoint y: 180, endPoint x: 92, endPoint y: 153, distance: 55.1
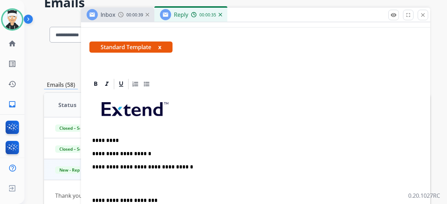
scroll to position [140, 0]
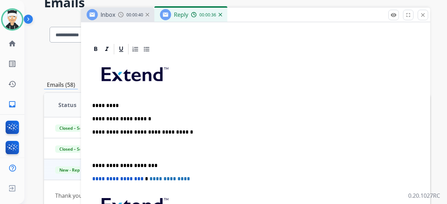
click at [90, 166] on div "**********" at bounding box center [255, 162] width 332 height 213
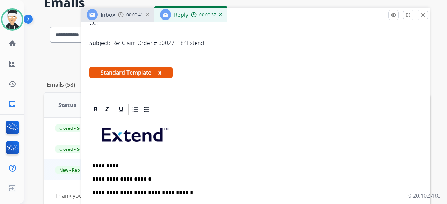
scroll to position [0, 0]
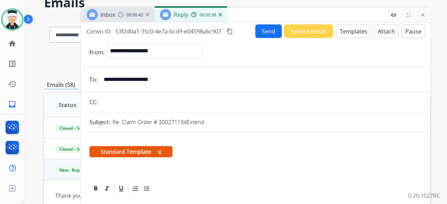
click at [267, 31] on button "Send" at bounding box center [268, 31] width 27 height 14
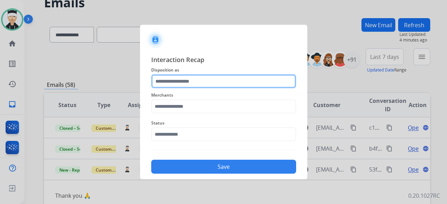
click at [217, 81] on input "text" at bounding box center [223, 81] width 145 height 14
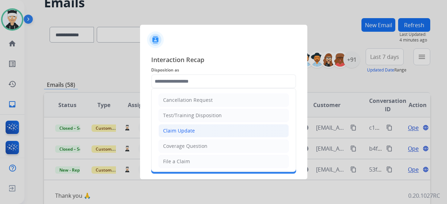
click at [207, 131] on li "Claim Update" at bounding box center [223, 130] width 130 height 13
type input "**********"
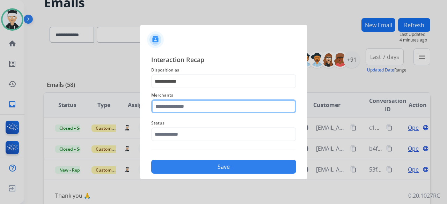
click at [228, 106] on input "text" at bounding box center [223, 106] width 145 height 14
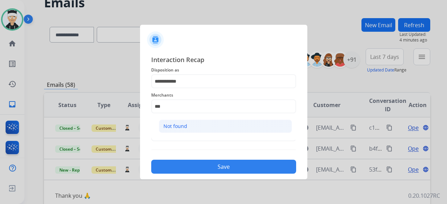
click at [215, 124] on li "Not found" at bounding box center [225, 126] width 133 height 13
type input "*********"
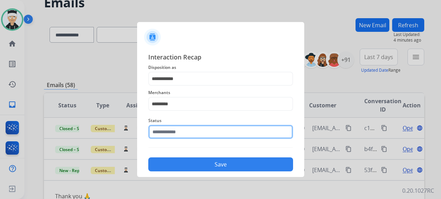
click at [208, 134] on input "text" at bounding box center [220, 132] width 145 height 14
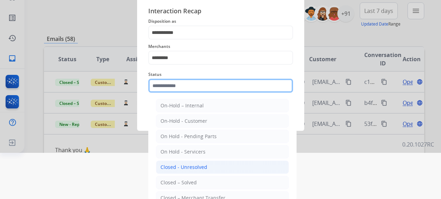
scroll to position [47, 0]
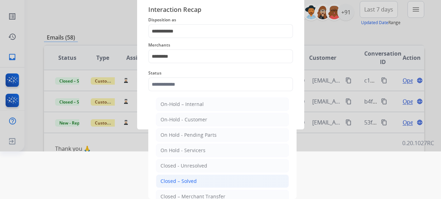
click at [191, 182] on div "Closed – Solved" at bounding box center [179, 180] width 36 height 7
type input "**********"
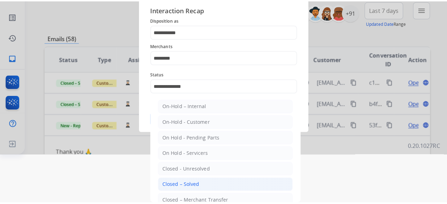
scroll to position [0, 0]
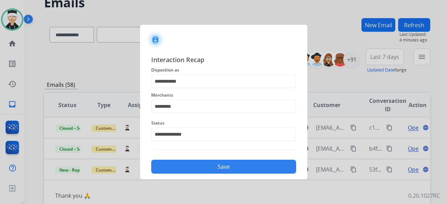
click at [212, 160] on button "Save" at bounding box center [223, 167] width 145 height 14
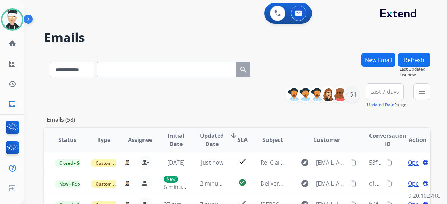
scroll to position [105, 0]
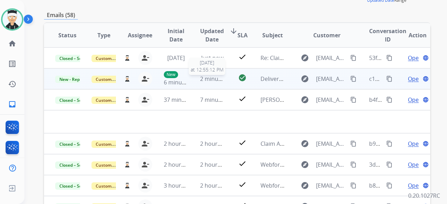
click at [212, 78] on span "2 minutes ago" at bounding box center [218, 79] width 37 height 8
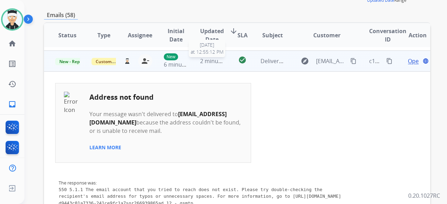
scroll to position [21, 0]
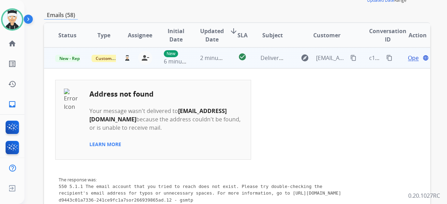
click at [408, 60] on span "Open" at bounding box center [415, 58] width 14 height 8
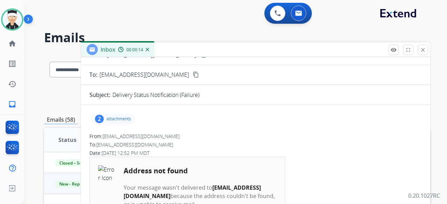
scroll to position [0, 0]
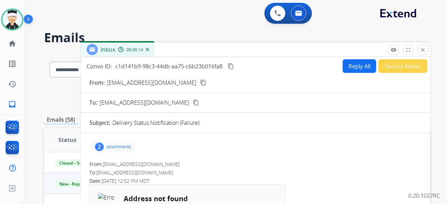
click at [387, 72] on button "Secure Notes" at bounding box center [402, 66] width 49 height 14
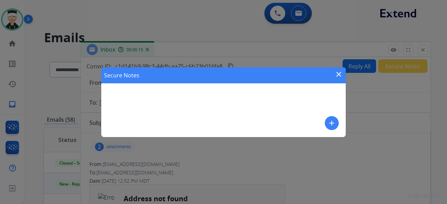
click at [240, 106] on div "Secure Notes close add" at bounding box center [223, 102] width 244 height 70
click at [331, 121] on mat-icon "add" at bounding box center [331, 123] width 8 height 8
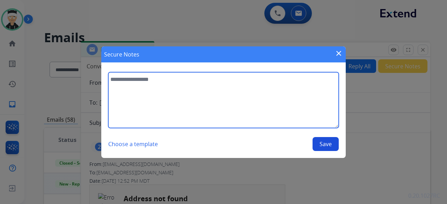
click at [178, 111] on textarea at bounding box center [223, 100] width 230 height 56
type textarea "**********"
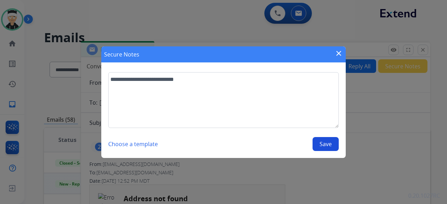
click at [320, 145] on button "Save" at bounding box center [325, 144] width 26 height 14
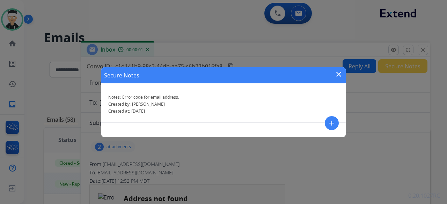
click at [338, 75] on mat-icon "close" at bounding box center [338, 74] width 8 height 8
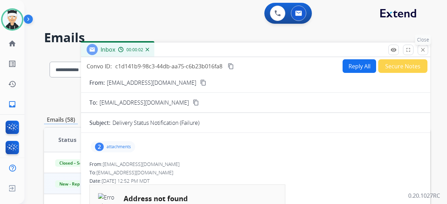
click at [425, 51] on mat-icon "close" at bounding box center [423, 50] width 6 height 6
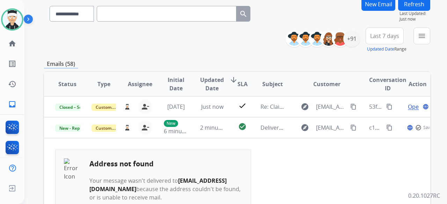
scroll to position [70, 0]
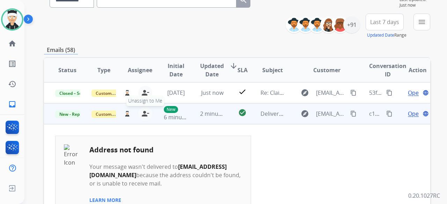
click at [143, 116] on mat-icon "person_remove" at bounding box center [145, 114] width 8 height 8
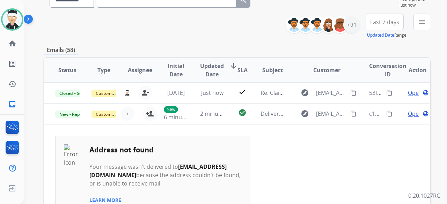
click at [165, 31] on div "**********" at bounding box center [237, 26] width 386 height 25
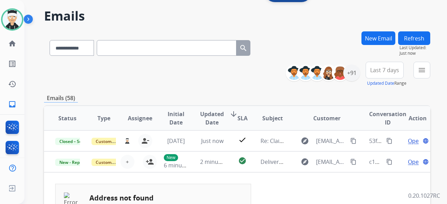
scroll to position [0, 0]
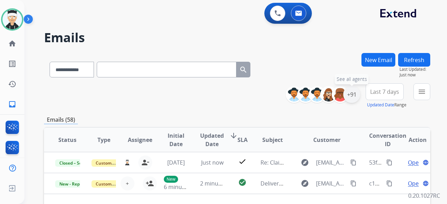
click at [353, 96] on div "+91" at bounding box center [351, 94] width 17 height 17
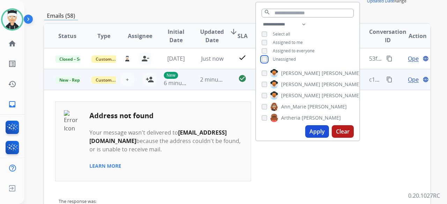
scroll to position [105, 0]
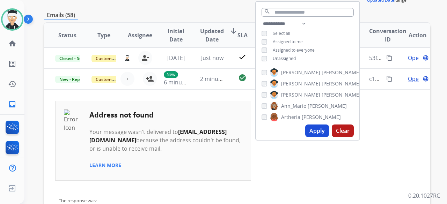
click at [308, 134] on button "Apply" at bounding box center [317, 131] width 24 height 13
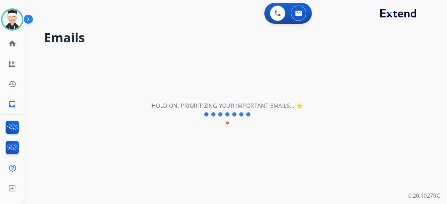
scroll to position [0, 0]
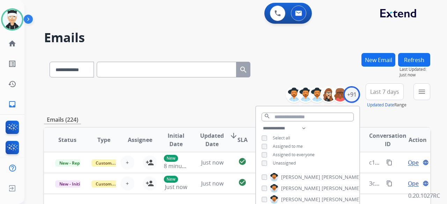
click at [197, 99] on div "**********" at bounding box center [237, 95] width 386 height 25
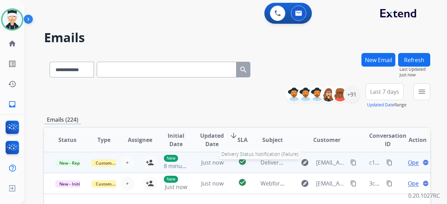
click at [270, 161] on span "Delivery Status Notification (Failure)" at bounding box center [307, 163] width 94 height 8
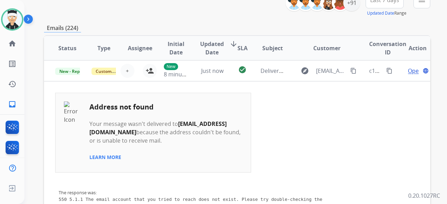
scroll to position [105, 0]
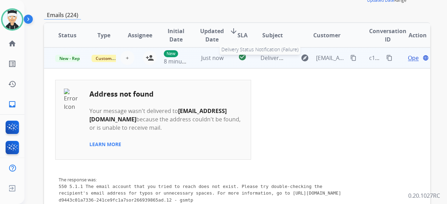
click at [269, 57] on span "Delivery Status Notification (Failure)" at bounding box center [307, 58] width 94 height 8
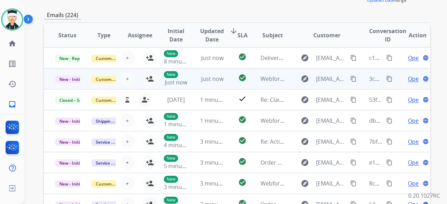
click at [263, 83] on td "Webform from tamismiley@comcast.net on 08/12/2025" at bounding box center [267, 78] width 36 height 21
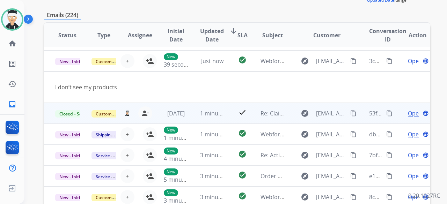
scroll to position [21, 0]
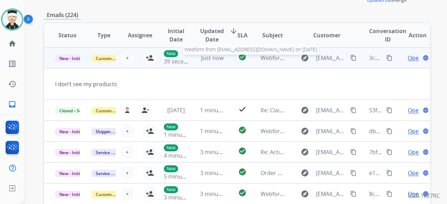
click at [276, 56] on span "Webform from tamismiley@comcast.net on 08/12/2025" at bounding box center [339, 58] width 158 height 8
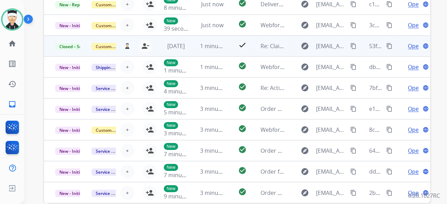
scroll to position [175, 0]
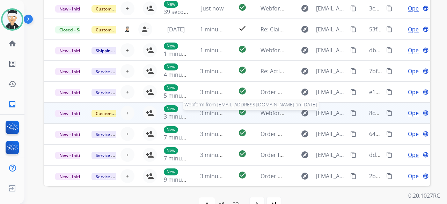
click at [269, 114] on span "Webform from Retrobetty94@aol.com on 08/12/2025" at bounding box center [339, 113] width 158 height 8
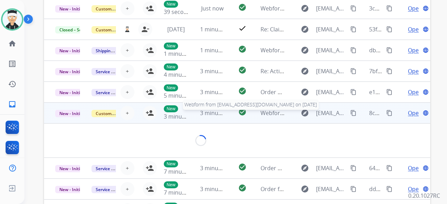
scroll to position [32, 0]
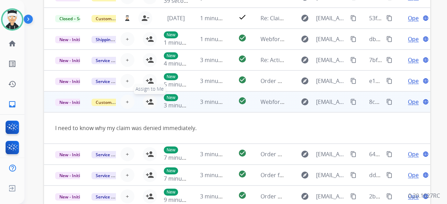
click at [149, 102] on mat-icon "person_add" at bounding box center [150, 102] width 8 height 8
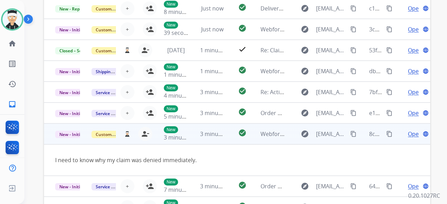
click at [350, 134] on mat-icon "content_copy" at bounding box center [353, 134] width 6 height 6
click at [408, 134] on span "Open" at bounding box center [415, 134] width 14 height 8
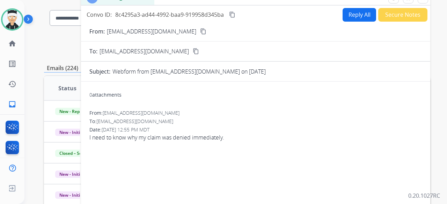
scroll to position [15, 0]
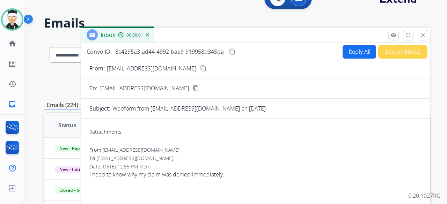
click at [348, 53] on button "Reply All" at bounding box center [359, 52] width 34 height 14
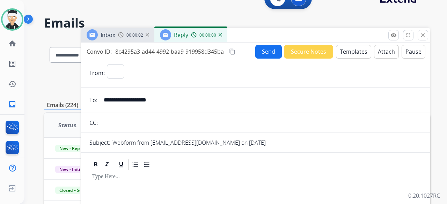
select select "**********"
click at [346, 56] on button "Templates" at bounding box center [353, 52] width 35 height 14
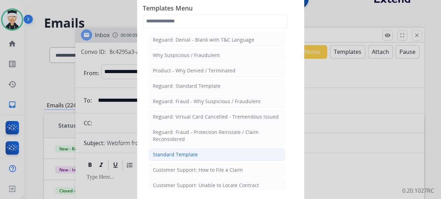
click at [180, 151] on div "Standard Template" at bounding box center [175, 154] width 45 height 7
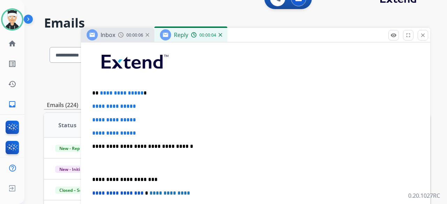
scroll to position [175, 0]
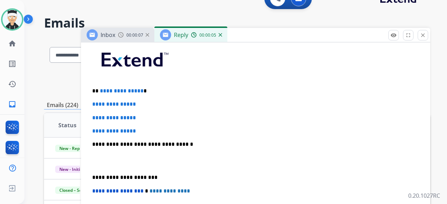
click at [139, 91] on p "**********" at bounding box center [252, 91] width 321 height 6
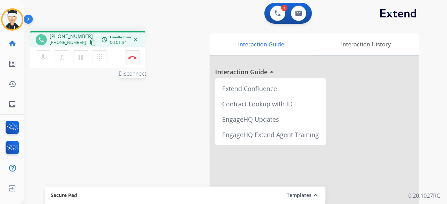
click at [131, 60] on button "Disconnect" at bounding box center [132, 57] width 15 height 15
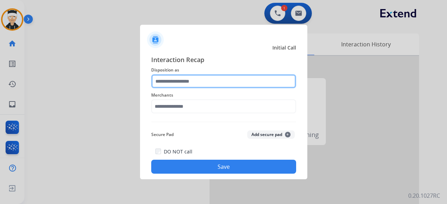
click at [264, 82] on input "text" at bounding box center [223, 81] width 145 height 14
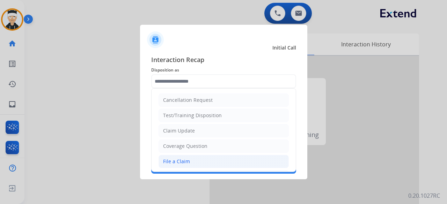
click at [181, 156] on li "File a Claim" at bounding box center [223, 161] width 130 height 13
type input "**********"
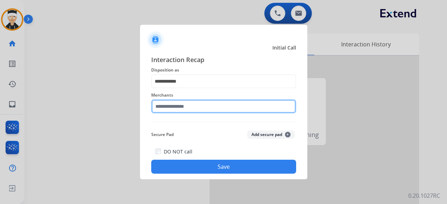
click at [188, 106] on input "text" at bounding box center [223, 106] width 145 height 14
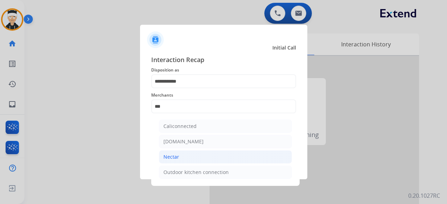
click at [172, 157] on div "Nectar" at bounding box center [171, 157] width 16 height 7
type input "******"
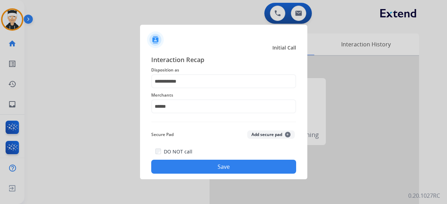
click at [219, 163] on button "Save" at bounding box center [223, 167] width 145 height 14
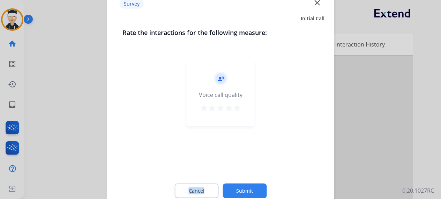
click at [237, 107] on mat-icon "star" at bounding box center [237, 107] width 8 height 8
click at [238, 190] on button "Submit" at bounding box center [245, 190] width 44 height 15
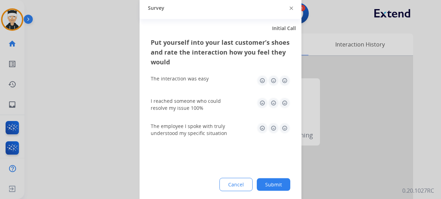
click at [284, 81] on img at bounding box center [284, 80] width 11 height 11
click at [283, 106] on img at bounding box center [284, 102] width 11 height 11
click at [284, 131] on img at bounding box center [284, 127] width 11 height 11
click at [276, 187] on button "Submit" at bounding box center [274, 184] width 34 height 13
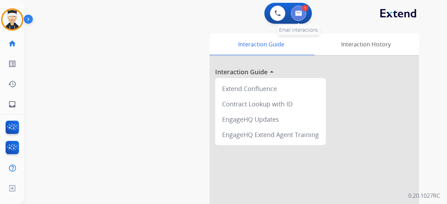
click at [303, 17] on button at bounding box center [298, 13] width 15 height 15
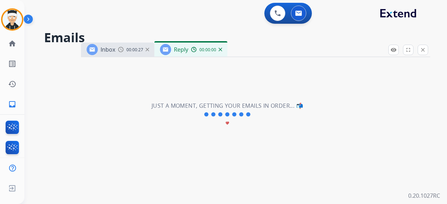
select select "**********"
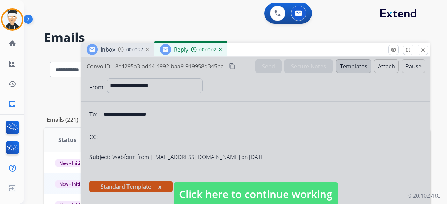
click at [281, 193] on span "Click here to continue working" at bounding box center [255, 195] width 164 height 24
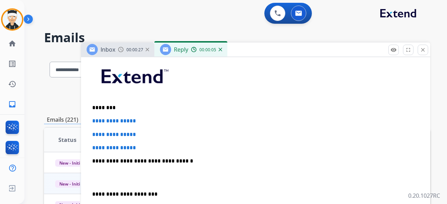
scroll to position [158, 0]
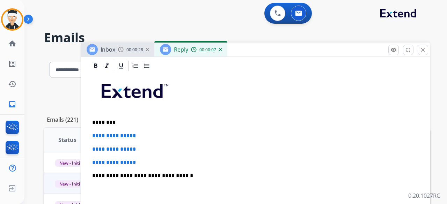
click at [139, 160] on p "**********" at bounding box center [255, 163] width 327 height 6
drag, startPoint x: 137, startPoint y: 159, endPoint x: 92, endPoint y: 134, distance: 51.4
click at [92, 134] on div "**********" at bounding box center [255, 192] width 332 height 240
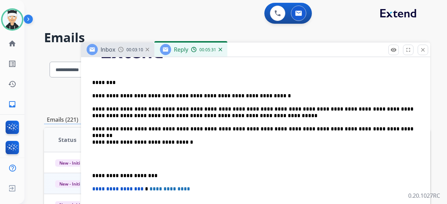
scroll to position [199, 0]
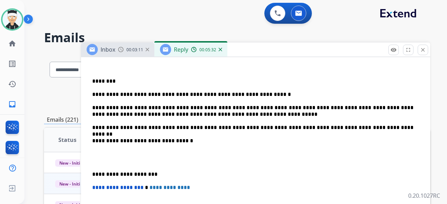
click at [91, 171] on div "**********" at bounding box center [255, 154] width 332 height 246
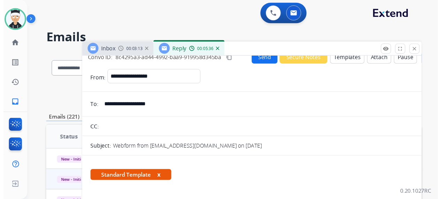
scroll to position [0, 0]
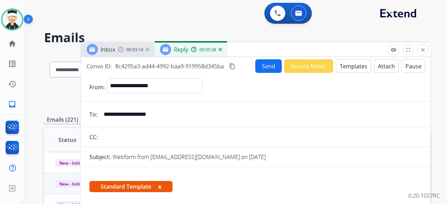
click at [262, 71] on button "Send" at bounding box center [268, 66] width 27 height 14
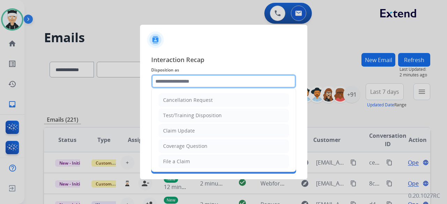
click at [249, 81] on input "text" at bounding box center [223, 81] width 145 height 14
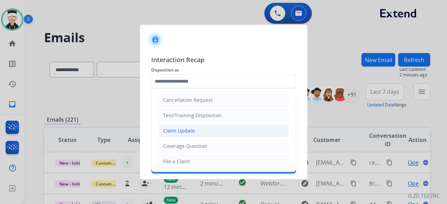
click at [207, 132] on li "Claim Update" at bounding box center [223, 130] width 130 height 13
type input "**********"
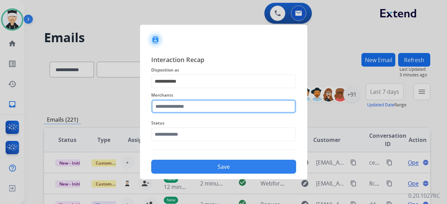
click at [194, 111] on div "Merchants" at bounding box center [223, 102] width 145 height 28
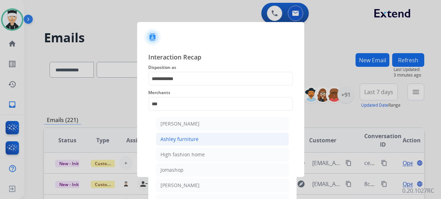
click at [193, 136] on div "Ashley furniture" at bounding box center [180, 138] width 38 height 7
type input "**********"
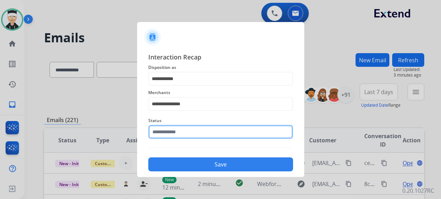
click at [193, 133] on input "text" at bounding box center [220, 132] width 145 height 14
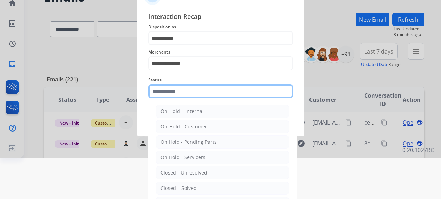
scroll to position [47, 0]
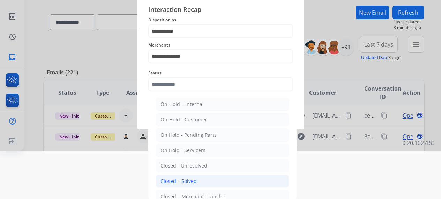
click at [182, 177] on div "Closed – Solved" at bounding box center [179, 180] width 36 height 7
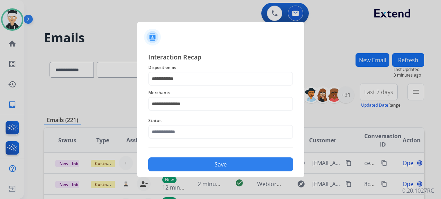
type input "**********"
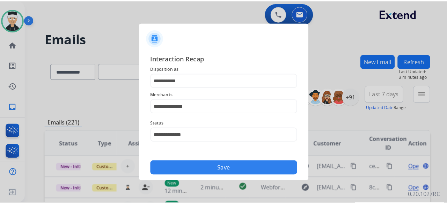
scroll to position [0, 0]
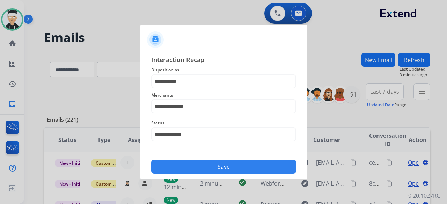
click at [197, 162] on button "Save" at bounding box center [223, 167] width 145 height 14
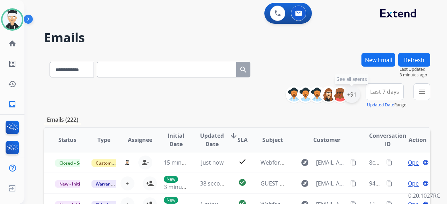
click at [350, 99] on div "+91" at bounding box center [351, 94] width 17 height 17
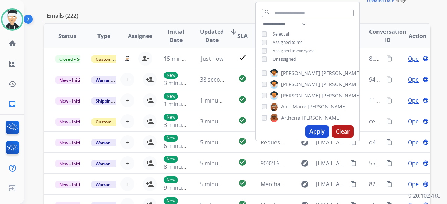
scroll to position [105, 0]
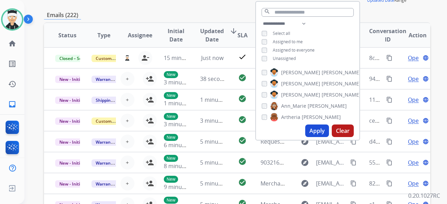
click at [315, 129] on button "Apply" at bounding box center [317, 131] width 24 height 13
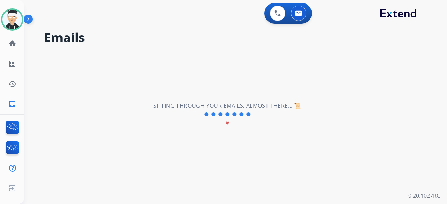
scroll to position [0, 0]
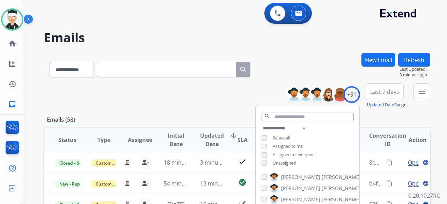
click at [198, 35] on h2 "Emails" at bounding box center [237, 38] width 386 height 14
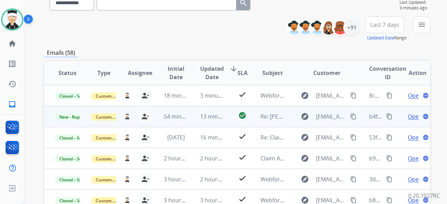
scroll to position [70, 0]
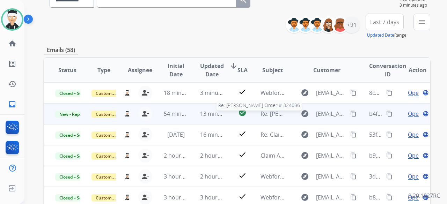
click at [274, 114] on span "Re: Jessica Gehring Order # 324096" at bounding box center [307, 114] width 95 height 8
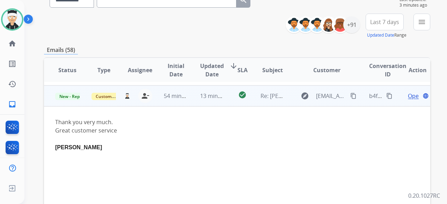
scroll to position [21, 0]
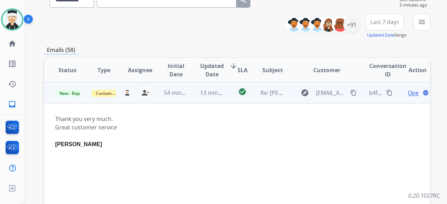
click at [408, 95] on span "Open" at bounding box center [415, 93] width 14 height 8
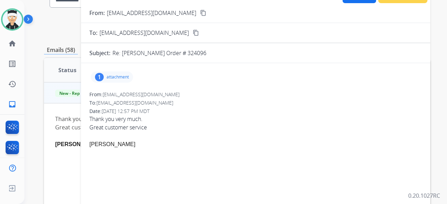
click at [103, 78] on div "1" at bounding box center [99, 77] width 9 height 8
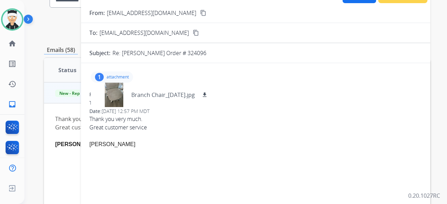
click at [256, 162] on div at bounding box center [255, 161] width 332 height 8
click at [127, 76] on p "attachment" at bounding box center [117, 77] width 22 height 6
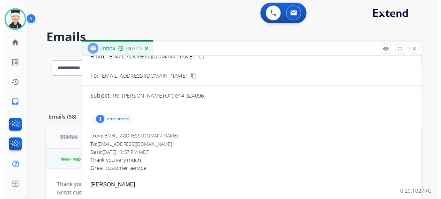
scroll to position [0, 0]
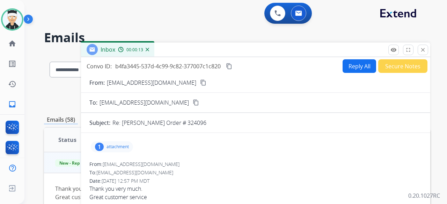
click at [348, 67] on button "Reply All" at bounding box center [359, 66] width 34 height 14
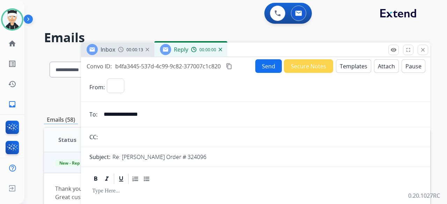
select select "**********"
click at [342, 66] on button "Templates" at bounding box center [353, 66] width 35 height 14
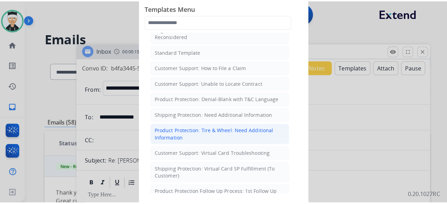
scroll to position [105, 0]
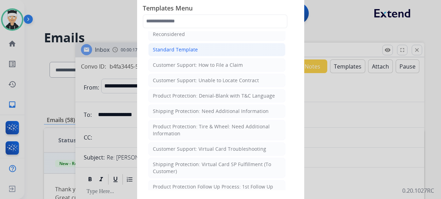
click at [192, 49] on div "Standard Template" at bounding box center [175, 49] width 45 height 7
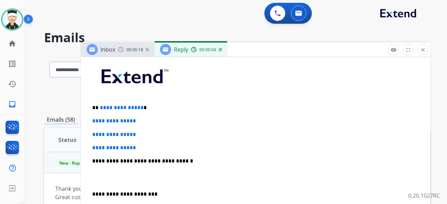
scroll to position [175, 0]
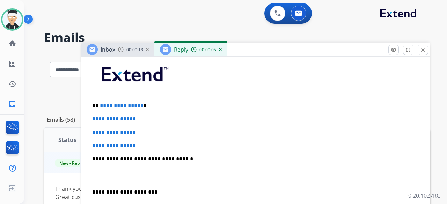
click at [139, 106] on span "**********" at bounding box center [122, 105] width 44 height 5
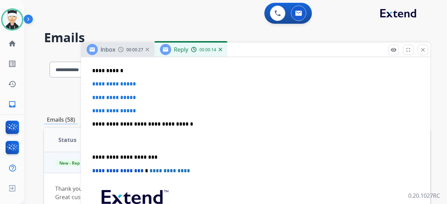
scroll to position [209, 0]
drag, startPoint x: 142, startPoint y: 111, endPoint x: 93, endPoint y: 82, distance: 57.1
click at [93, 82] on div "**********" at bounding box center [255, 141] width 332 height 240
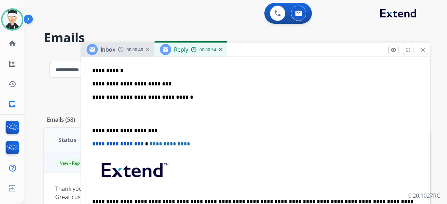
click at [172, 85] on p "**********" at bounding box center [252, 84] width 321 height 6
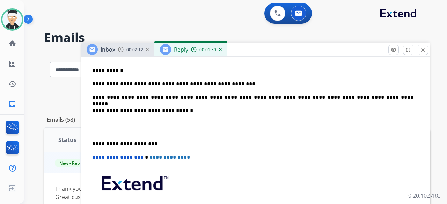
click at [91, 142] on div "**********" at bounding box center [255, 134] width 332 height 227
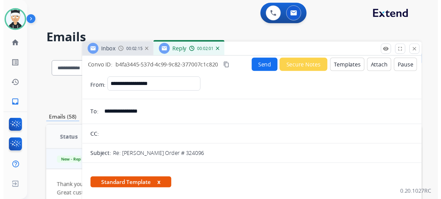
scroll to position [0, 0]
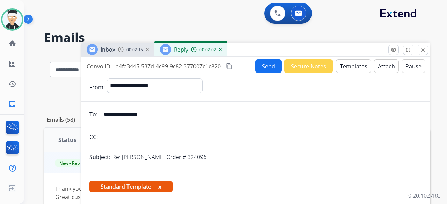
click at [265, 67] on button "Send" at bounding box center [268, 66] width 27 height 14
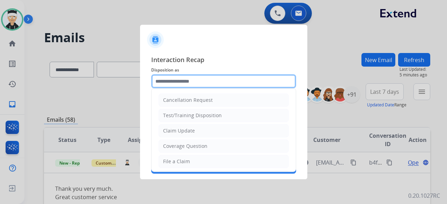
click at [197, 80] on input "text" at bounding box center [223, 81] width 145 height 14
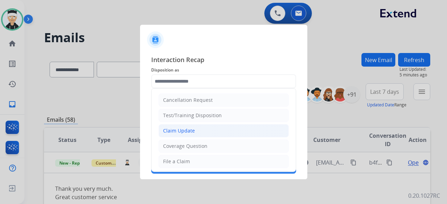
click at [200, 132] on li "Claim Update" at bounding box center [223, 130] width 130 height 13
type input "**********"
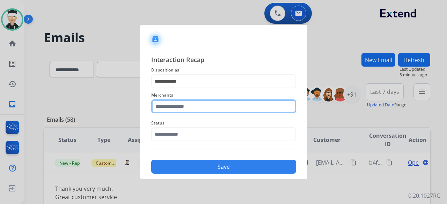
click at [201, 106] on input "text" at bounding box center [223, 106] width 145 height 14
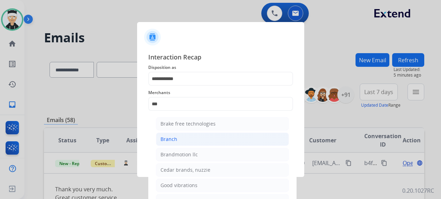
click at [175, 136] on div "Branch" at bounding box center [169, 138] width 17 height 7
type input "******"
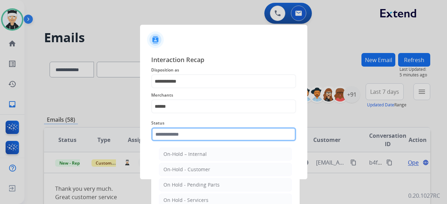
click at [184, 132] on input "text" at bounding box center [223, 134] width 145 height 14
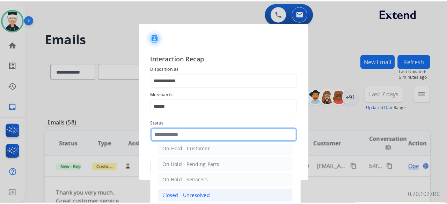
scroll to position [40, 0]
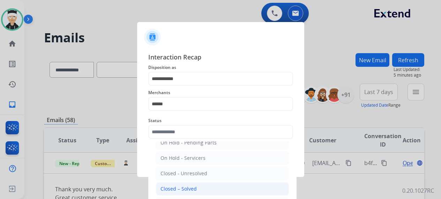
click at [181, 185] on div "Closed – Solved" at bounding box center [179, 188] width 36 height 7
type input "**********"
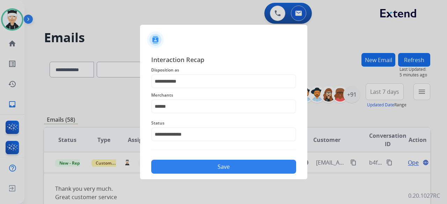
click at [230, 166] on button "Save" at bounding box center [223, 167] width 145 height 14
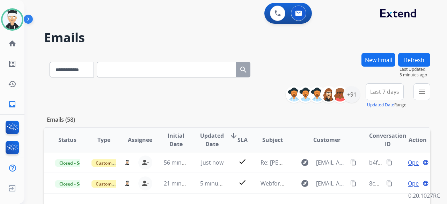
scroll to position [35, 0]
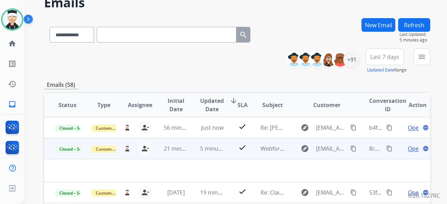
click at [386, 149] on mat-icon "content_copy" at bounding box center [389, 149] width 6 height 6
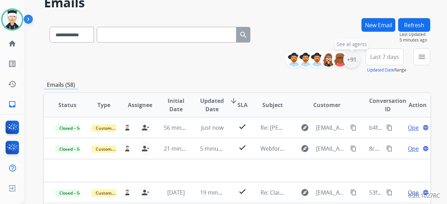
click at [349, 63] on div "+91" at bounding box center [351, 59] width 17 height 17
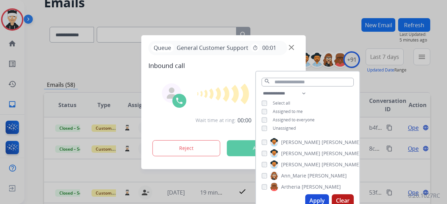
click at [313, 200] on button "Apply" at bounding box center [317, 200] width 24 height 13
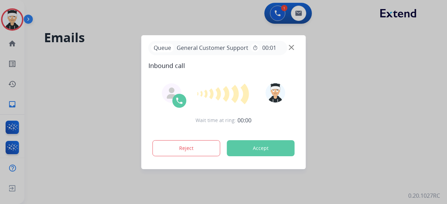
scroll to position [0, 0]
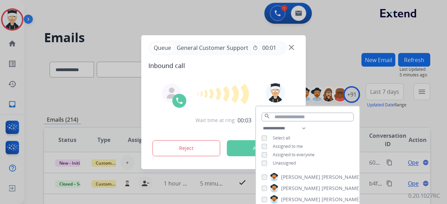
click at [125, 23] on div at bounding box center [223, 102] width 447 height 204
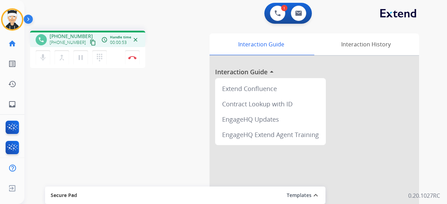
click at [90, 42] on mat-icon "content_copy" at bounding box center [93, 42] width 6 height 6
click at [132, 62] on button "Disconnect" at bounding box center [132, 57] width 15 height 15
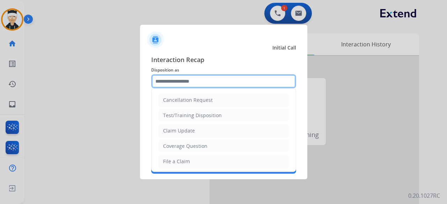
click at [201, 79] on input "text" at bounding box center [223, 81] width 145 height 14
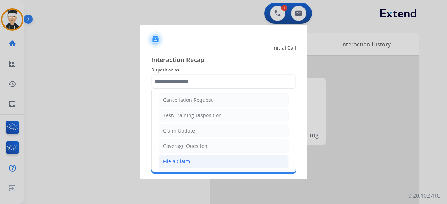
click at [201, 159] on li "File a Claim" at bounding box center [223, 161] width 130 height 13
type input "**********"
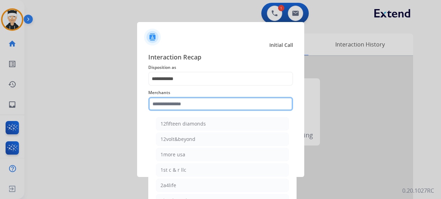
click at [200, 106] on input "text" at bounding box center [220, 104] width 145 height 14
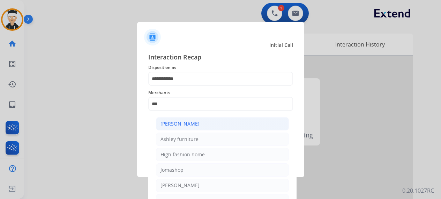
click at [205, 121] on li "[PERSON_NAME]" at bounding box center [222, 123] width 133 height 13
type input "**********"
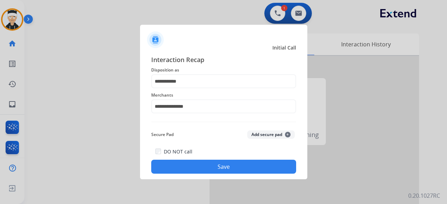
click at [238, 167] on button "Save" at bounding box center [223, 167] width 145 height 14
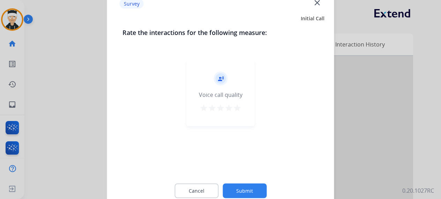
click at [238, 108] on mat-icon "star" at bounding box center [237, 107] width 8 height 8
click at [256, 185] on button "Submit" at bounding box center [245, 190] width 44 height 15
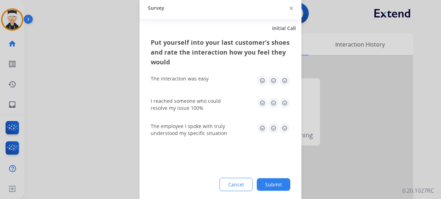
click at [280, 74] on div "The interaction was easy" at bounding box center [221, 80] width 140 height 22
click at [286, 85] on img at bounding box center [284, 80] width 11 height 11
drag, startPoint x: 285, startPoint y: 101, endPoint x: 285, endPoint y: 122, distance: 21.3
click at [285, 101] on img at bounding box center [284, 102] width 11 height 11
drag, startPoint x: 285, startPoint y: 127, endPoint x: 277, endPoint y: 157, distance: 31.3
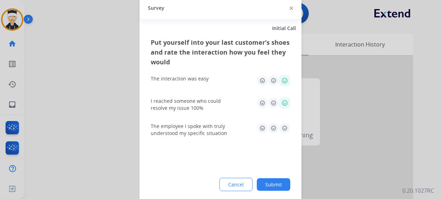
click at [285, 127] on img at bounding box center [284, 127] width 11 height 11
click at [279, 183] on button "Submit" at bounding box center [274, 184] width 34 height 13
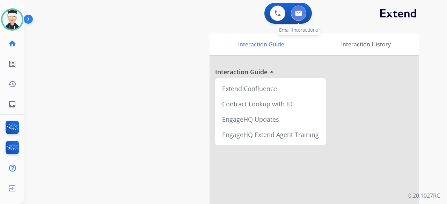
click at [298, 17] on button at bounding box center [298, 13] width 15 height 15
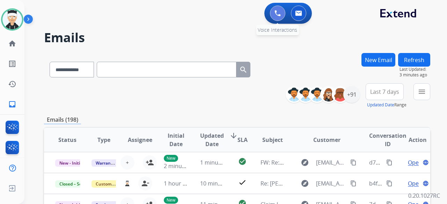
click at [279, 15] on img at bounding box center [277, 13] width 6 height 6
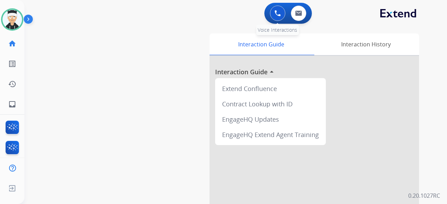
click at [277, 13] on img at bounding box center [277, 13] width 6 height 6
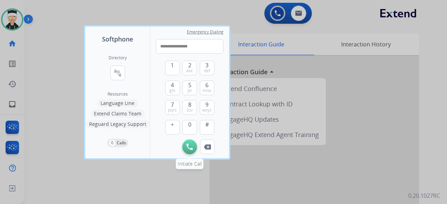
type input "**********"
click at [189, 147] on img at bounding box center [189, 147] width 6 height 6
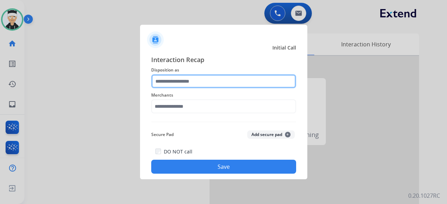
click at [238, 81] on input "text" at bounding box center [223, 81] width 145 height 14
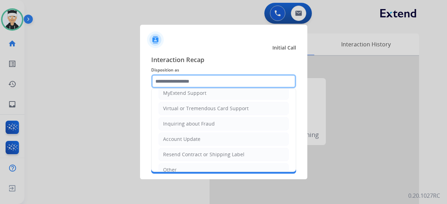
scroll to position [136, 0]
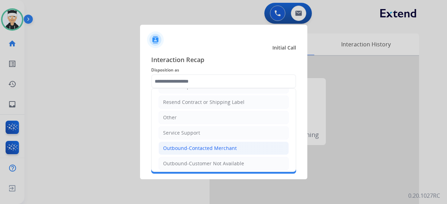
click at [234, 148] on div "Outbound-Contacted Merchant" at bounding box center [200, 148] width 74 height 7
type input "**********"
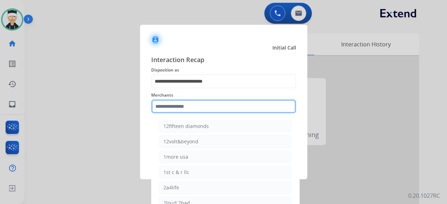
click at [238, 109] on input "text" at bounding box center [223, 106] width 145 height 14
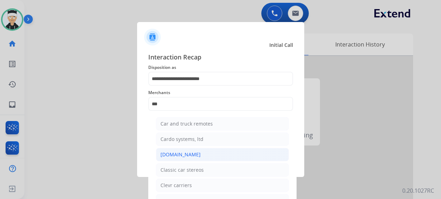
click at [193, 153] on li "[DOMAIN_NAME]" at bounding box center [222, 154] width 133 height 13
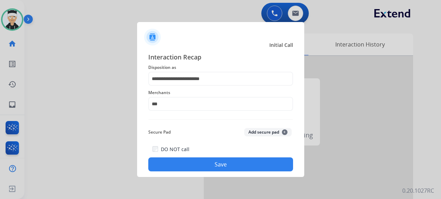
type input "**********"
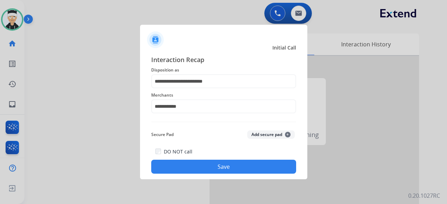
click at [229, 164] on button "Save" at bounding box center [223, 167] width 145 height 14
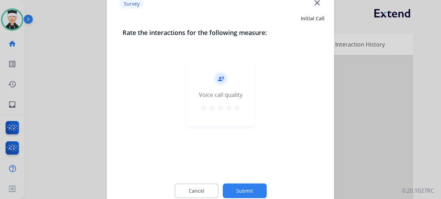
click at [238, 107] on mat-icon "star" at bounding box center [237, 107] width 8 height 8
click at [249, 191] on button "Submit" at bounding box center [245, 190] width 44 height 15
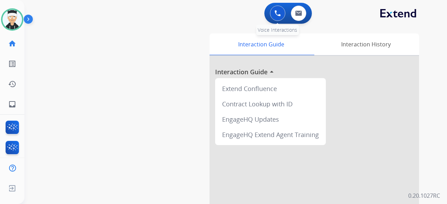
click at [276, 14] on img at bounding box center [277, 13] width 6 height 6
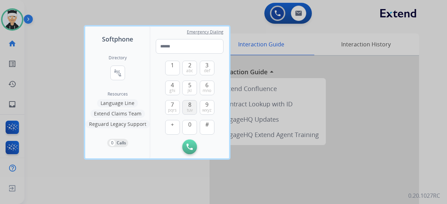
click at [191, 111] on span "tuv" at bounding box center [190, 111] width 6 height 6
click at [204, 89] on span "mno" at bounding box center [206, 91] width 9 height 6
click at [192, 88] on button "5 jkl" at bounding box center [189, 88] width 15 height 15
click at [189, 68] on span "abc" at bounding box center [189, 71] width 7 height 6
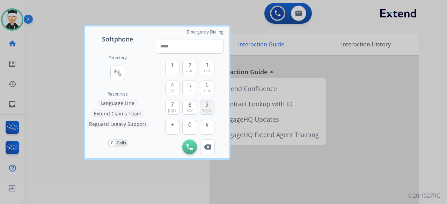
click at [204, 111] on span "wxyz" at bounding box center [206, 111] width 9 height 6
click at [190, 124] on span "0" at bounding box center [189, 124] width 3 height 8
click at [173, 88] on span "ghi" at bounding box center [172, 91] width 6 height 6
click at [175, 69] on button "1" at bounding box center [172, 68] width 15 height 15
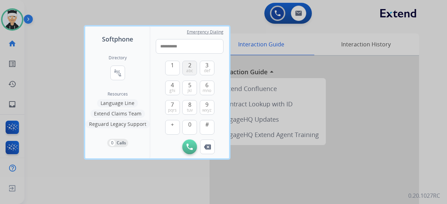
click at [189, 69] on span "abc" at bounding box center [189, 71] width 7 height 6
type input "**********"
click at [192, 149] on img at bounding box center [189, 147] width 6 height 6
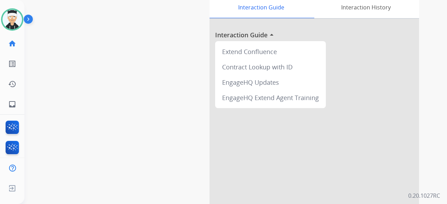
scroll to position [0, 0]
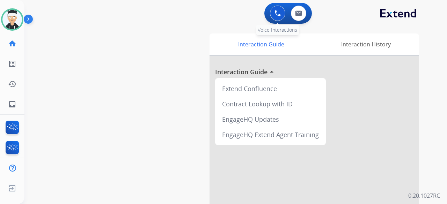
click at [275, 12] on img at bounding box center [277, 13] width 6 height 6
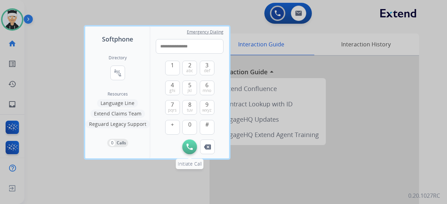
type input "**********"
click at [191, 148] on img at bounding box center [189, 147] width 6 height 6
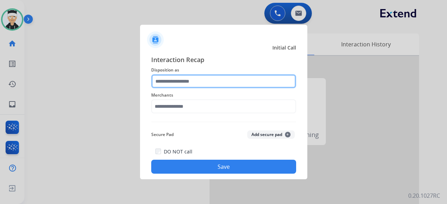
click at [226, 84] on input "text" at bounding box center [223, 81] width 145 height 14
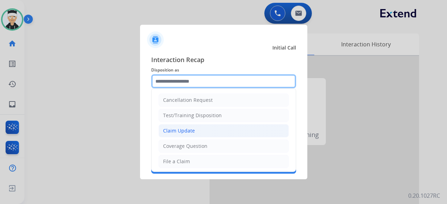
scroll to position [136, 0]
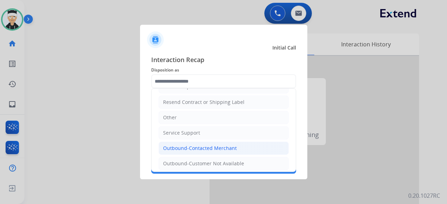
click at [215, 147] on div "Outbound-Contacted Merchant" at bounding box center [200, 148] width 74 height 7
type input "**********"
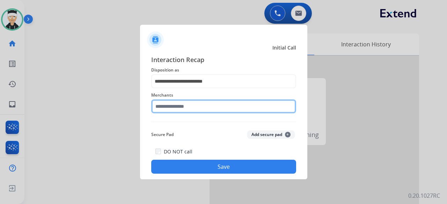
click at [224, 106] on input "text" at bounding box center [223, 106] width 145 height 14
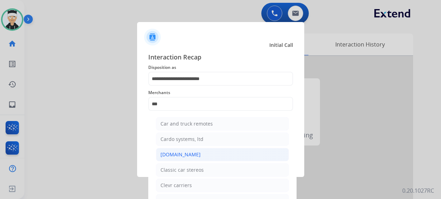
click at [201, 160] on li "[DOMAIN_NAME]" at bounding box center [222, 154] width 133 height 13
type input "**********"
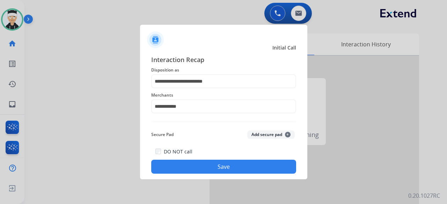
click at [201, 160] on div "DO NOT call Save" at bounding box center [223, 160] width 145 height 27
click at [200, 165] on button "Save" at bounding box center [223, 167] width 145 height 14
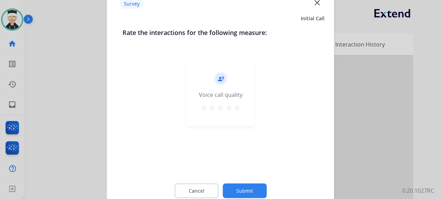
click at [239, 111] on button "star" at bounding box center [237, 108] width 8 height 10
click at [205, 109] on mat-icon "star" at bounding box center [204, 107] width 8 height 8
click at [249, 193] on button "Submit" at bounding box center [245, 190] width 44 height 15
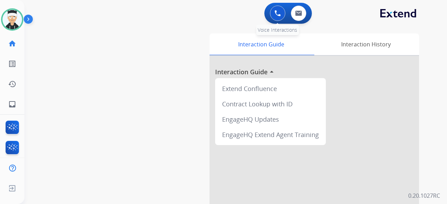
click at [279, 16] on button at bounding box center [277, 13] width 15 height 15
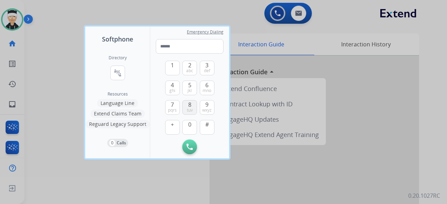
click at [190, 112] on span "tuv" at bounding box center [190, 111] width 6 height 6
click at [204, 87] on button "6 mno" at bounding box center [207, 88] width 15 height 15
click at [192, 90] on button "5 jkl" at bounding box center [189, 88] width 15 height 15
click at [192, 67] on button "2 abc" at bounding box center [189, 68] width 15 height 15
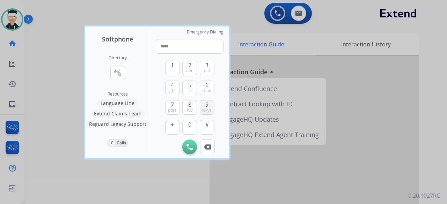
click at [206, 106] on span "9" at bounding box center [206, 105] width 3 height 8
click at [189, 126] on span "0" at bounding box center [189, 124] width 3 height 8
drag, startPoint x: 189, startPoint y: 126, endPoint x: 186, endPoint y: 121, distance: 5.2
click at [189, 126] on span "0" at bounding box center [189, 124] width 3 height 8
click at [174, 90] on span "ghi" at bounding box center [172, 91] width 6 height 6
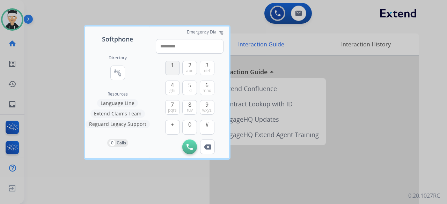
click at [173, 69] on button "1" at bounding box center [172, 68] width 15 height 15
click at [186, 67] on button "2 abc" at bounding box center [189, 68] width 15 height 15
type input "**********"
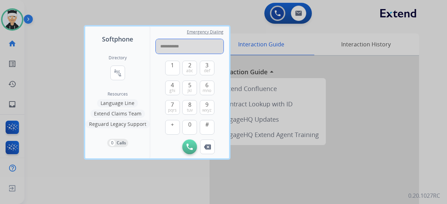
click at [189, 48] on input "**********" at bounding box center [190, 46] width 68 height 15
type input "**********"
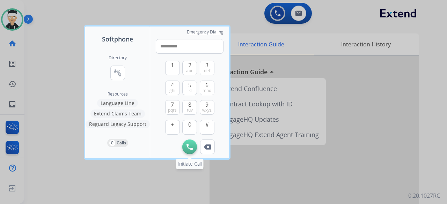
click at [190, 150] on img at bounding box center [189, 147] width 6 height 6
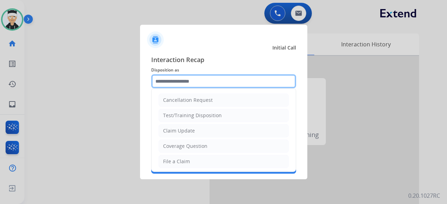
click at [226, 83] on input "text" at bounding box center [223, 81] width 145 height 14
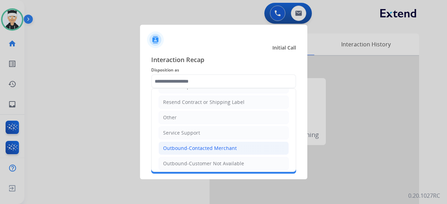
click at [206, 147] on div "Outbound-Contacted Merchant" at bounding box center [200, 148] width 74 height 7
type input "**********"
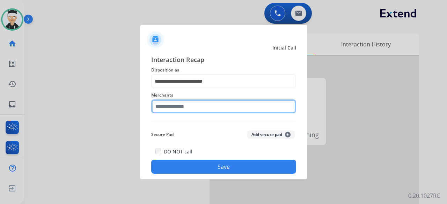
click at [226, 105] on input "text" at bounding box center [223, 106] width 145 height 14
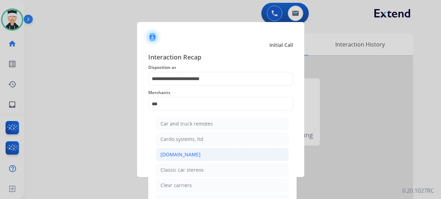
click at [193, 157] on li "[DOMAIN_NAME]" at bounding box center [222, 154] width 133 height 13
type input "**********"
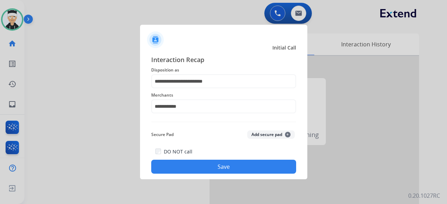
click at [203, 164] on button "Save" at bounding box center [223, 167] width 145 height 14
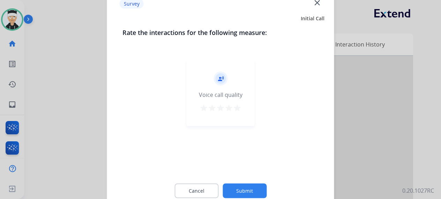
drag, startPoint x: 238, startPoint y: 111, endPoint x: 205, endPoint y: 115, distance: 34.2
click at [205, 115] on div "record_voice_over Voice call quality star star star star star" at bounding box center [221, 92] width 68 height 66
drag, startPoint x: 211, startPoint y: 109, endPoint x: 206, endPoint y: 110, distance: 5.0
click at [210, 108] on mat-icon "star" at bounding box center [212, 107] width 8 height 8
click at [204, 110] on mat-icon "star" at bounding box center [204, 107] width 8 height 8
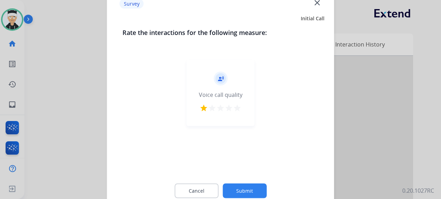
click at [246, 194] on button "Submit" at bounding box center [245, 190] width 44 height 15
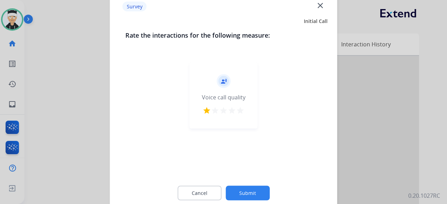
click at [246, 194] on div at bounding box center [313, 186] width 209 height 260
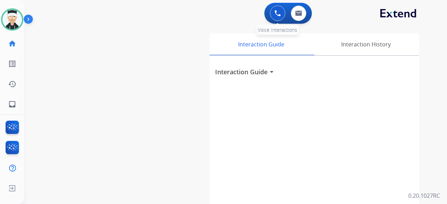
click at [275, 9] on button at bounding box center [277, 13] width 15 height 15
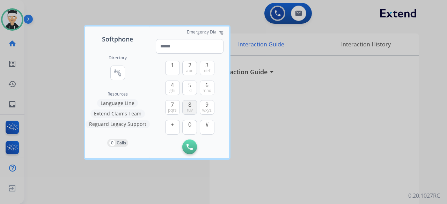
click at [191, 109] on span "tuv" at bounding box center [190, 111] width 6 height 6
click at [209, 85] on button "6 mno" at bounding box center [207, 88] width 15 height 15
click at [191, 90] on span "jkl" at bounding box center [189, 91] width 4 height 6
click at [191, 67] on span "2" at bounding box center [189, 65] width 3 height 8
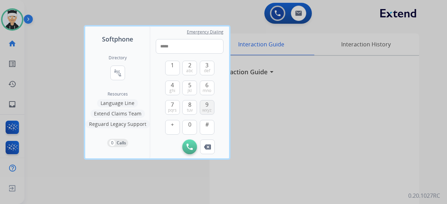
click at [209, 105] on button "9 wxyz" at bounding box center [207, 107] width 15 height 15
click at [191, 130] on button "0" at bounding box center [189, 127] width 15 height 15
click at [175, 88] on button "4 ghi" at bounding box center [172, 88] width 15 height 15
click at [205, 149] on img at bounding box center [207, 147] width 7 height 5
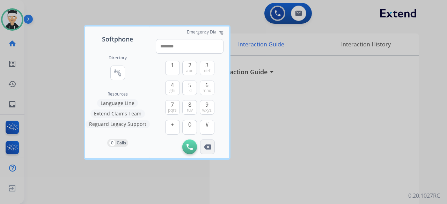
click at [207, 146] on img at bounding box center [207, 147] width 7 height 5
click at [172, 84] on span "4" at bounding box center [172, 85] width 3 height 8
click at [175, 69] on button "1" at bounding box center [172, 68] width 15 height 15
click at [188, 69] on span "abc" at bounding box center [189, 71] width 7 height 6
type input "**********"
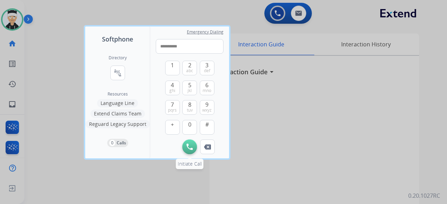
click at [191, 150] on img at bounding box center [189, 147] width 6 height 6
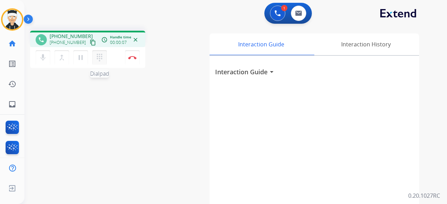
click at [98, 59] on mat-icon "dialpad" at bounding box center [99, 57] width 8 height 8
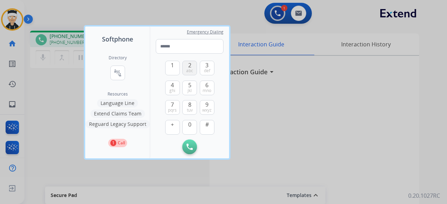
click at [189, 70] on span "abc" at bounding box center [189, 71] width 7 height 6
type input "*"
click at [146, 174] on div at bounding box center [223, 102] width 447 height 204
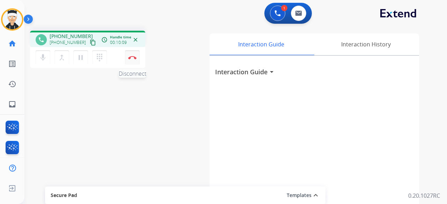
click at [134, 57] on img at bounding box center [132, 57] width 8 height 3
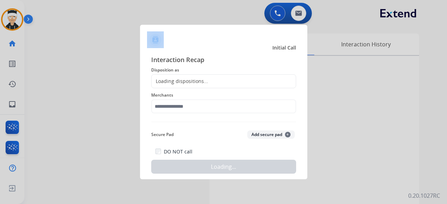
click at [134, 57] on div at bounding box center [223, 102] width 447 height 204
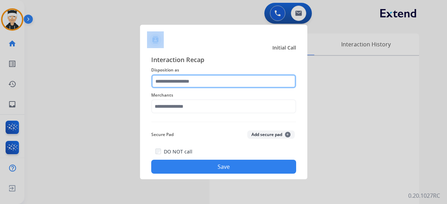
click at [207, 81] on input "text" at bounding box center [223, 81] width 145 height 14
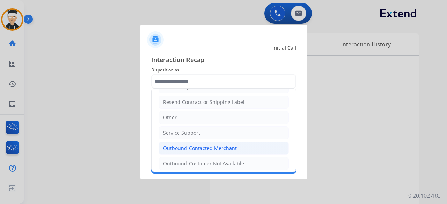
click at [213, 148] on div "Outbound-Contacted Merchant" at bounding box center [200, 148] width 74 height 7
type input "**********"
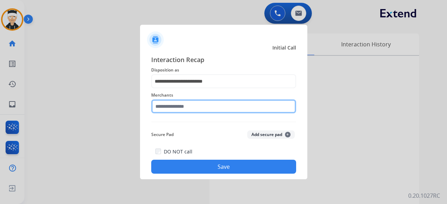
click at [213, 105] on input "text" at bounding box center [223, 106] width 145 height 14
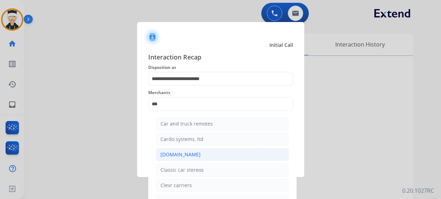
click at [223, 152] on li "[DOMAIN_NAME]" at bounding box center [222, 154] width 133 height 13
type input "**********"
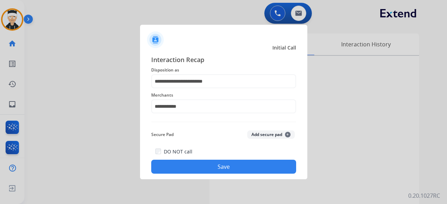
click at [224, 166] on button "Save" at bounding box center [223, 167] width 145 height 14
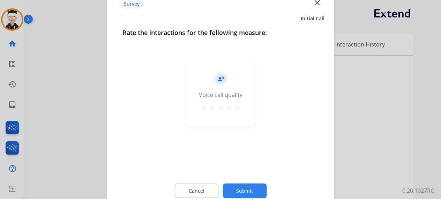
click at [238, 110] on mat-icon "star" at bounding box center [237, 107] width 8 height 8
click at [239, 189] on button "Submit" at bounding box center [245, 190] width 44 height 15
click at [239, 189] on div "Interaction Guide arrow_drop_down" at bounding box center [308, 186] width 209 height 260
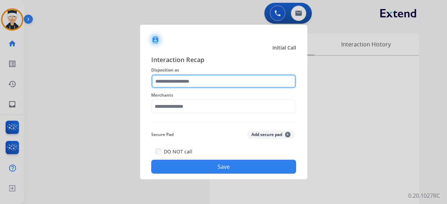
click at [205, 79] on input "text" at bounding box center [223, 81] width 145 height 14
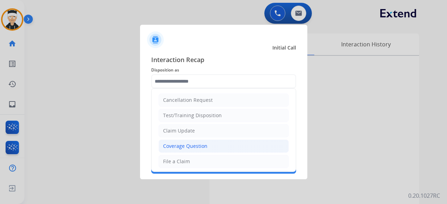
click at [213, 145] on li "Coverage Question" at bounding box center [223, 146] width 130 height 13
type input "**********"
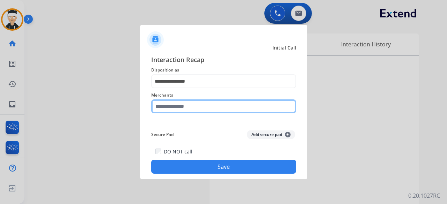
click at [219, 108] on input "text" at bounding box center [223, 106] width 145 height 14
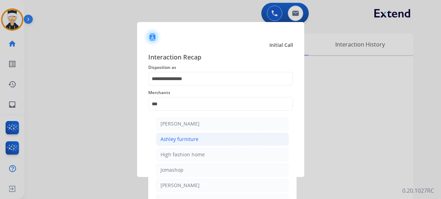
click at [209, 142] on li "Ashley furniture" at bounding box center [222, 138] width 133 height 13
type input "**********"
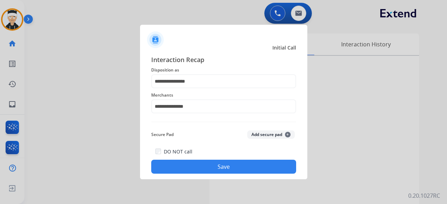
click at [208, 163] on button "Save" at bounding box center [223, 167] width 145 height 14
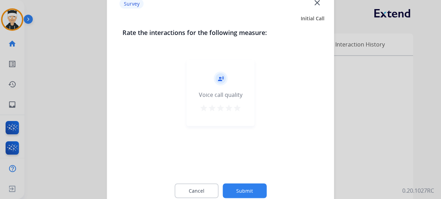
click at [236, 108] on mat-icon "star" at bounding box center [237, 107] width 8 height 8
click at [239, 191] on button "Submit" at bounding box center [245, 190] width 44 height 15
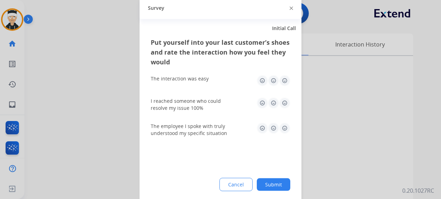
click at [286, 85] on img at bounding box center [284, 80] width 11 height 11
drag, startPoint x: 284, startPoint y: 98, endPoint x: 285, endPoint y: 111, distance: 12.9
click at [284, 98] on img at bounding box center [284, 102] width 11 height 11
click at [282, 126] on img at bounding box center [284, 127] width 11 height 11
click at [260, 181] on button "Submit" at bounding box center [274, 184] width 34 height 13
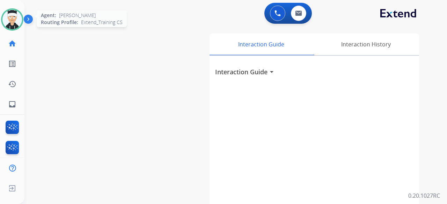
click at [14, 20] on img at bounding box center [12, 20] width 20 height 20
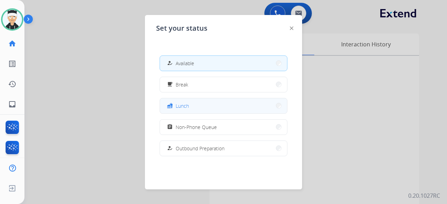
click at [192, 108] on button "fastfood Lunch" at bounding box center [223, 105] width 127 height 15
